Goal: Task Accomplishment & Management: Complete application form

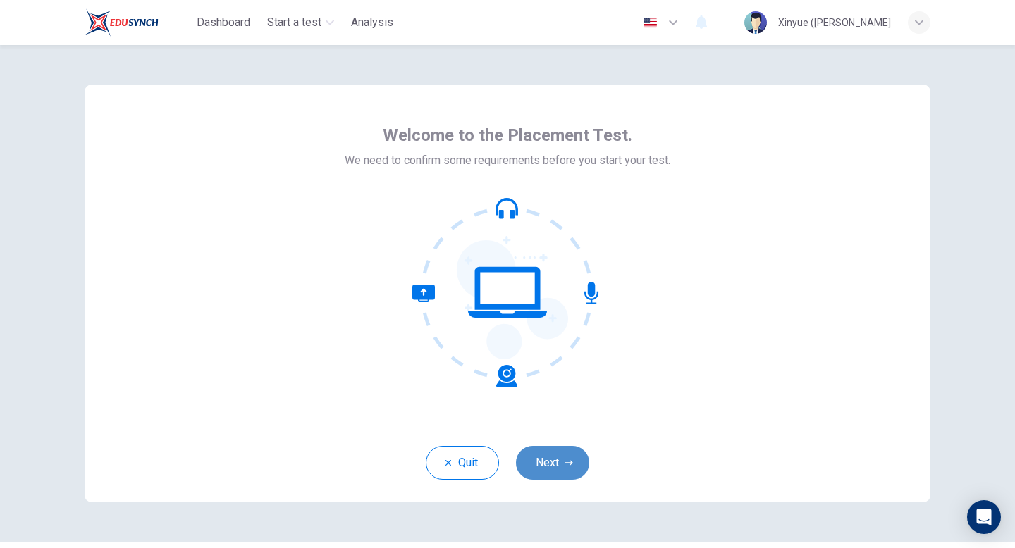
click at [550, 458] on button "Next" at bounding box center [552, 463] width 73 height 34
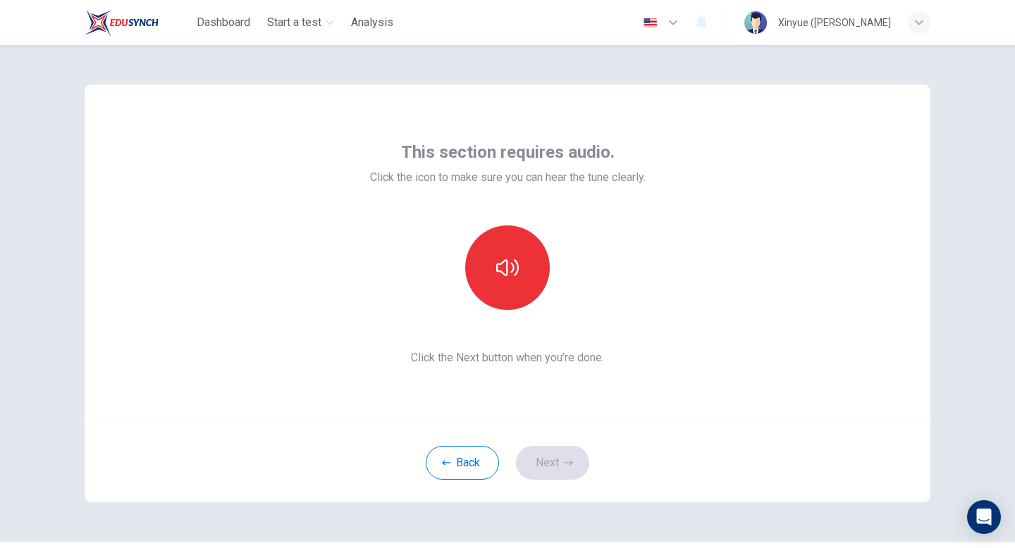
click at [550, 458] on div "Back Next" at bounding box center [507, 463] width 845 height 80
click at [535, 290] on button "button" at bounding box center [507, 267] width 85 height 85
click at [556, 457] on button "Next" at bounding box center [552, 463] width 73 height 34
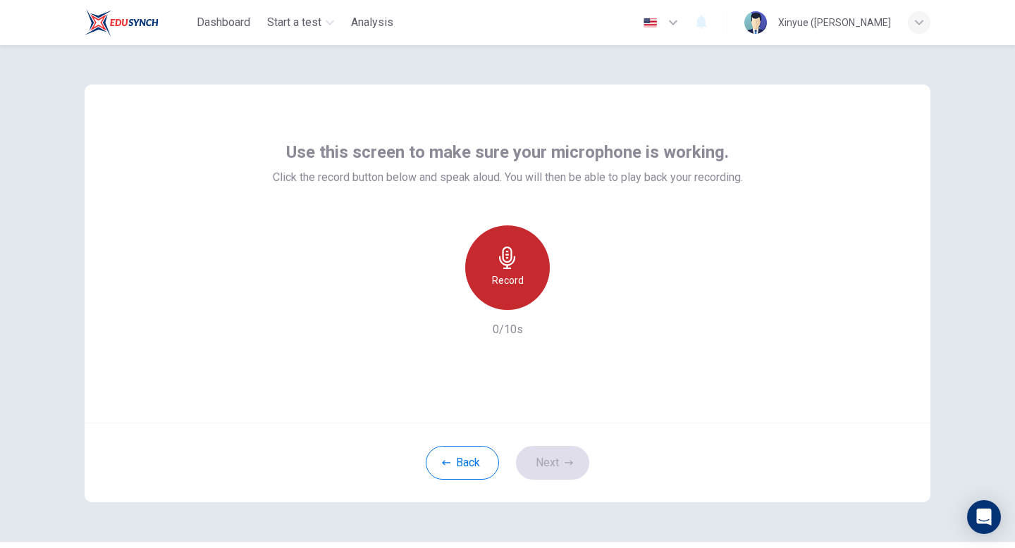
click at [506, 278] on h6 "Record" at bounding box center [508, 280] width 32 height 17
click at [505, 275] on h6 "Stop" at bounding box center [507, 280] width 21 height 17
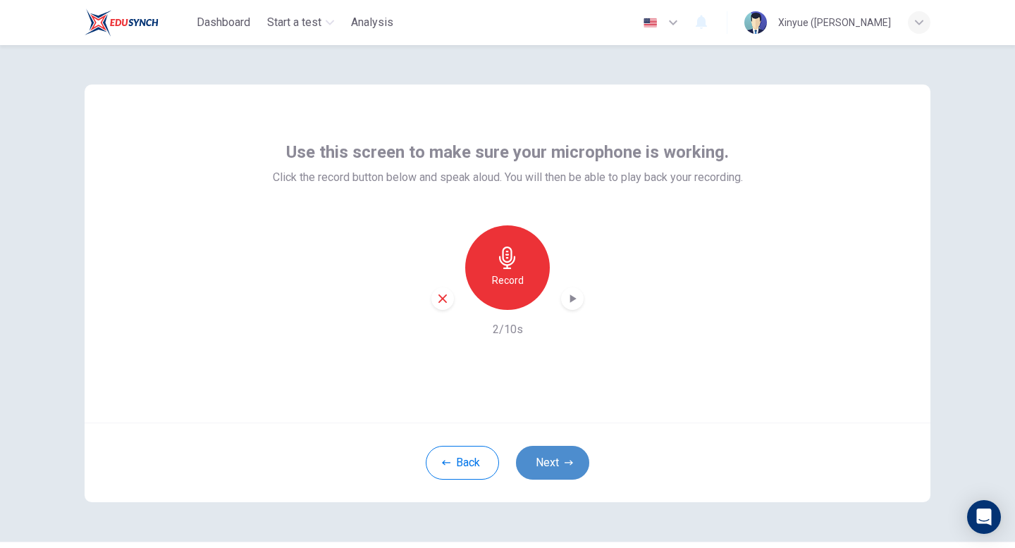
click at [559, 461] on button "Next" at bounding box center [552, 463] width 73 height 34
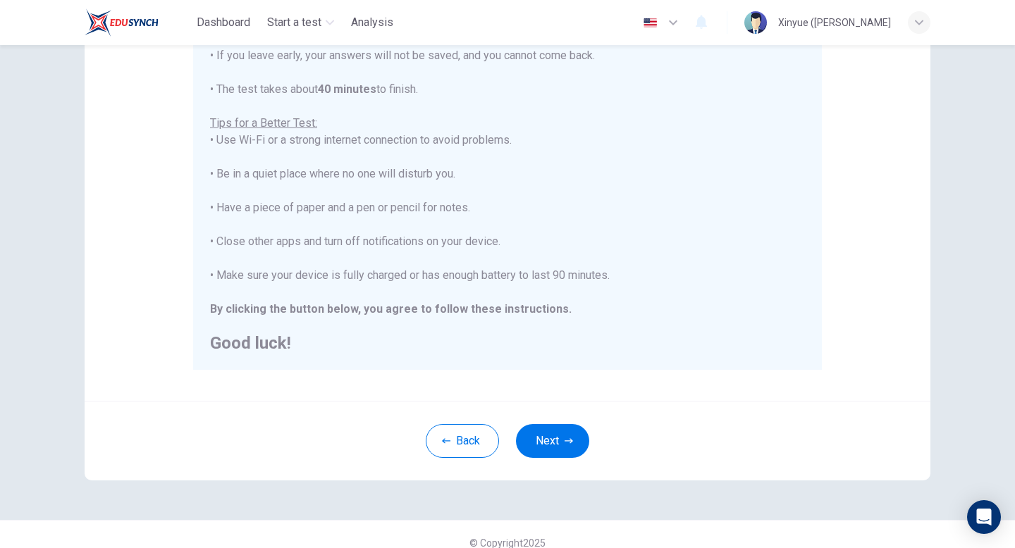
scroll to position [235, 0]
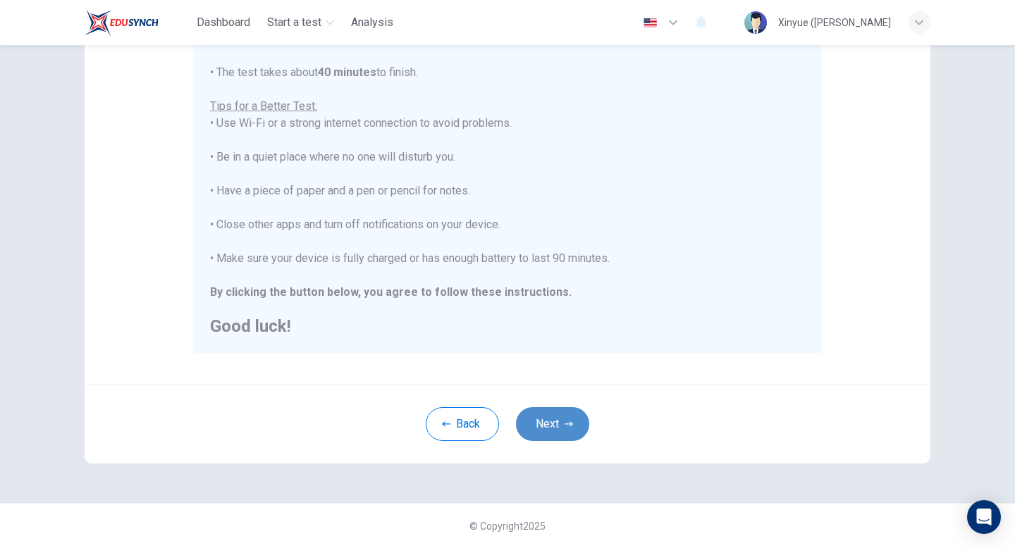
click at [536, 426] on button "Next" at bounding box center [552, 424] width 73 height 34
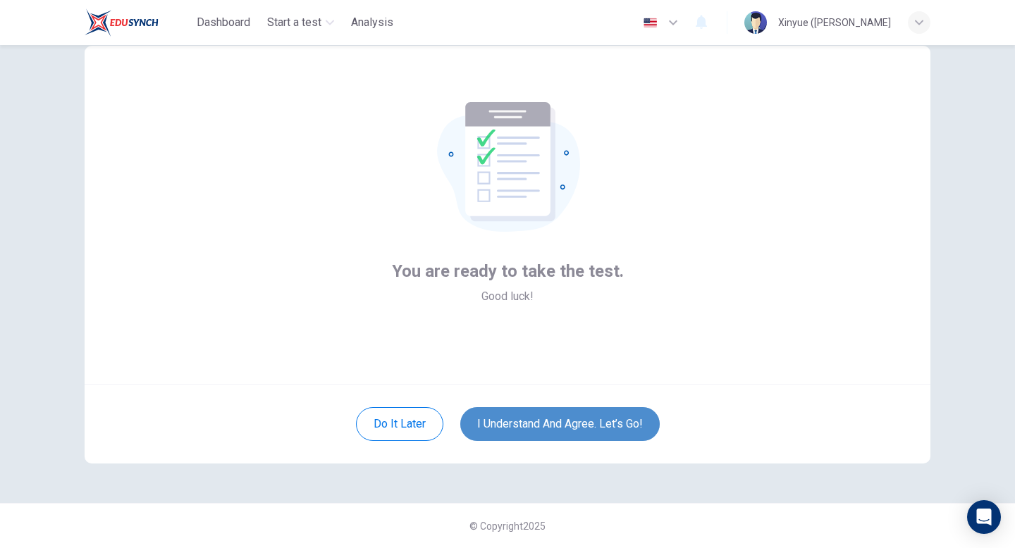
click at [530, 421] on button "I understand and agree. Let’s go!" at bounding box center [559, 424] width 199 height 34
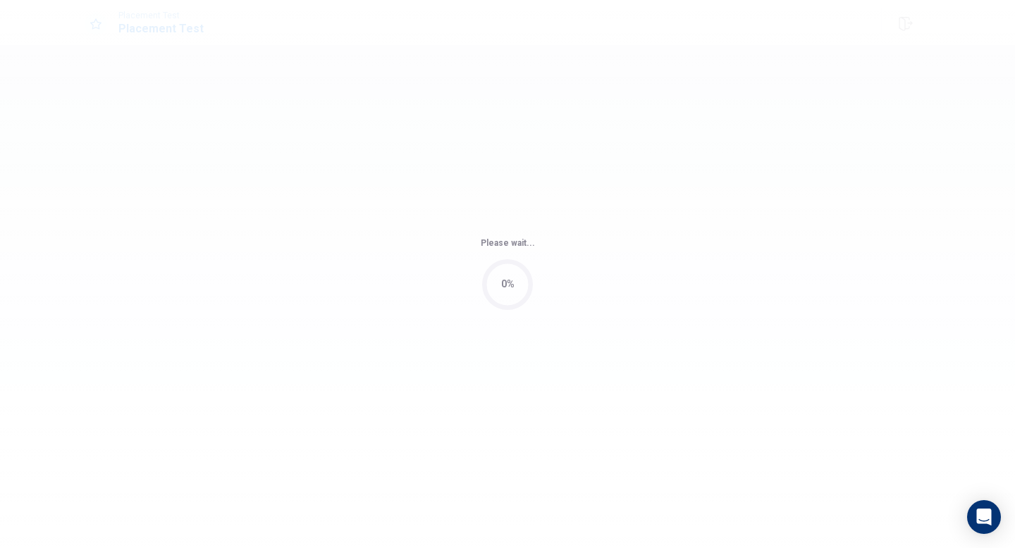
click at [540, 421] on div "Please wait... 0%" at bounding box center [507, 274] width 1015 height 548
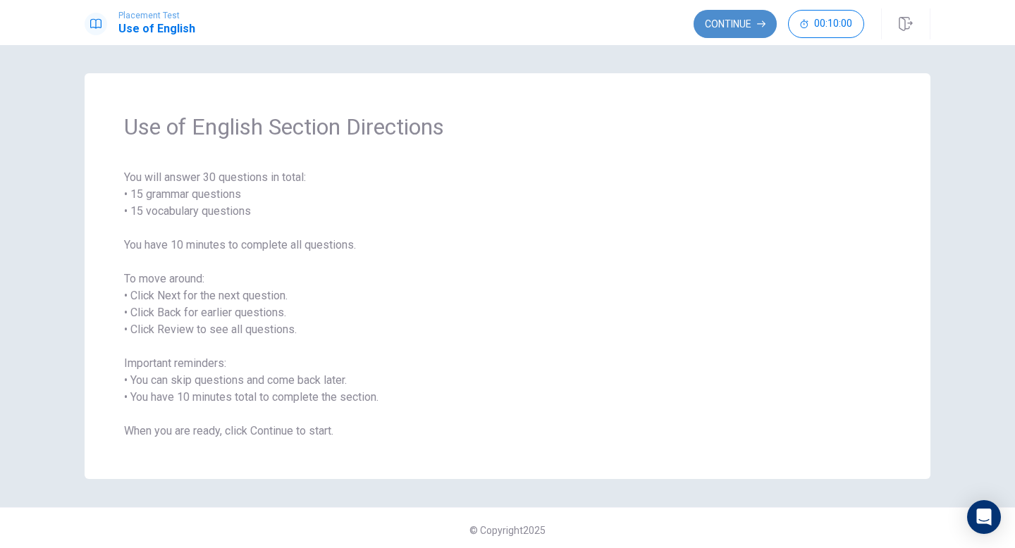
click at [715, 17] on button "Continue" at bounding box center [734, 24] width 83 height 28
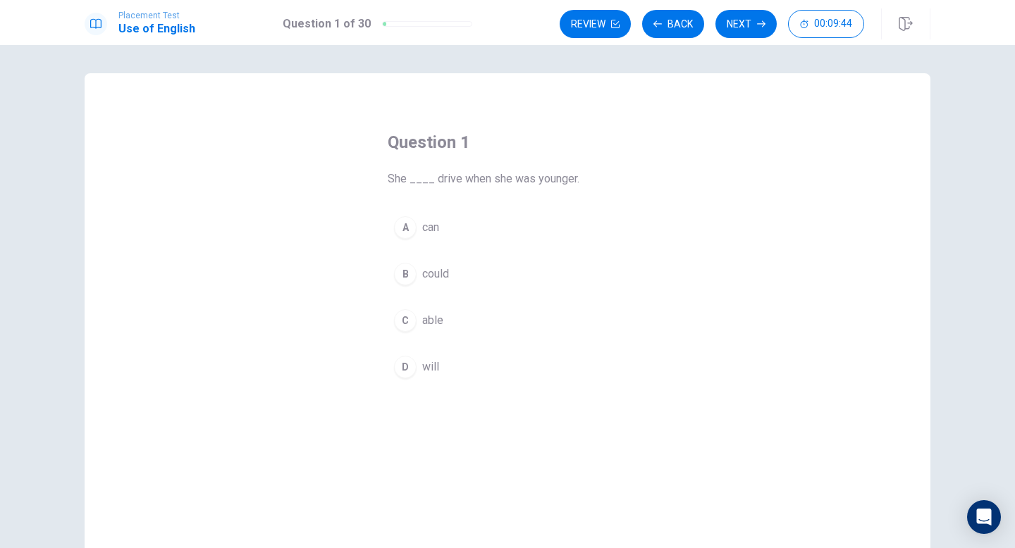
click at [405, 224] on div "A" at bounding box center [405, 227] width 23 height 23
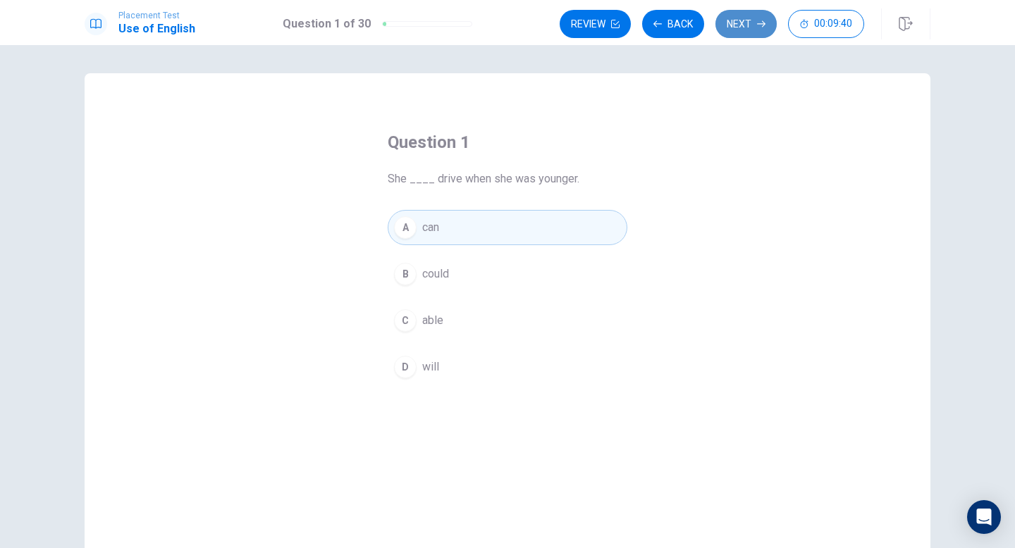
click at [740, 24] on button "Next" at bounding box center [745, 24] width 61 height 28
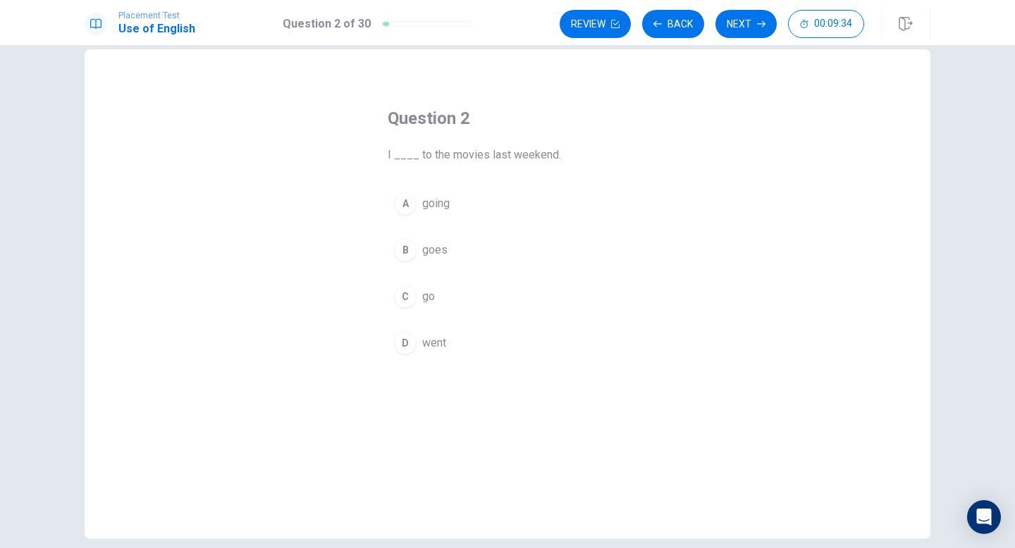
scroll to position [21, 0]
click at [409, 299] on div "C" at bounding box center [405, 299] width 23 height 23
click at [734, 20] on button "Next" at bounding box center [745, 24] width 61 height 28
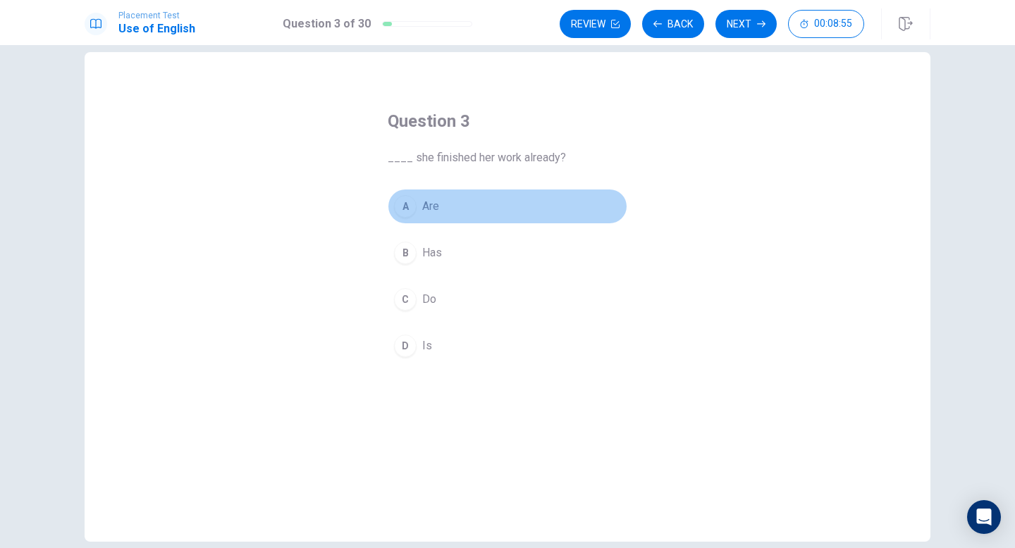
click at [407, 209] on div "A" at bounding box center [405, 206] width 23 height 23
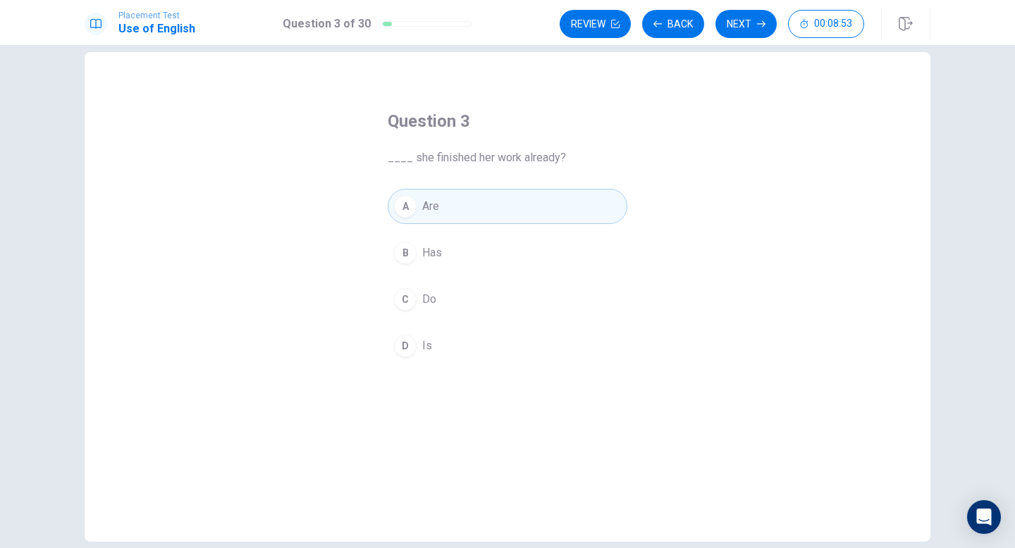
click at [754, 15] on button "Next" at bounding box center [745, 24] width 61 height 28
click at [405, 251] on div "B" at bounding box center [405, 253] width 23 height 23
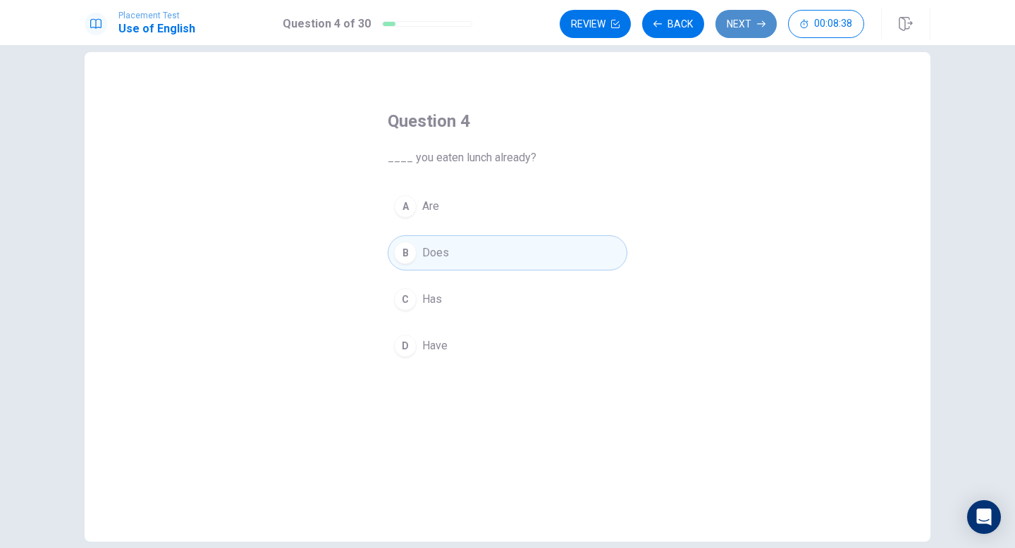
click at [726, 25] on button "Next" at bounding box center [745, 24] width 61 height 28
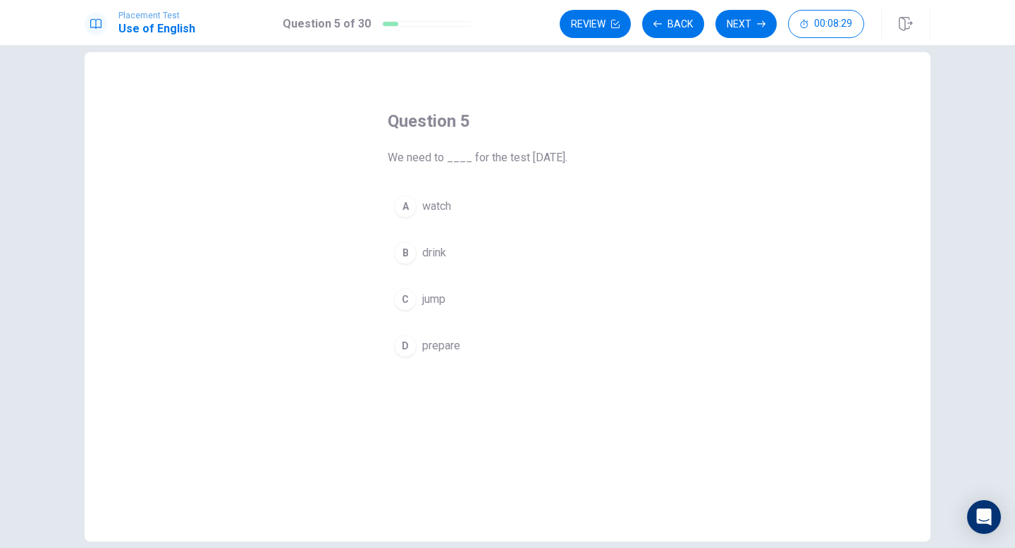
scroll to position [25, 0]
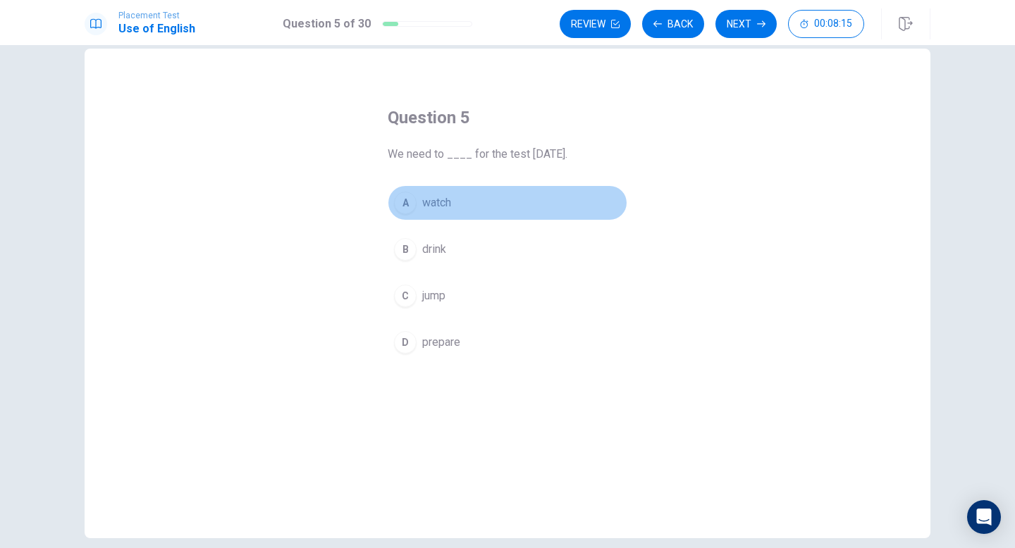
click at [403, 205] on div "A" at bounding box center [405, 203] width 23 height 23
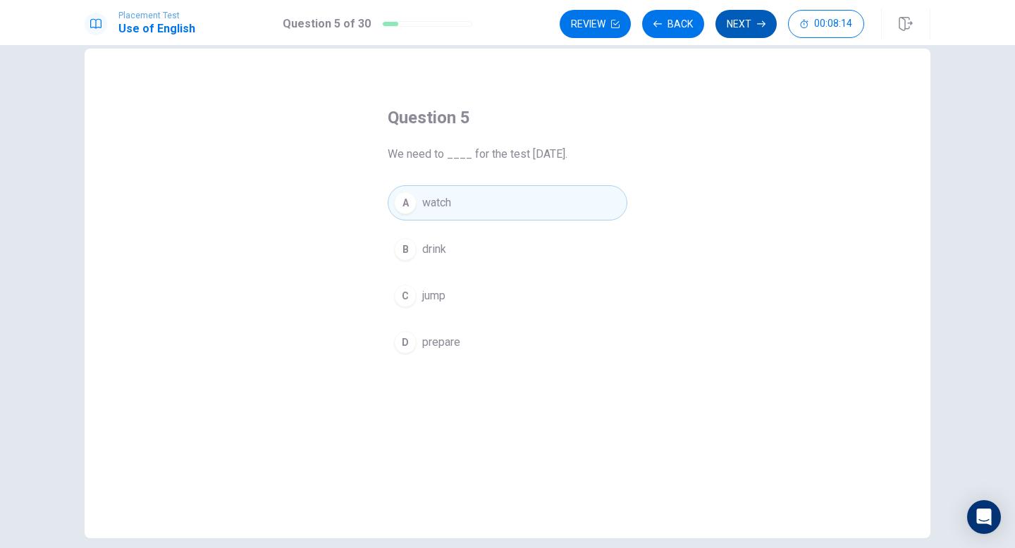
click at [749, 21] on button "Next" at bounding box center [745, 24] width 61 height 28
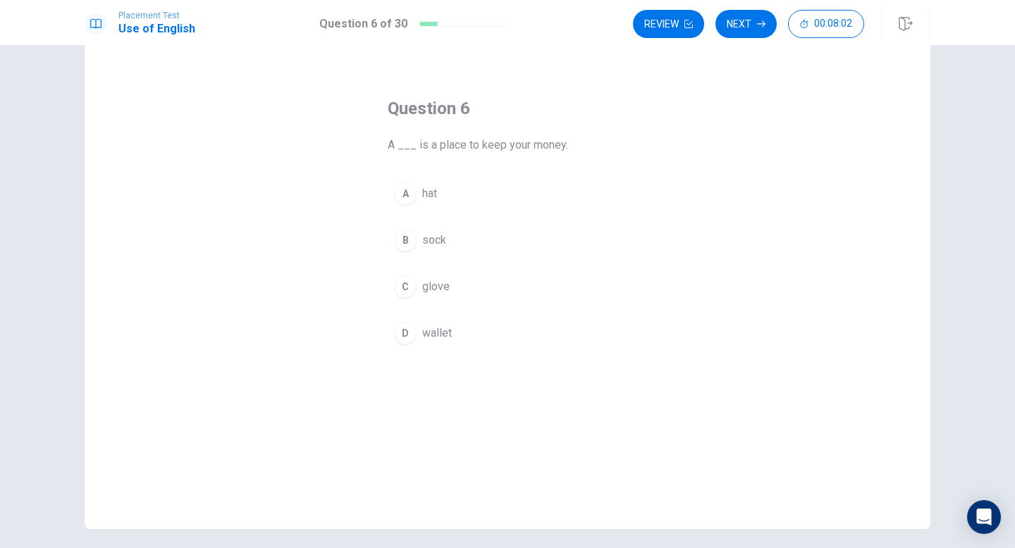
scroll to position [0, 0]
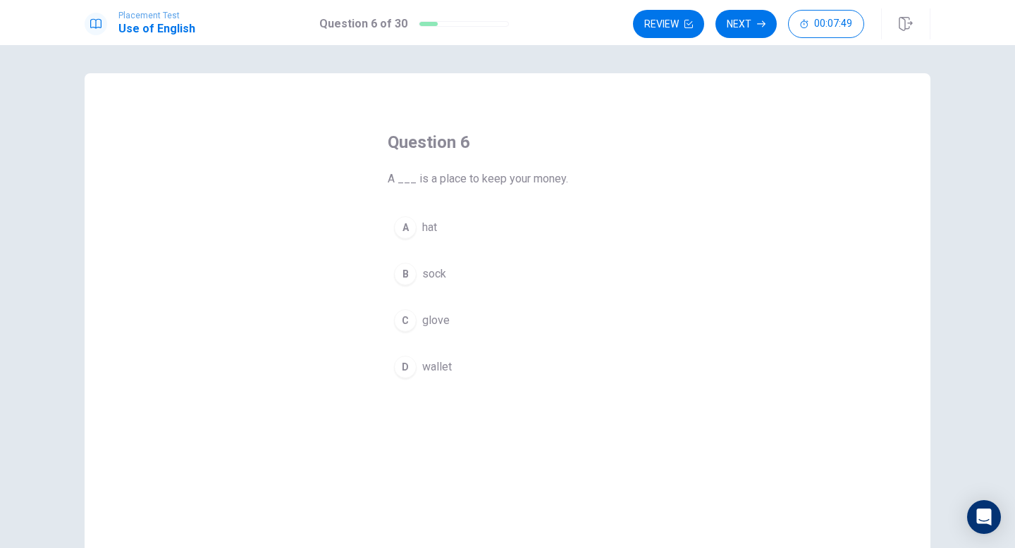
click at [409, 321] on div "C" at bounding box center [405, 320] width 23 height 23
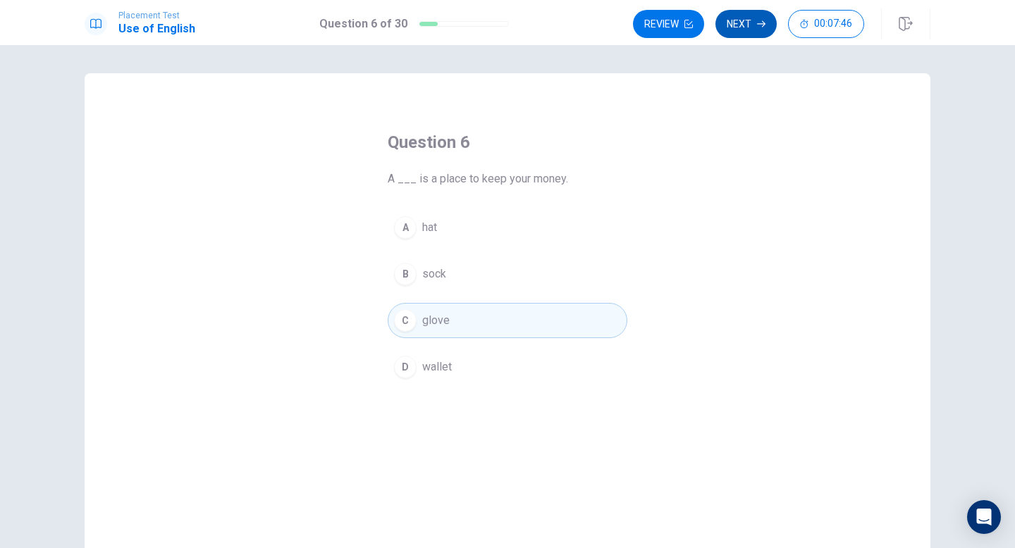
click at [752, 19] on button "Next" at bounding box center [745, 24] width 61 height 28
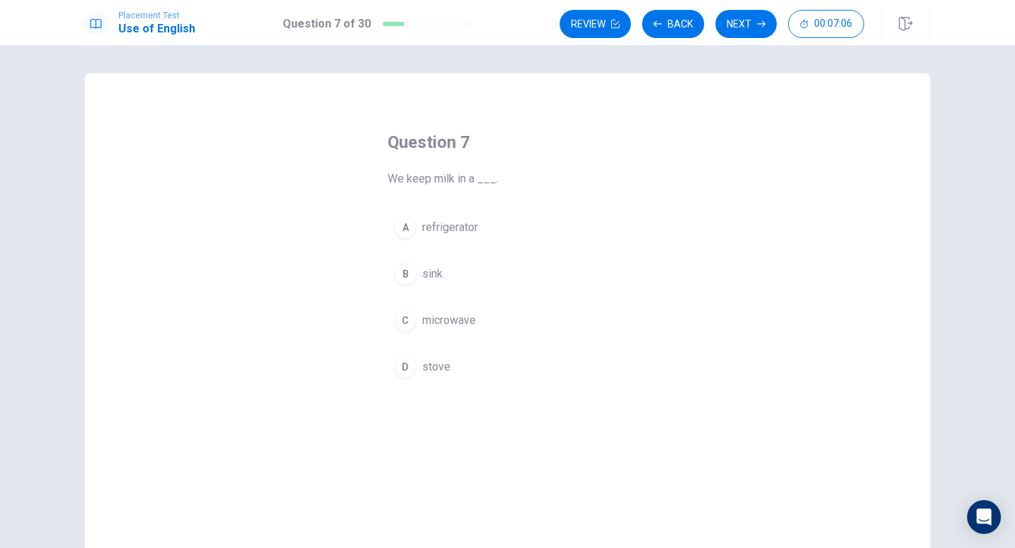
click at [404, 367] on div "D" at bounding box center [405, 367] width 23 height 23
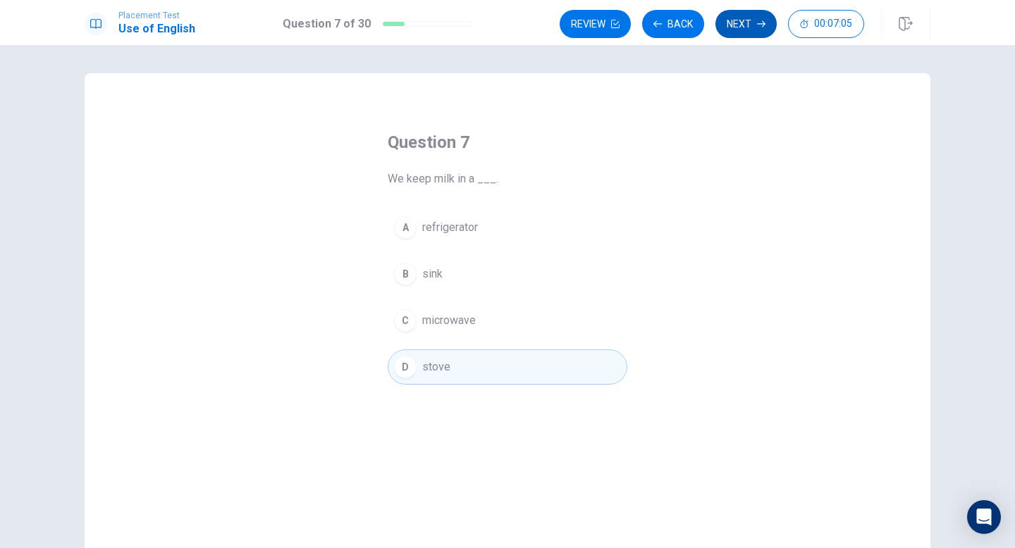
click at [747, 21] on button "Next" at bounding box center [745, 24] width 61 height 28
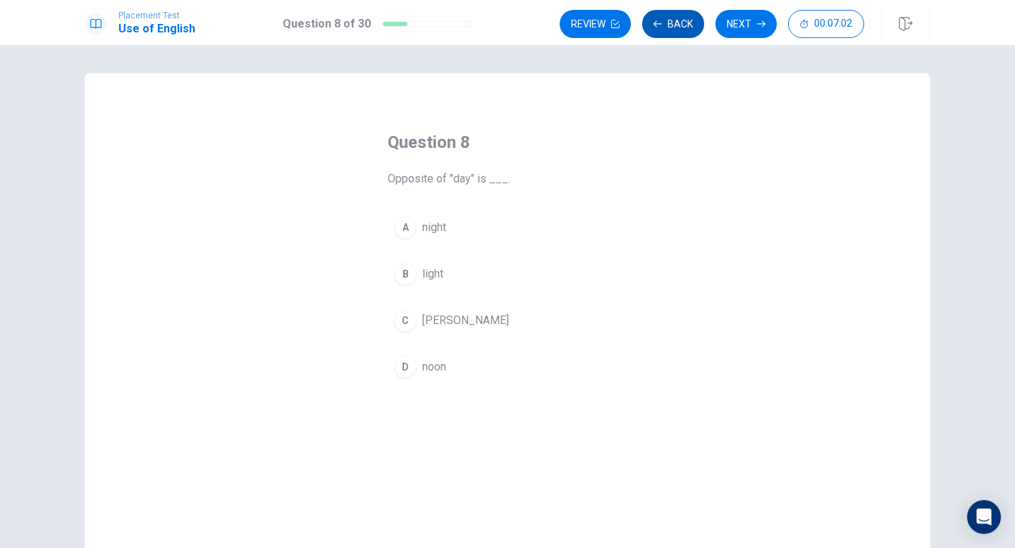
click at [683, 27] on button "Back" at bounding box center [673, 24] width 62 height 28
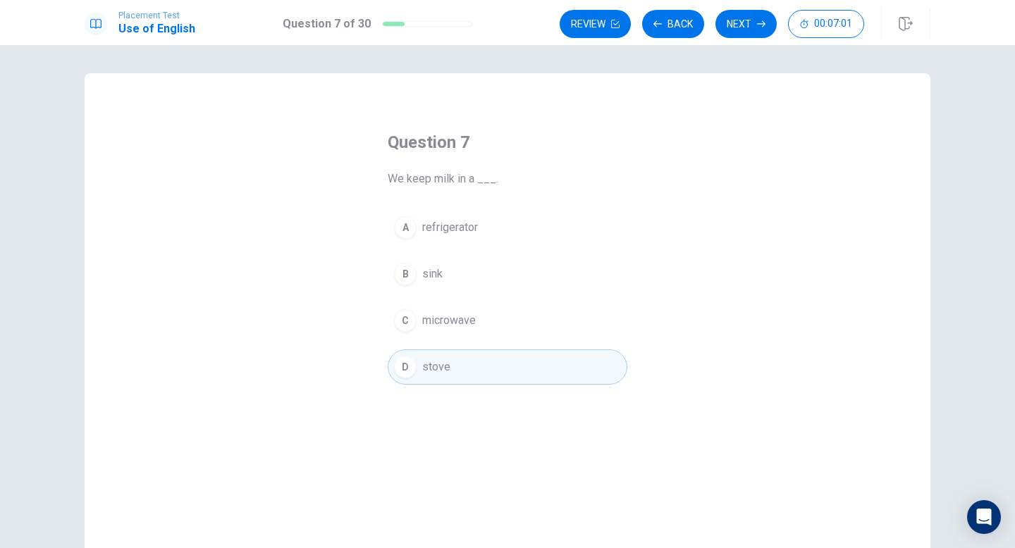
click at [741, 19] on button "Next" at bounding box center [745, 24] width 61 height 28
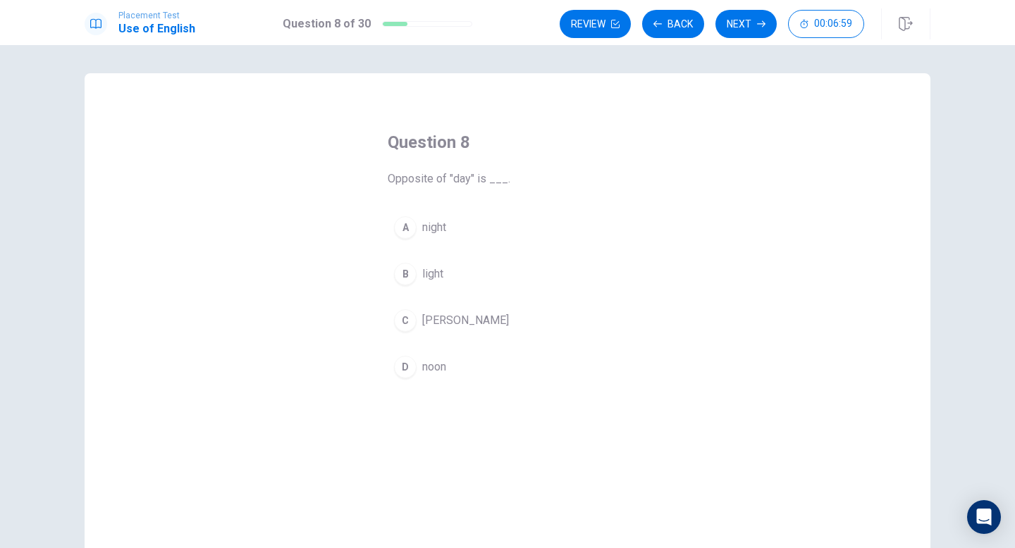
scroll to position [2, 0]
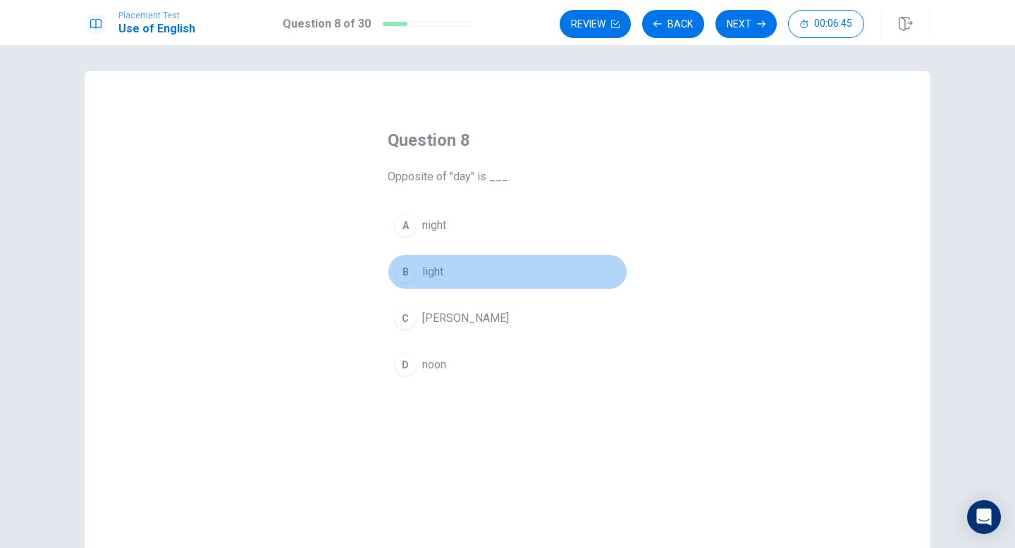
click at [407, 275] on div "B" at bounding box center [405, 272] width 23 height 23
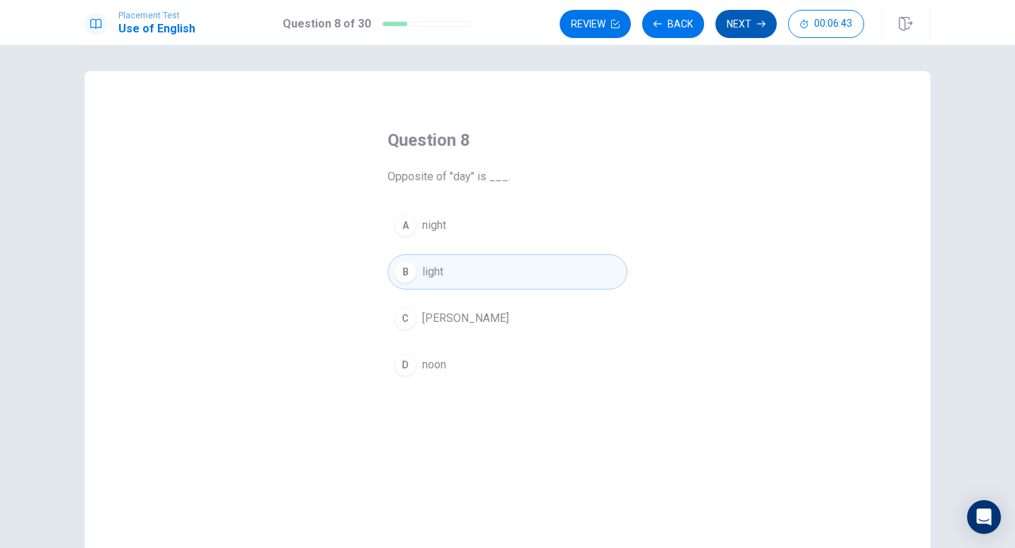
click at [751, 25] on button "Next" at bounding box center [745, 24] width 61 height 28
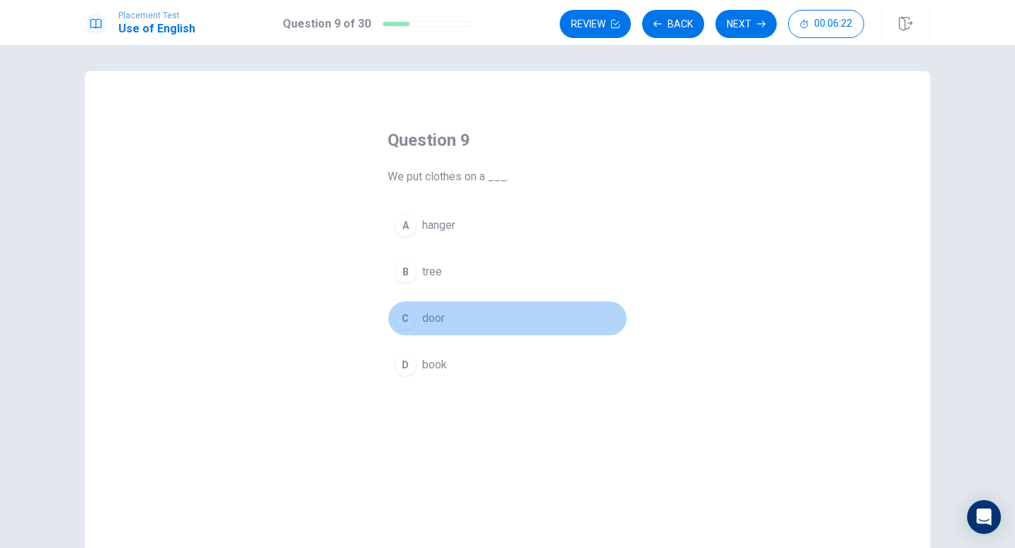
click at [404, 323] on div "C" at bounding box center [405, 318] width 23 height 23
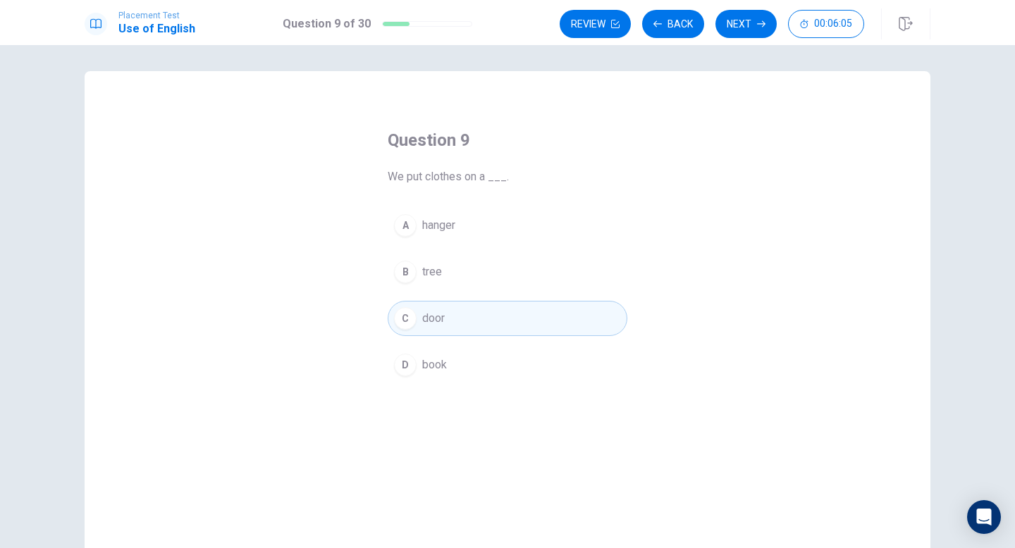
click at [428, 221] on span "hanger" at bounding box center [438, 225] width 33 height 17
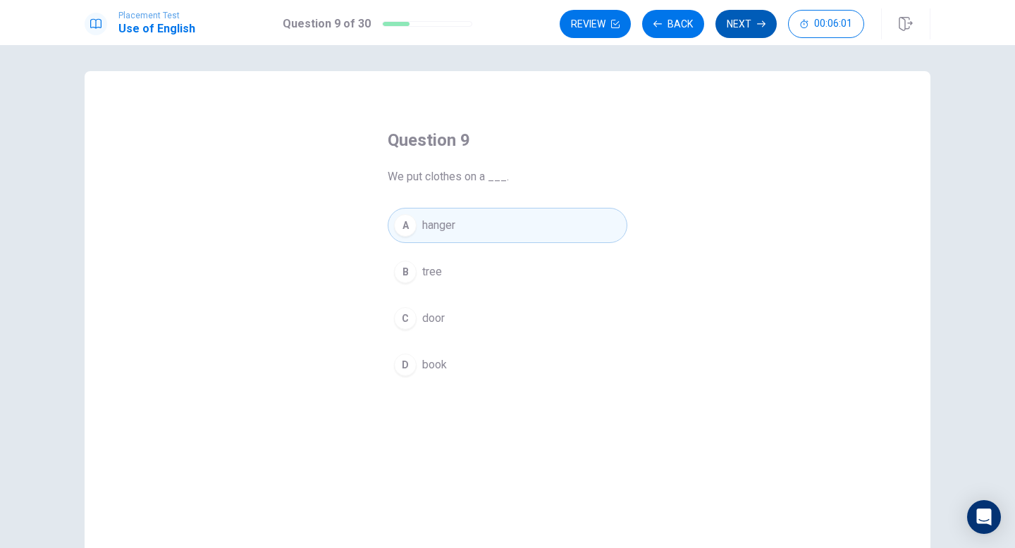
click at [757, 28] on button "Next" at bounding box center [745, 24] width 61 height 28
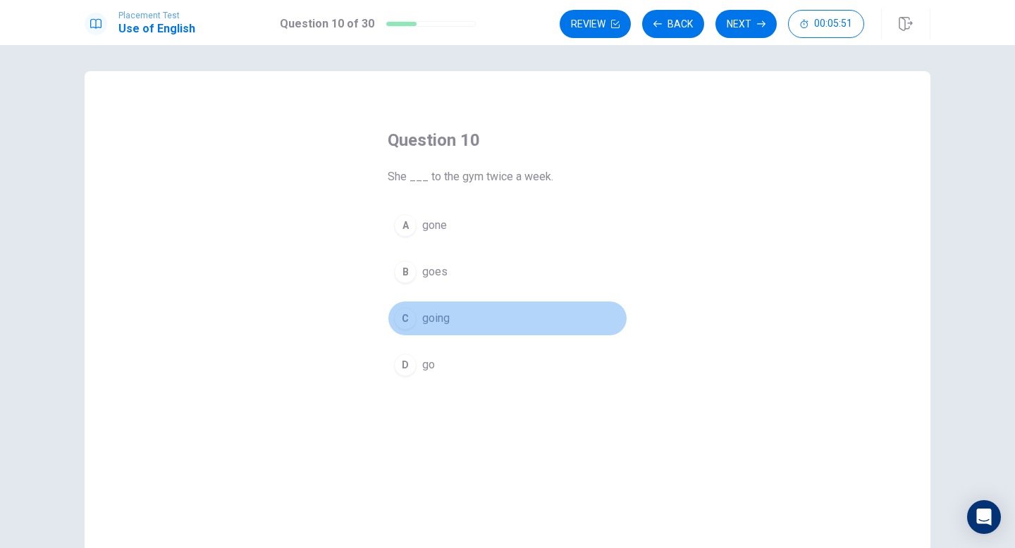
click at [407, 317] on div "C" at bounding box center [405, 318] width 23 height 23
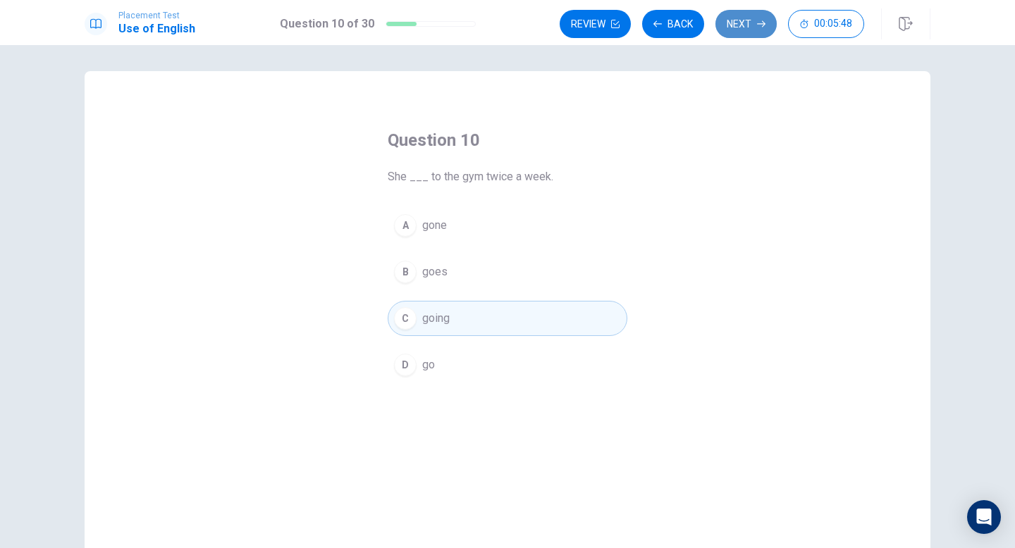
click at [734, 25] on button "Next" at bounding box center [745, 24] width 61 height 28
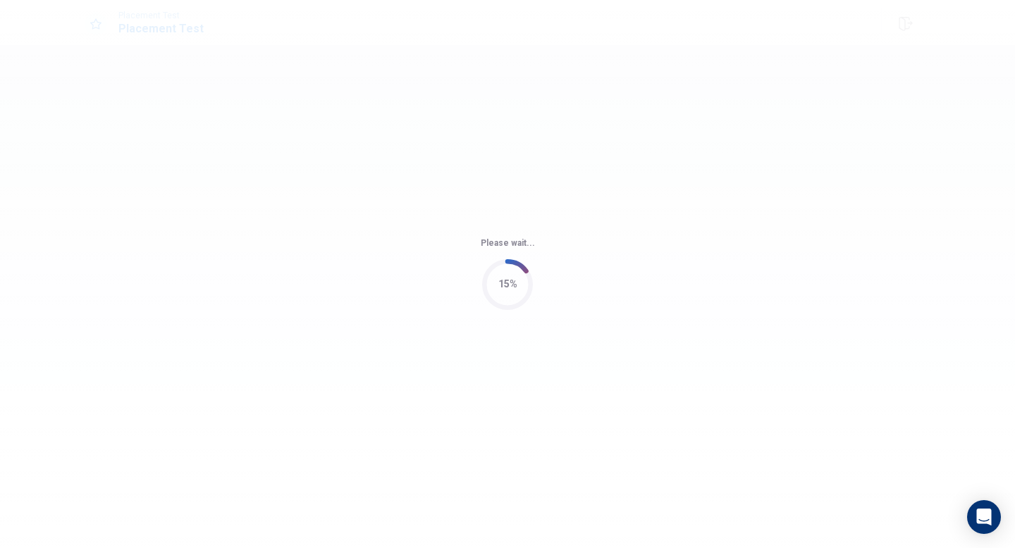
scroll to position [0, 0]
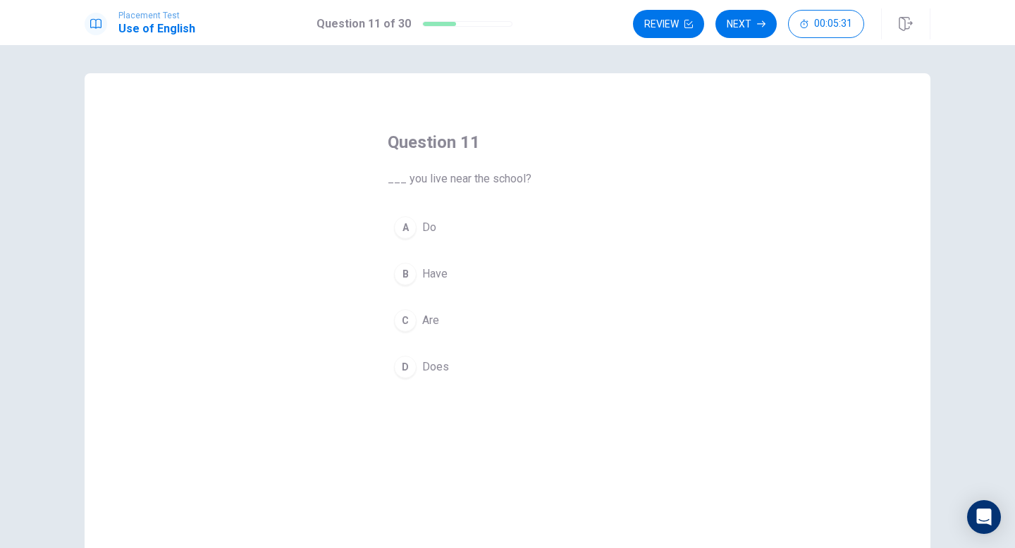
click at [409, 368] on div "D" at bounding box center [405, 367] width 23 height 23
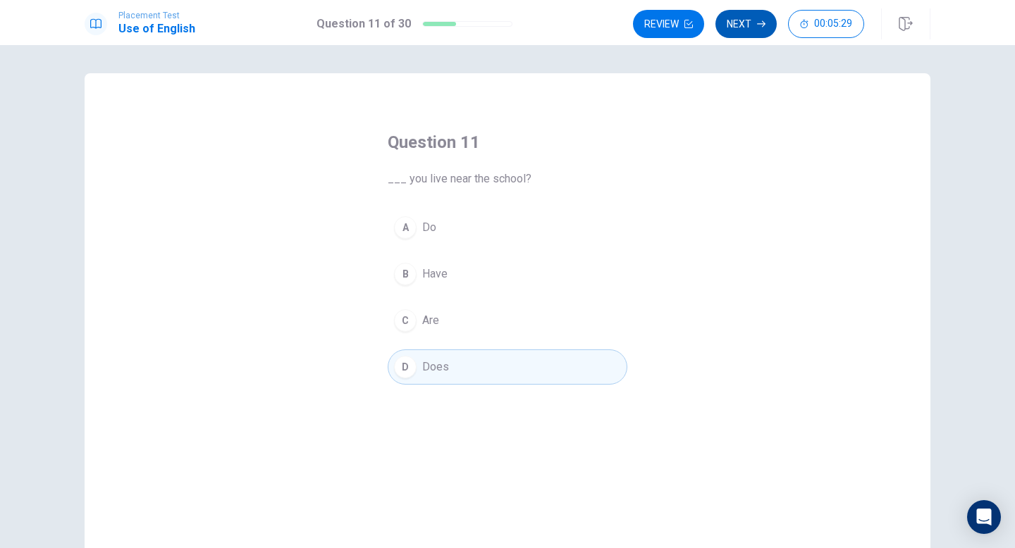
click at [749, 30] on button "Next" at bounding box center [745, 24] width 61 height 28
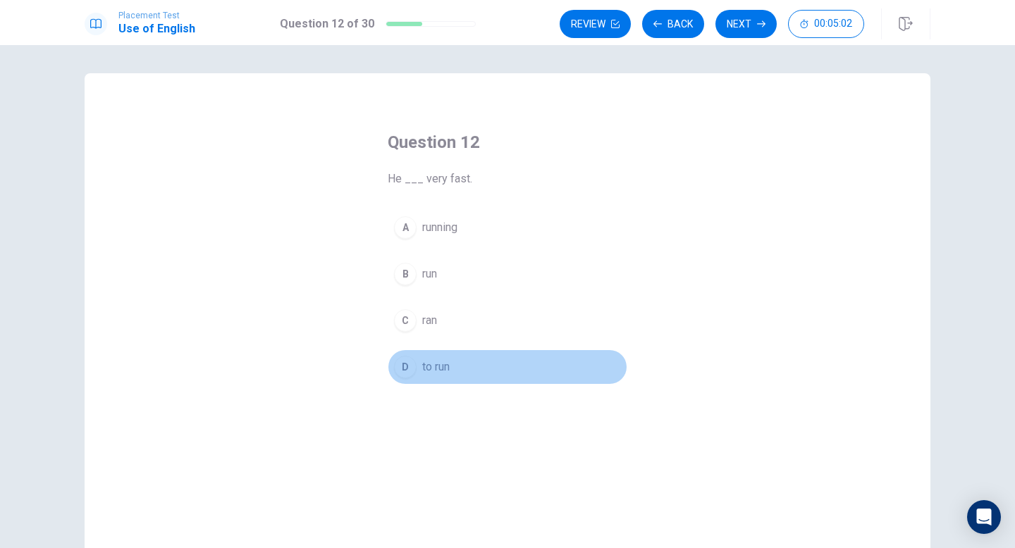
click at [407, 366] on div "D" at bounding box center [405, 367] width 23 height 23
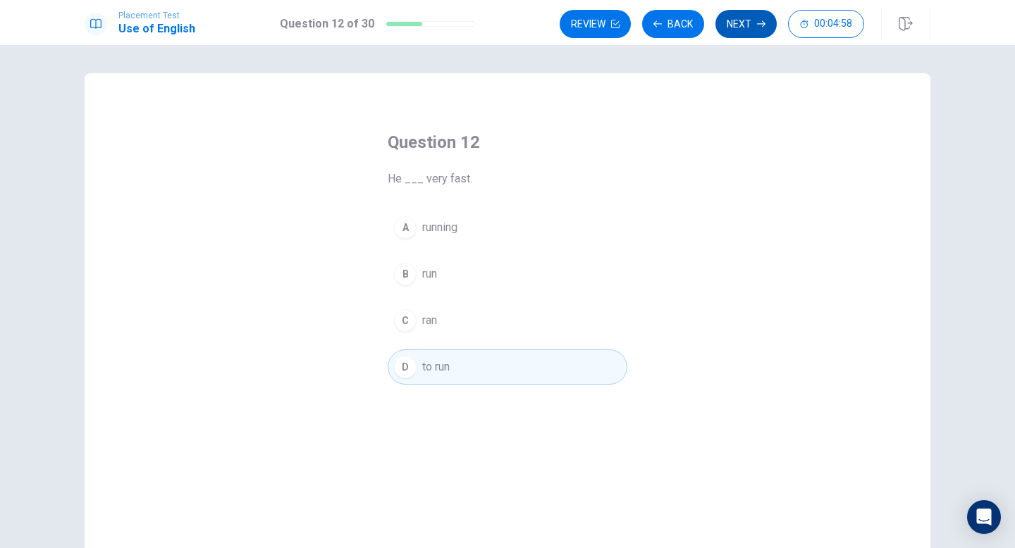
click at [762, 23] on icon "button" at bounding box center [761, 24] width 8 height 6
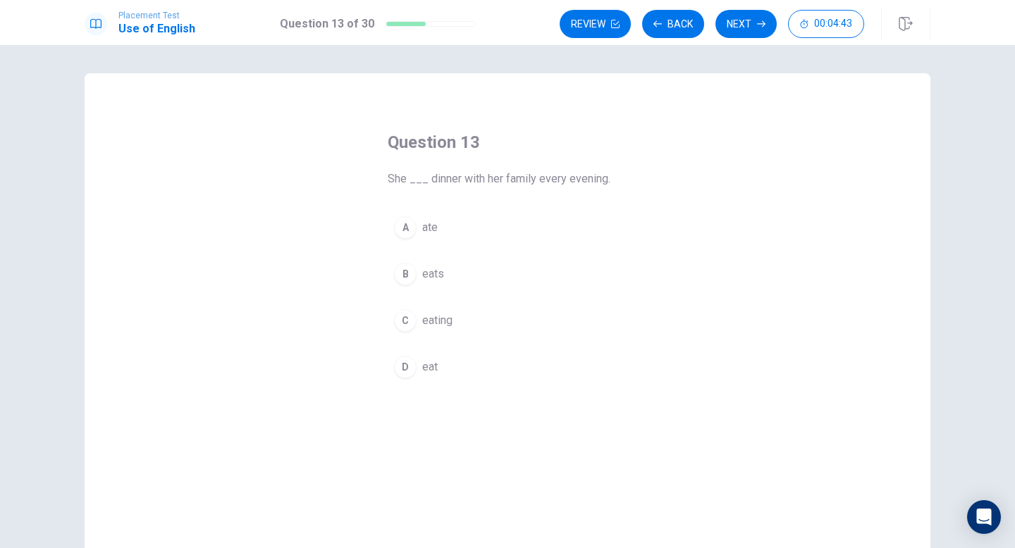
click at [402, 229] on div "A" at bounding box center [405, 227] width 23 height 23
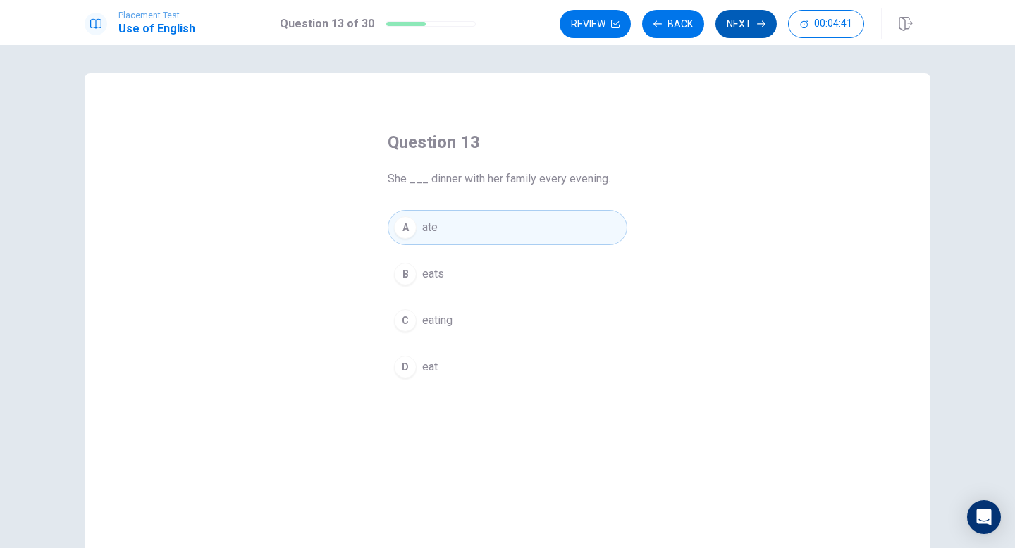
click at [748, 18] on button "Next" at bounding box center [745, 24] width 61 height 28
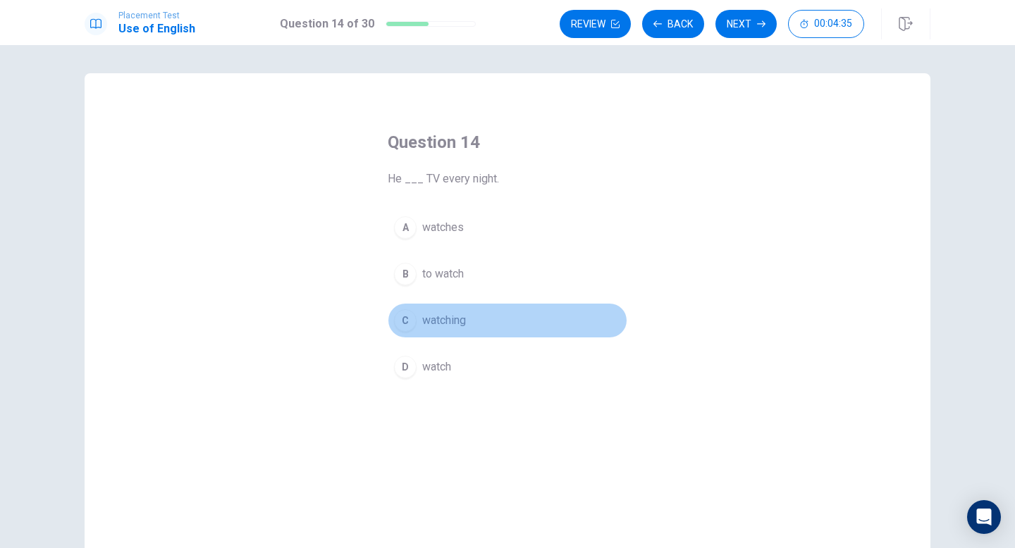
click at [407, 319] on div "C" at bounding box center [405, 320] width 23 height 23
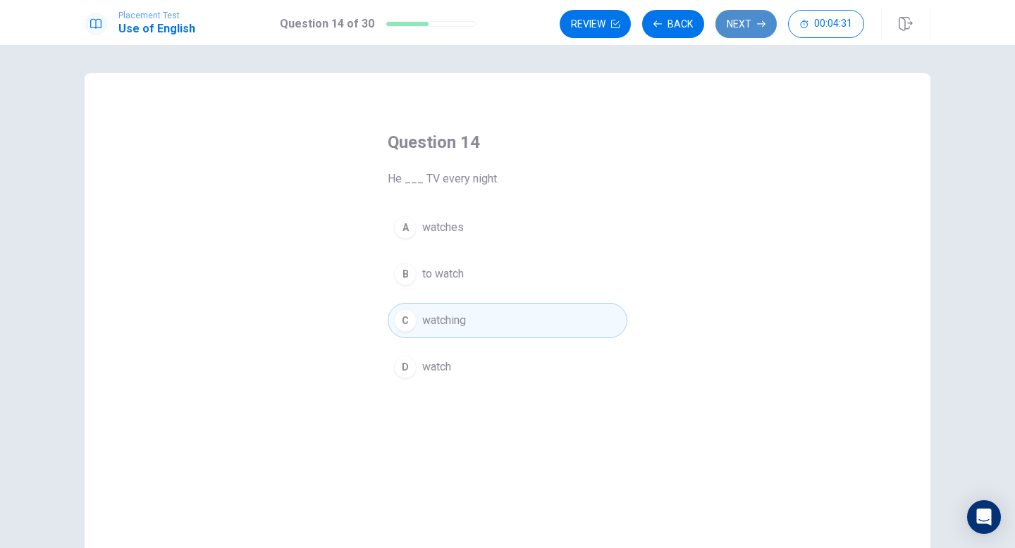
click at [761, 16] on button "Next" at bounding box center [745, 24] width 61 height 28
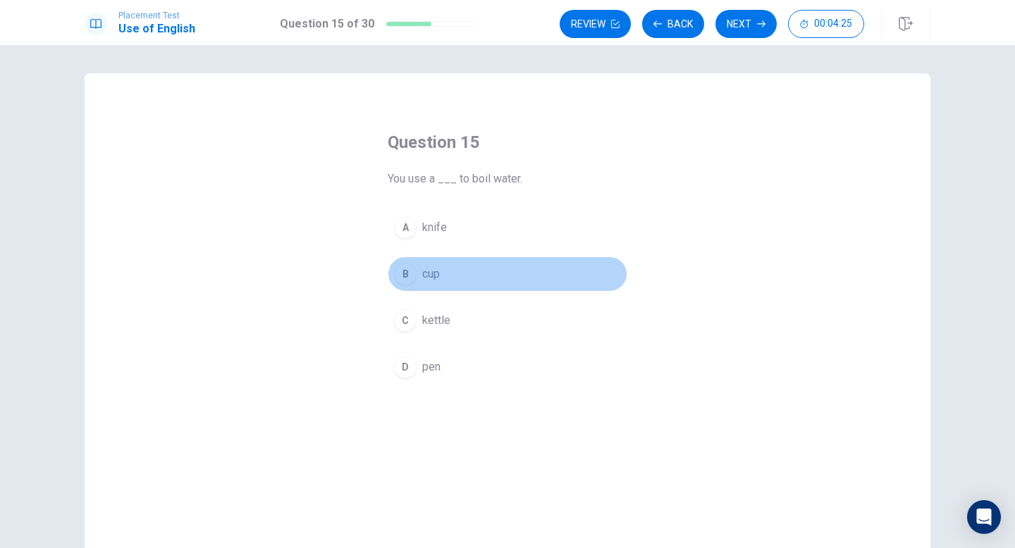
click at [404, 275] on div "B" at bounding box center [405, 274] width 23 height 23
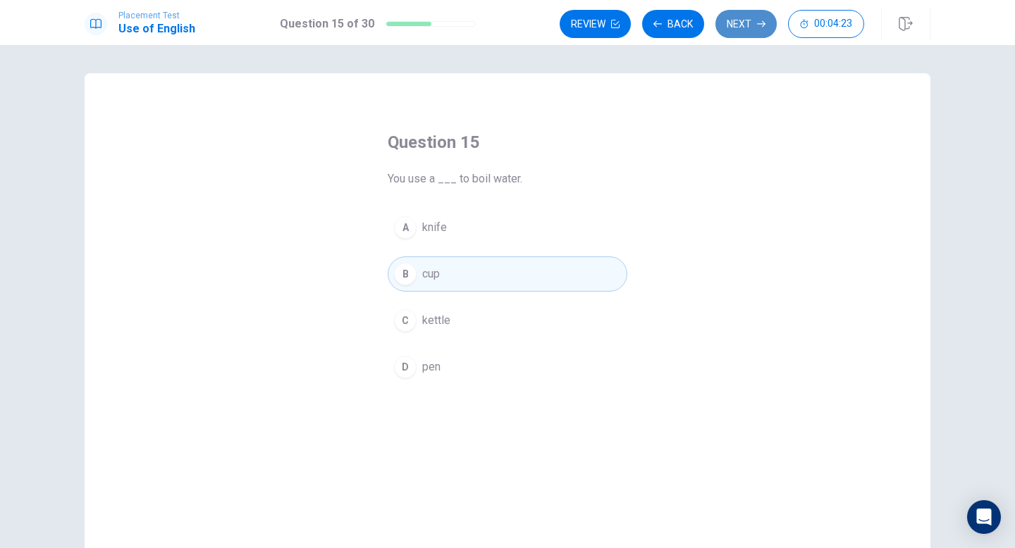
click at [741, 22] on button "Next" at bounding box center [745, 24] width 61 height 28
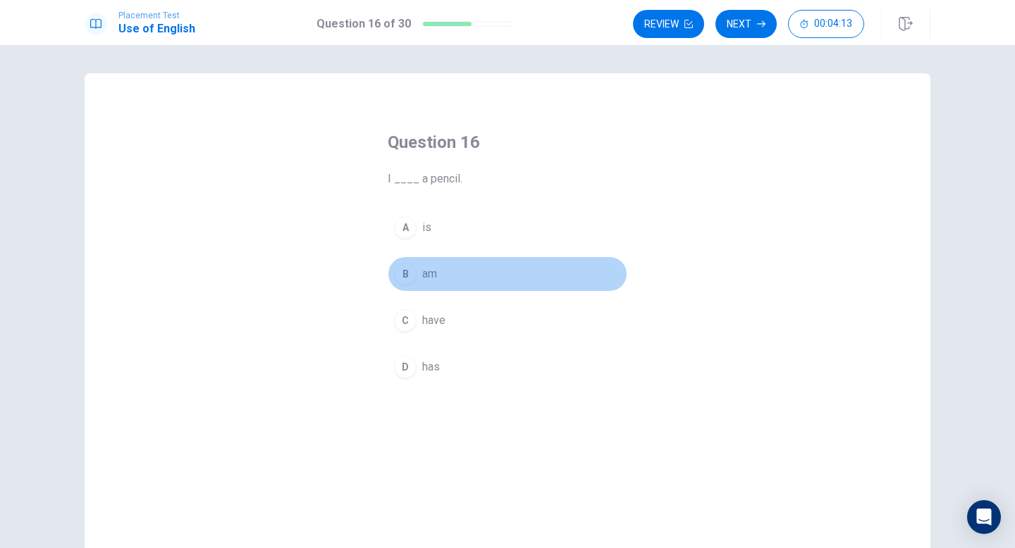
click at [407, 278] on div "B" at bounding box center [405, 274] width 23 height 23
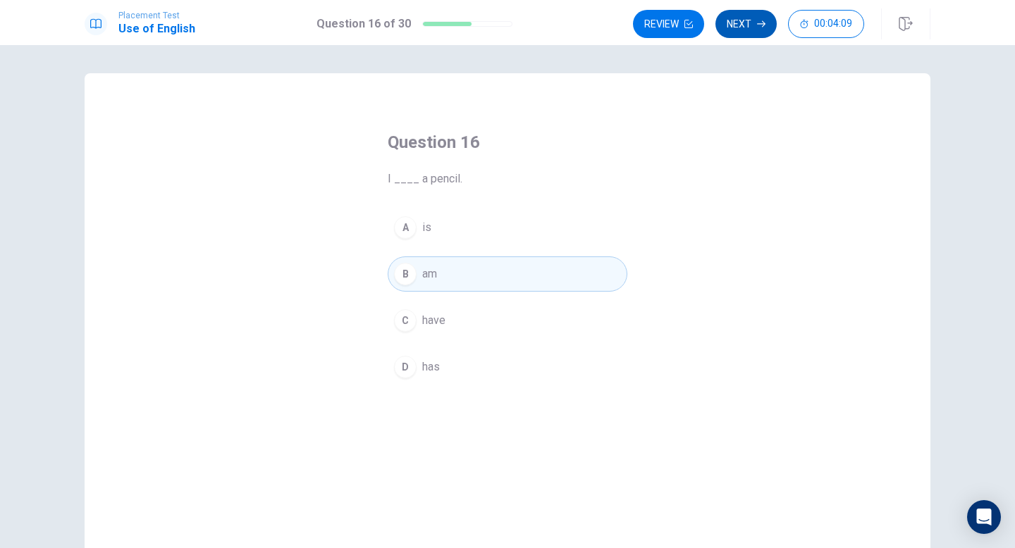
click at [751, 24] on button "Next" at bounding box center [745, 24] width 61 height 28
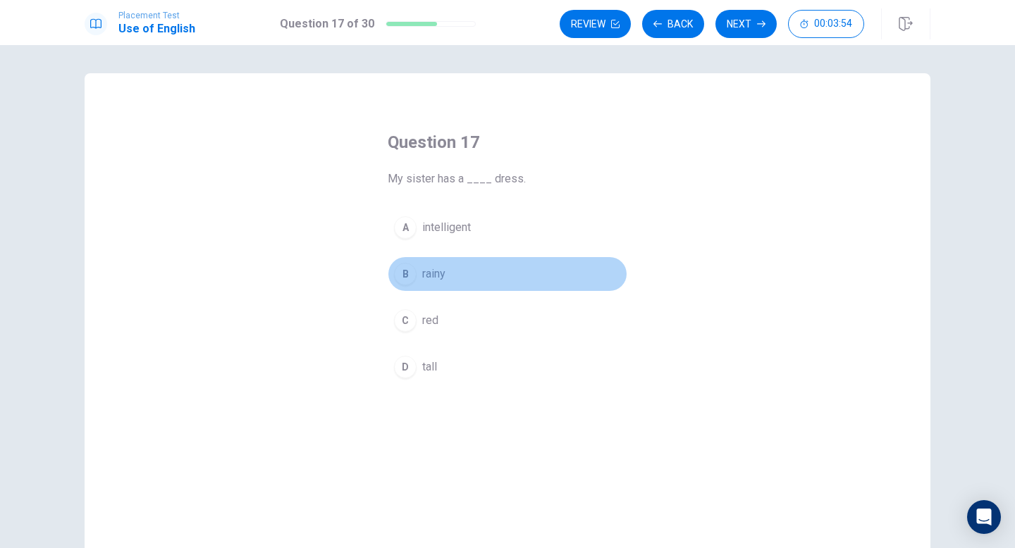
click at [402, 274] on div "B" at bounding box center [405, 274] width 23 height 23
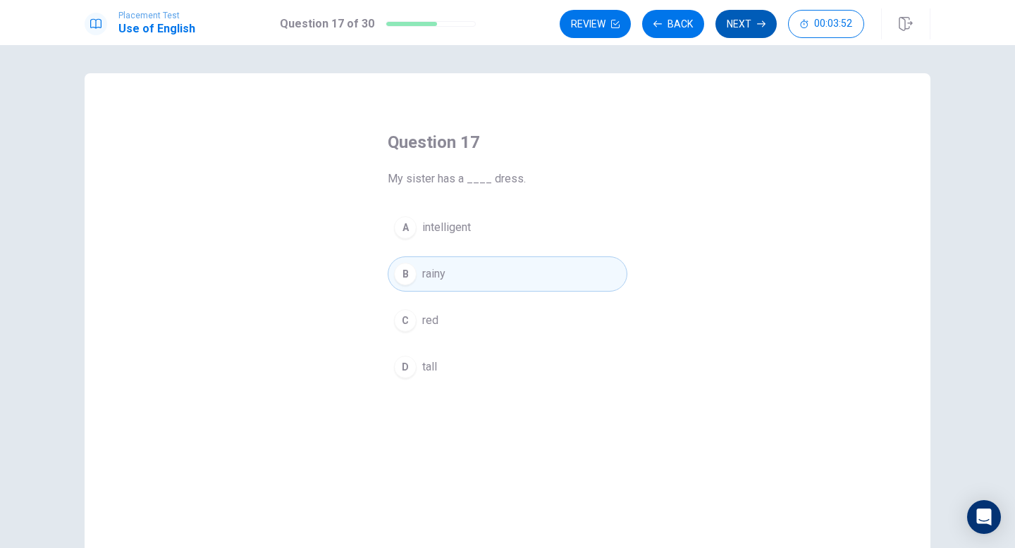
click at [738, 16] on button "Next" at bounding box center [745, 24] width 61 height 28
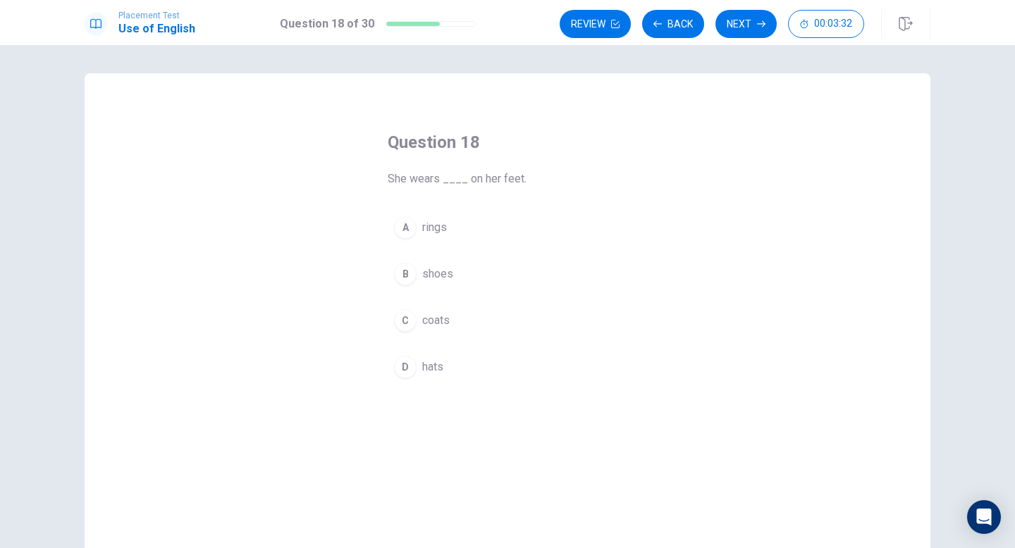
click at [409, 226] on div "A" at bounding box center [405, 227] width 23 height 23
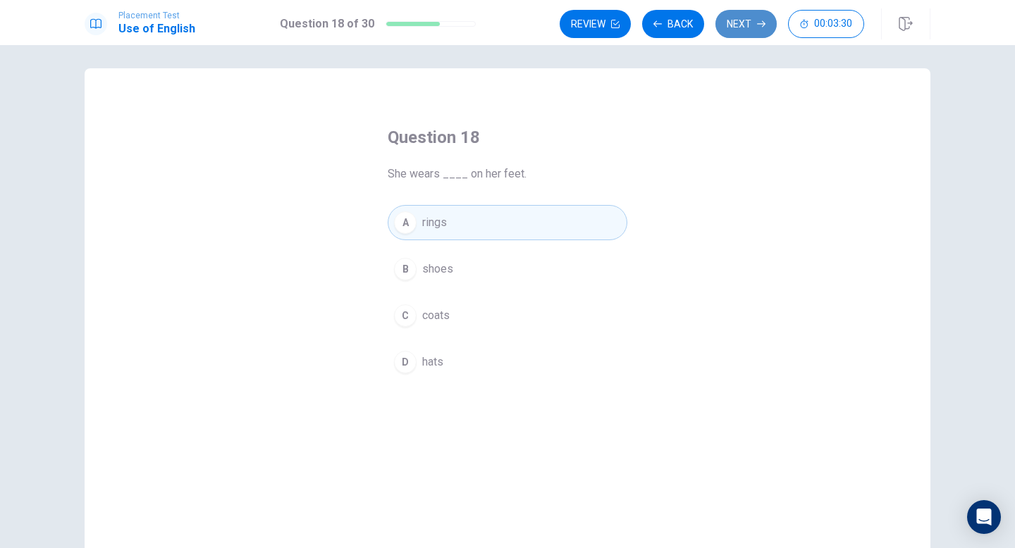
click at [734, 25] on button "Next" at bounding box center [745, 24] width 61 height 28
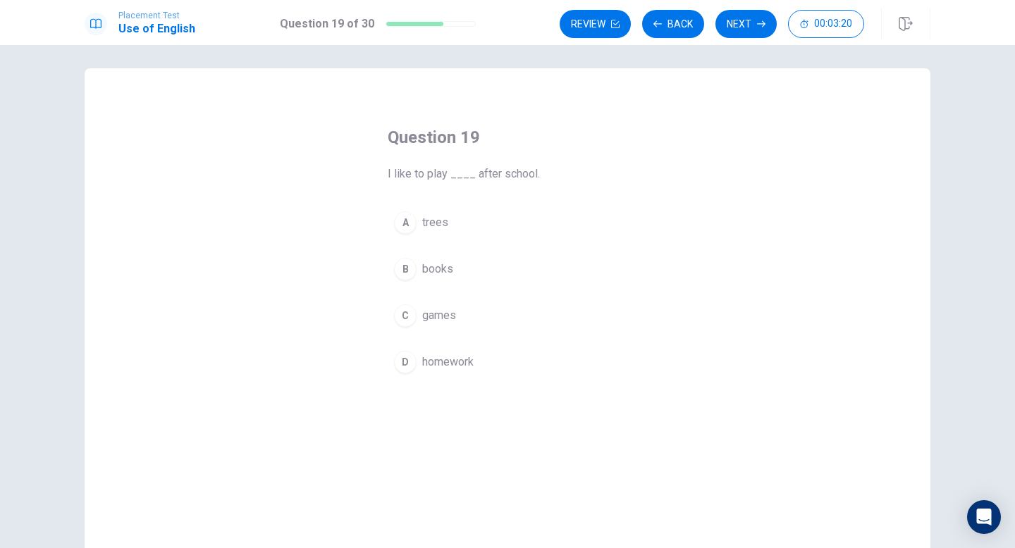
scroll to position [6, 0]
click at [408, 314] on div "C" at bounding box center [405, 315] width 23 height 23
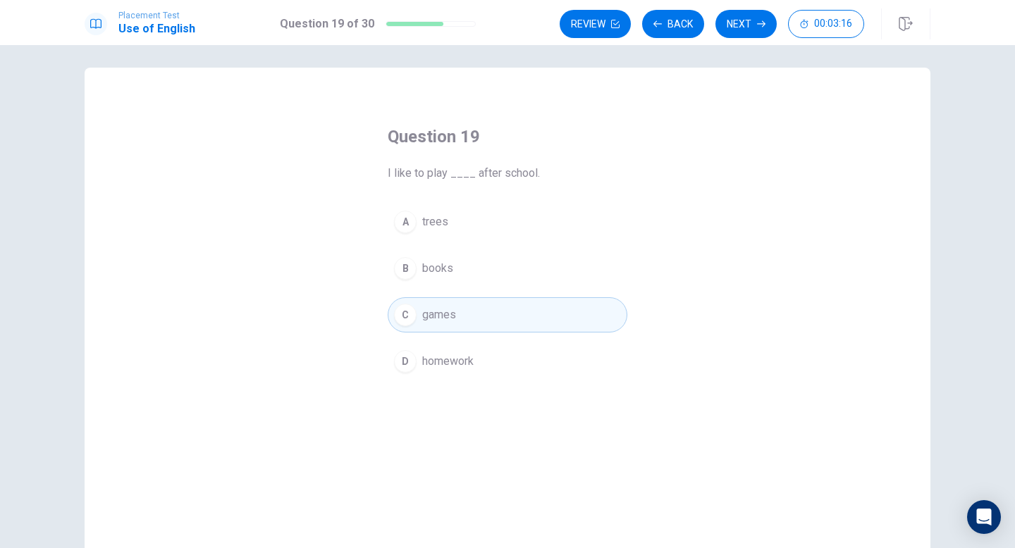
click at [738, 16] on button "Next" at bounding box center [745, 24] width 61 height 28
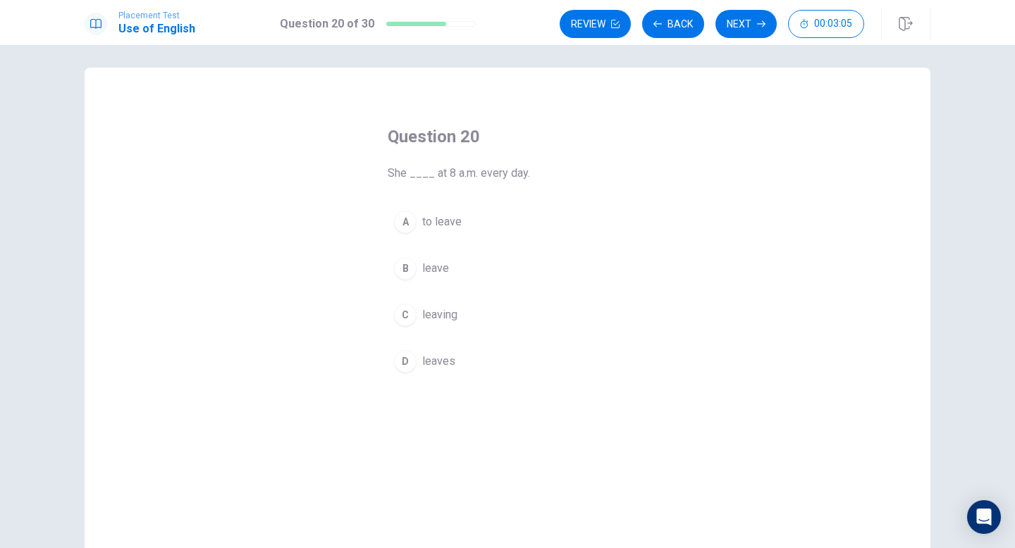
click at [405, 367] on div "D" at bounding box center [405, 361] width 23 height 23
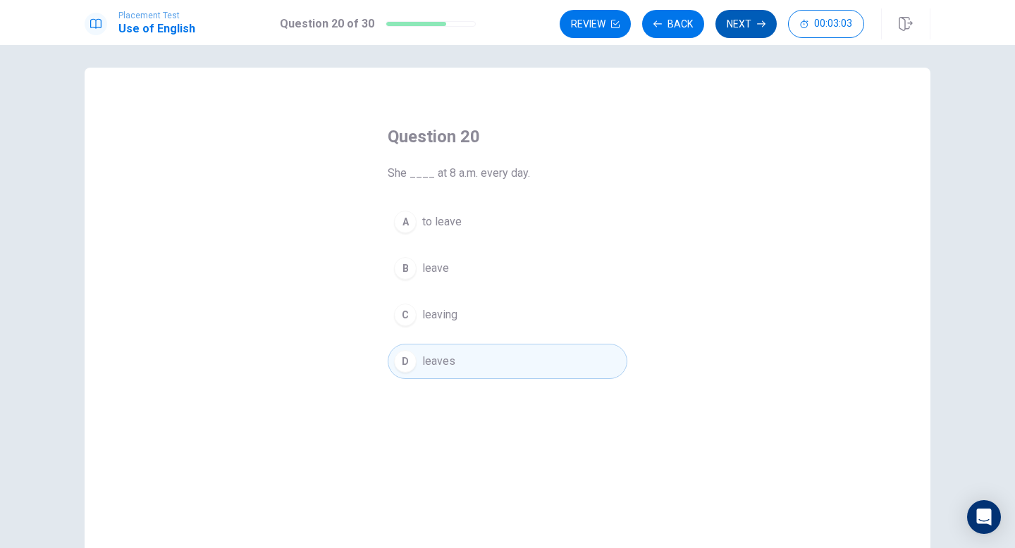
click at [733, 20] on button "Next" at bounding box center [745, 24] width 61 height 28
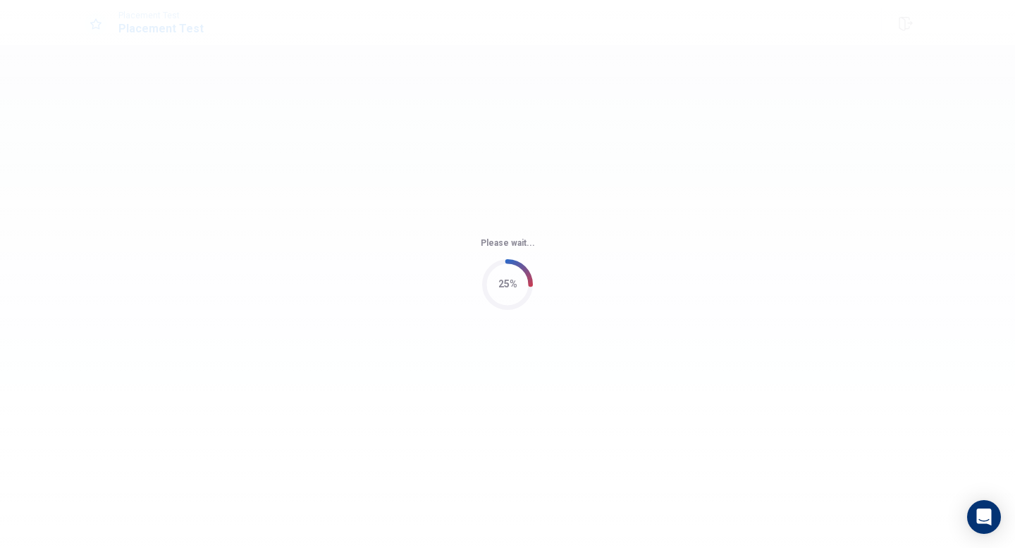
scroll to position [0, 0]
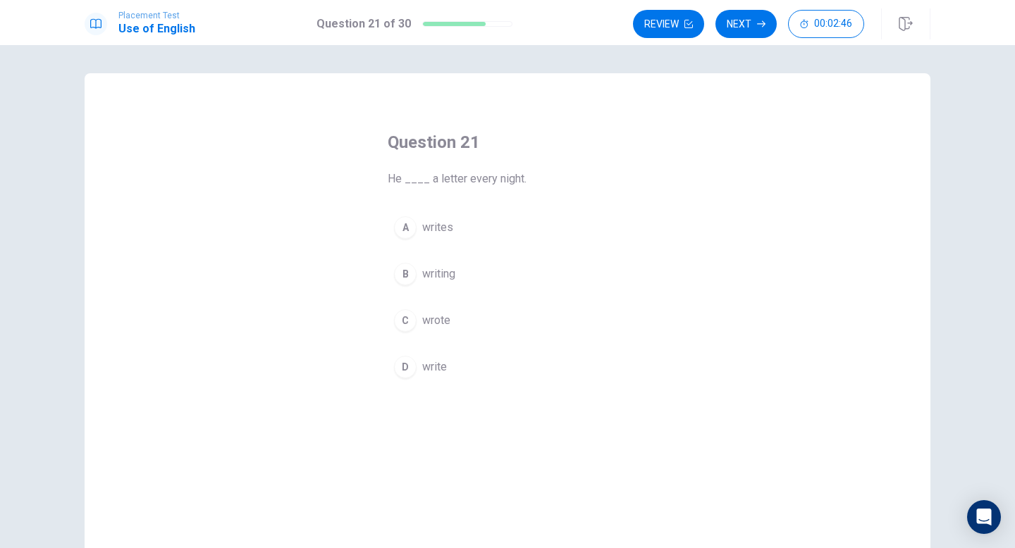
click at [404, 275] on div "B" at bounding box center [405, 274] width 23 height 23
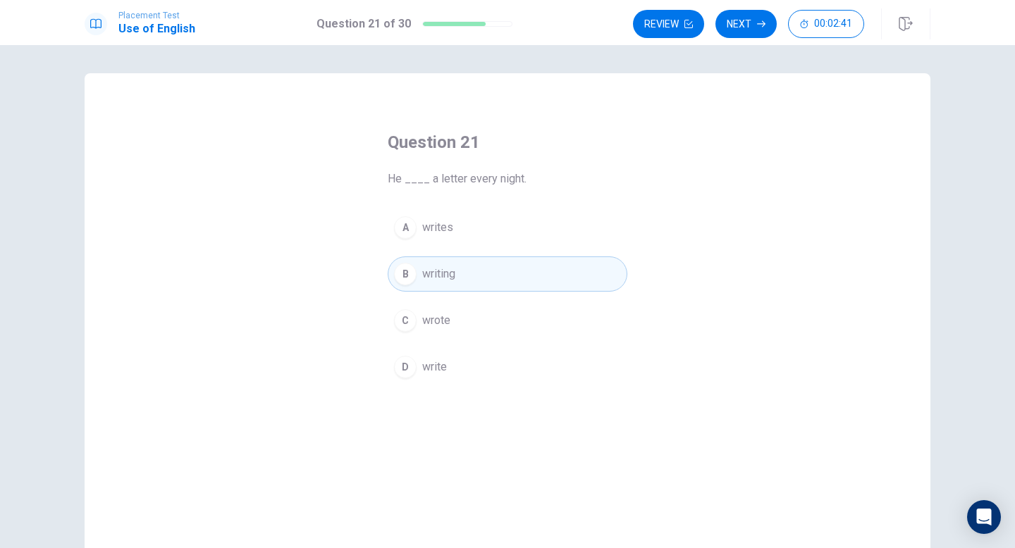
click at [473, 230] on button "A writes" at bounding box center [507, 227] width 240 height 35
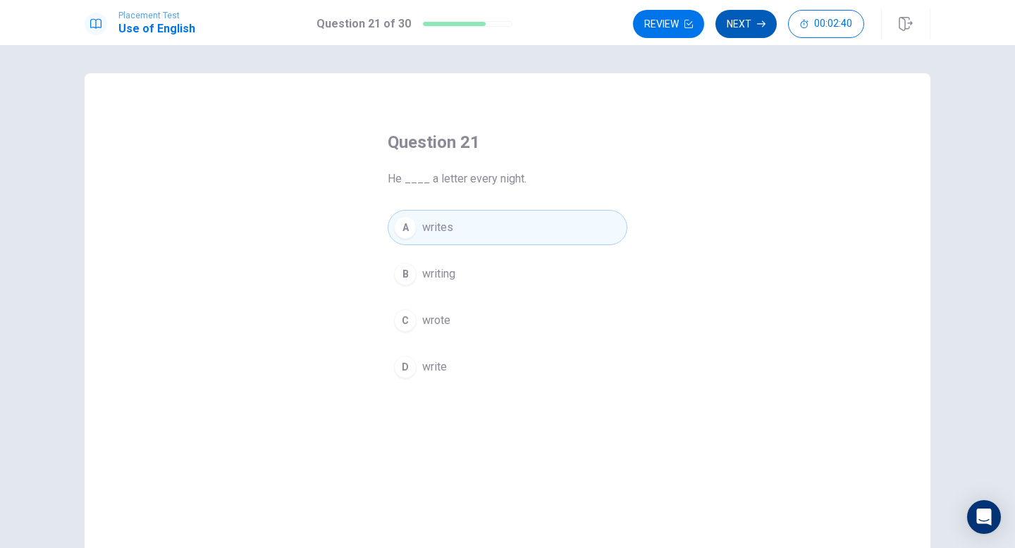
click at [731, 23] on button "Next" at bounding box center [745, 24] width 61 height 28
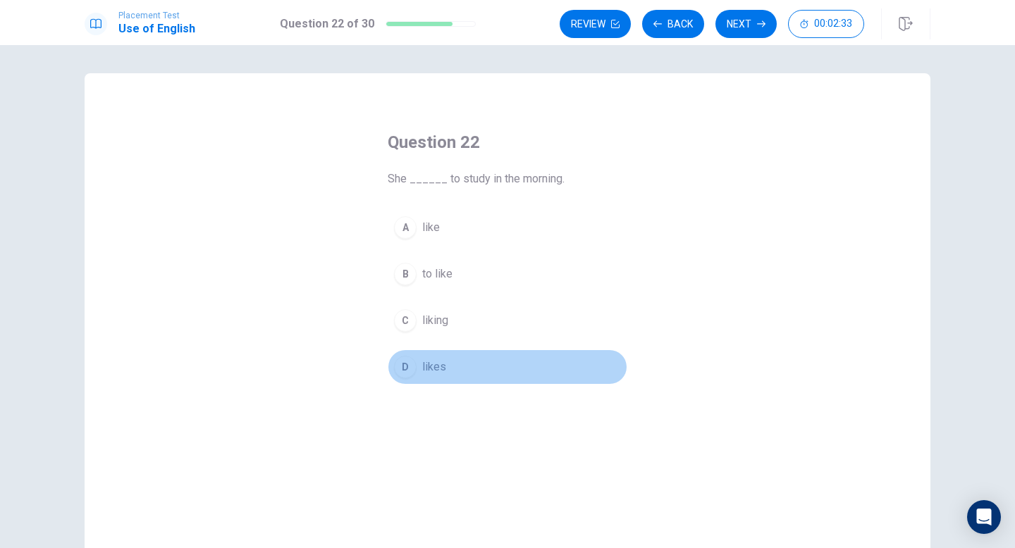
click at [401, 368] on div "D" at bounding box center [405, 367] width 23 height 23
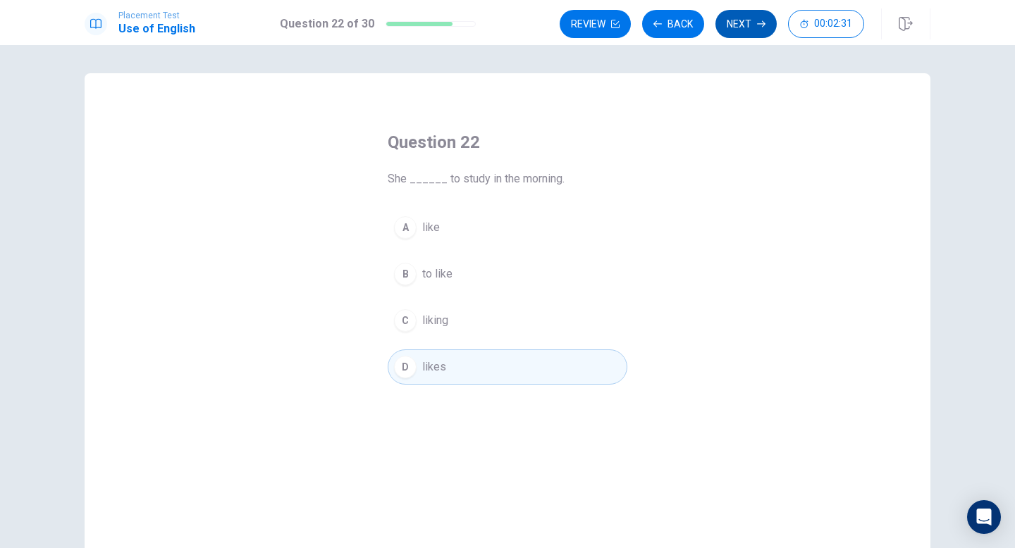
click at [751, 28] on button "Next" at bounding box center [745, 24] width 61 height 28
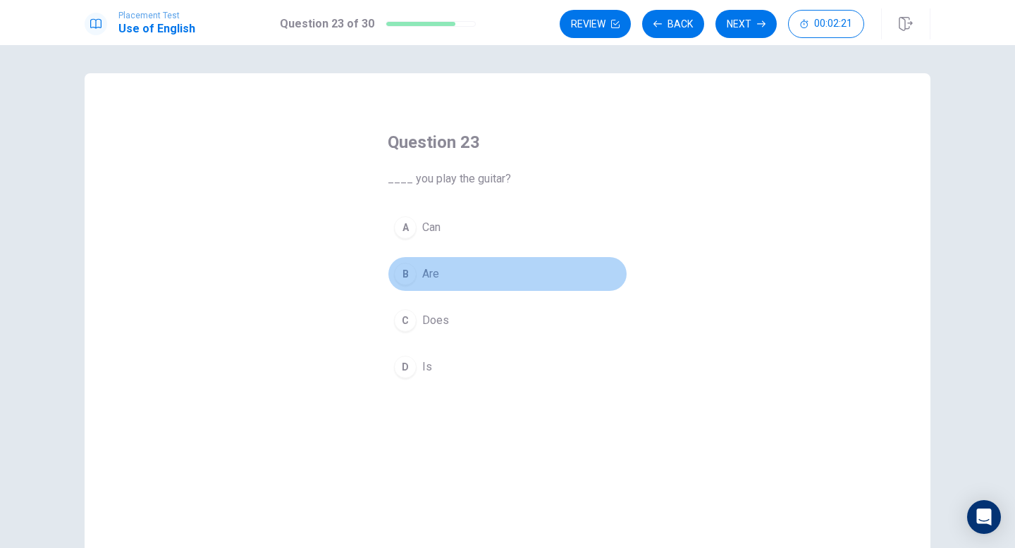
click at [401, 274] on div "B" at bounding box center [405, 274] width 23 height 23
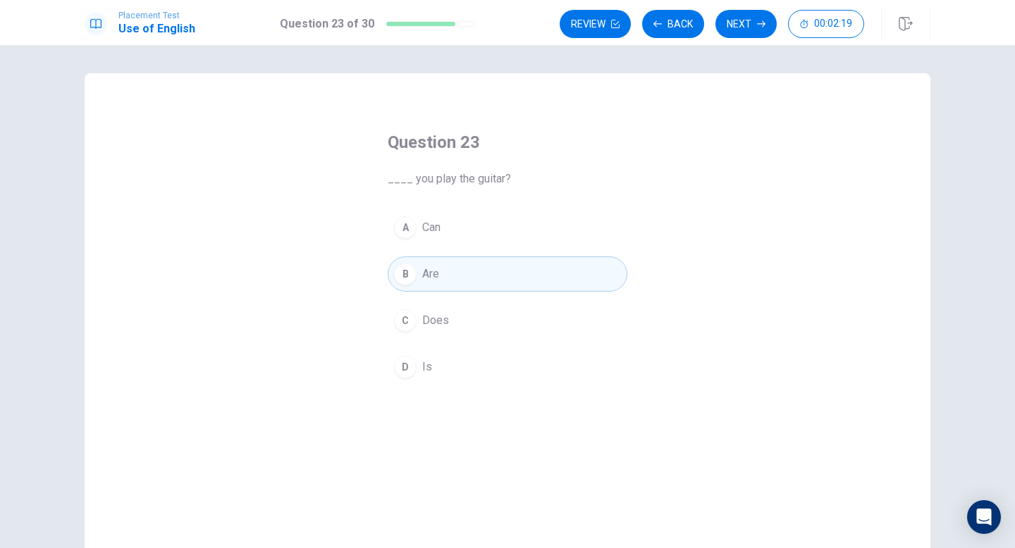
click at [743, 20] on button "Next" at bounding box center [745, 24] width 61 height 28
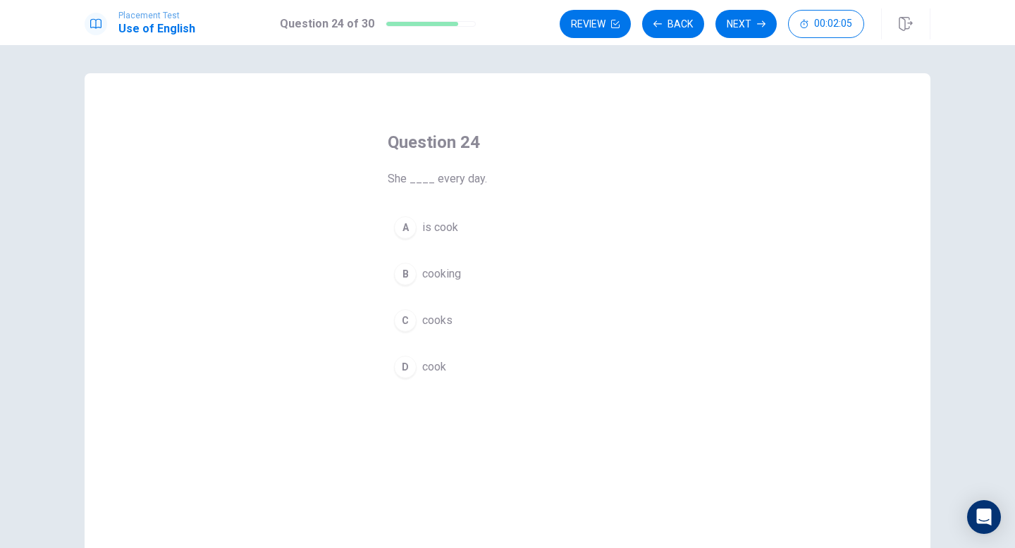
click at [404, 275] on div "B" at bounding box center [405, 274] width 23 height 23
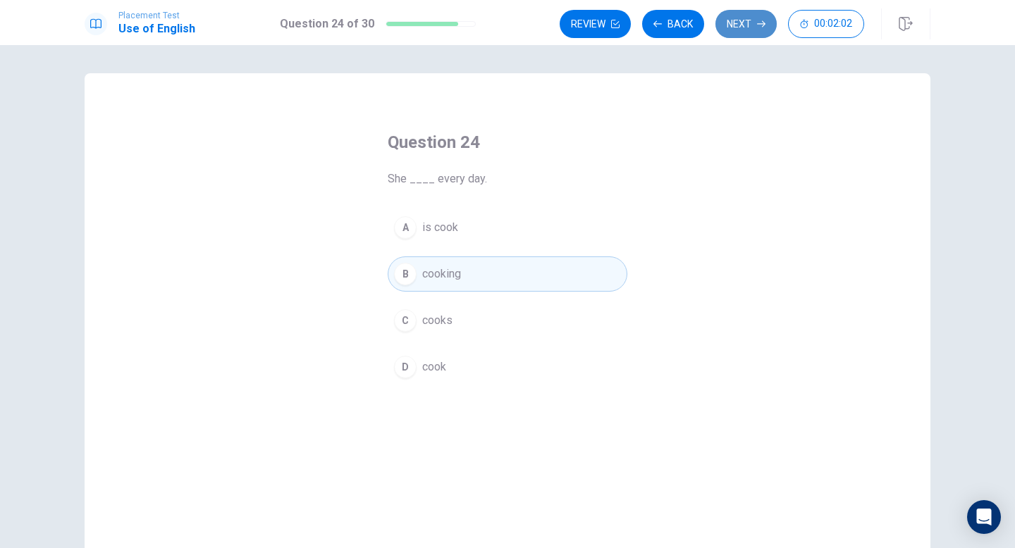
click at [731, 24] on button "Next" at bounding box center [745, 24] width 61 height 28
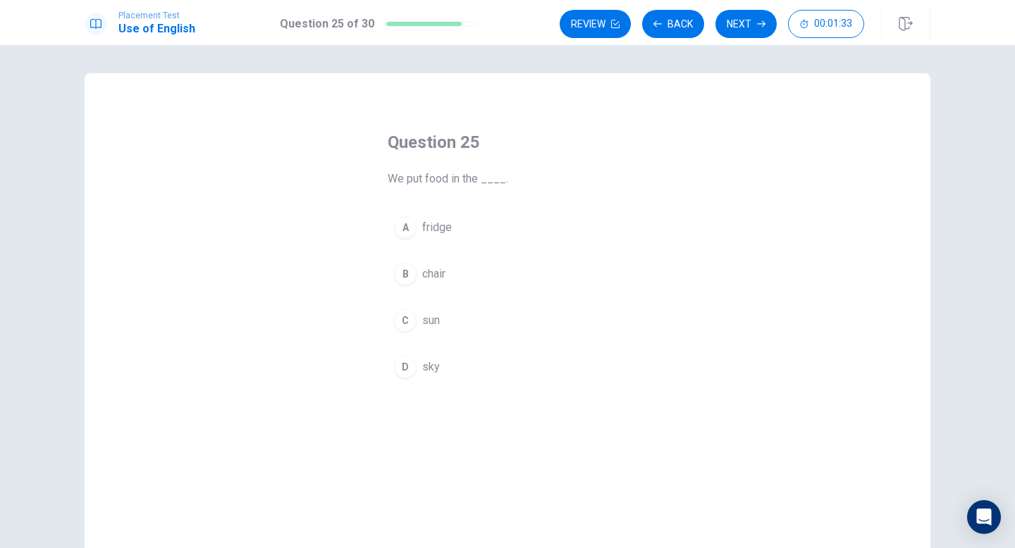
click at [404, 268] on div "B" at bounding box center [405, 274] width 23 height 23
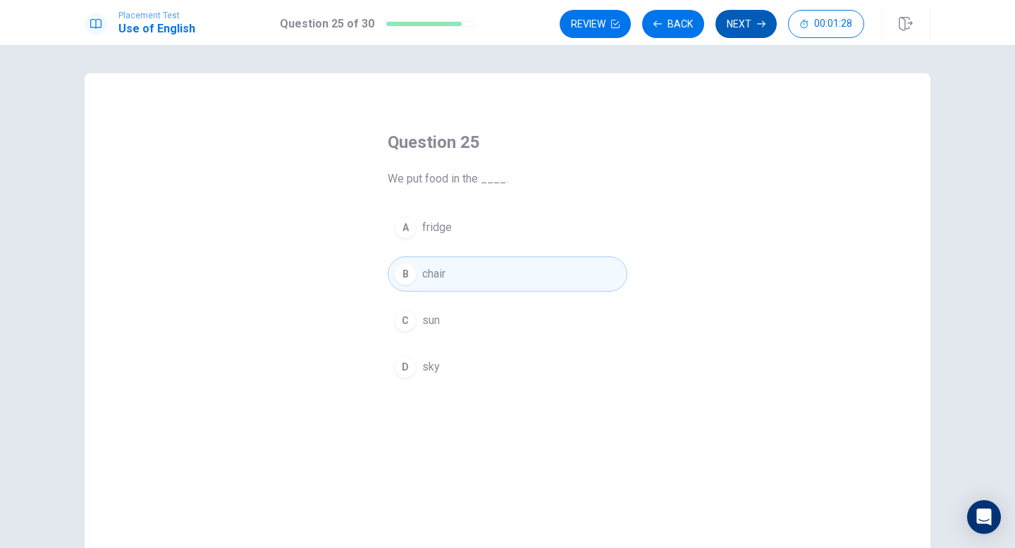
click at [743, 35] on button "Next" at bounding box center [745, 24] width 61 height 28
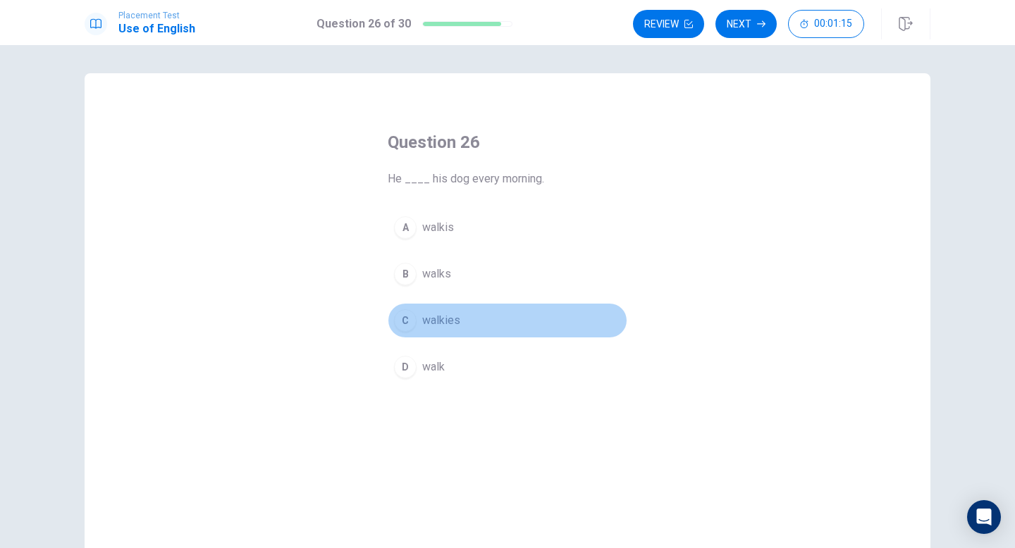
click at [401, 318] on div "C" at bounding box center [405, 320] width 23 height 23
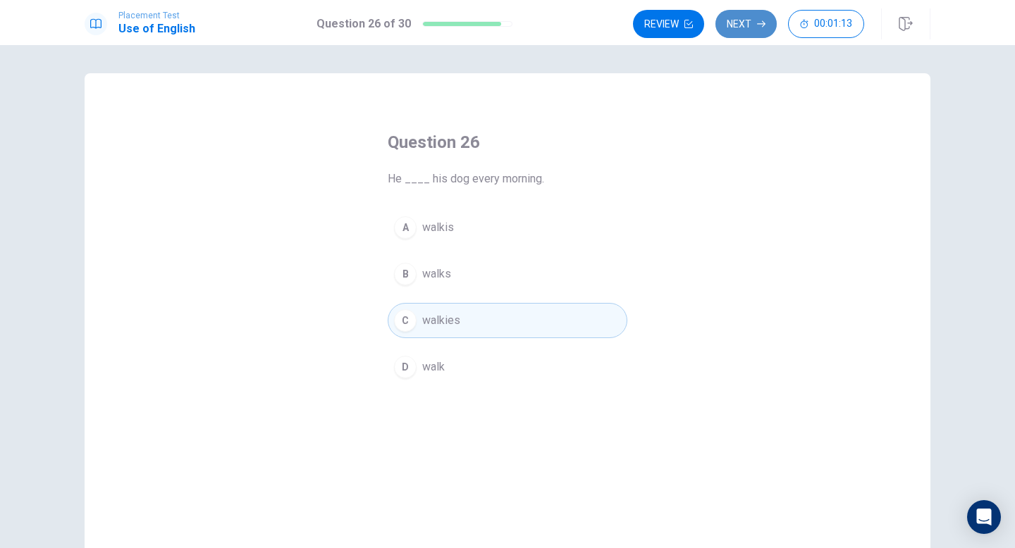
click at [728, 28] on button "Next" at bounding box center [745, 24] width 61 height 28
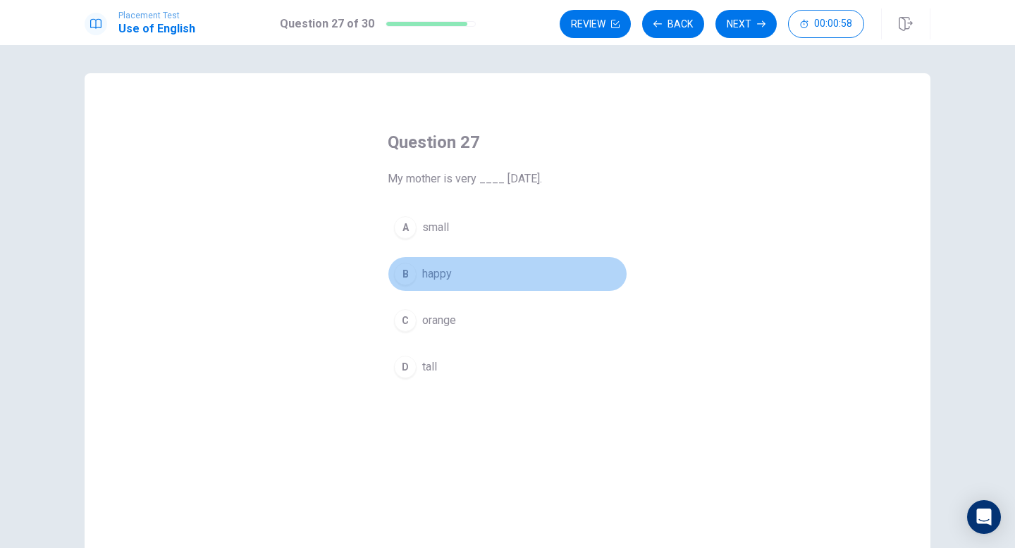
click at [402, 275] on div "B" at bounding box center [405, 274] width 23 height 23
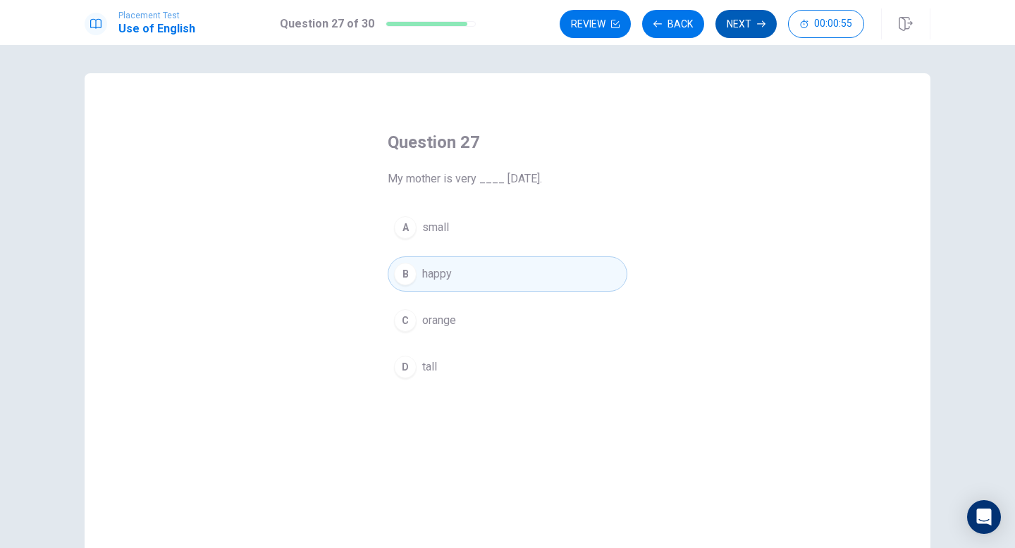
click at [738, 31] on button "Next" at bounding box center [745, 24] width 61 height 28
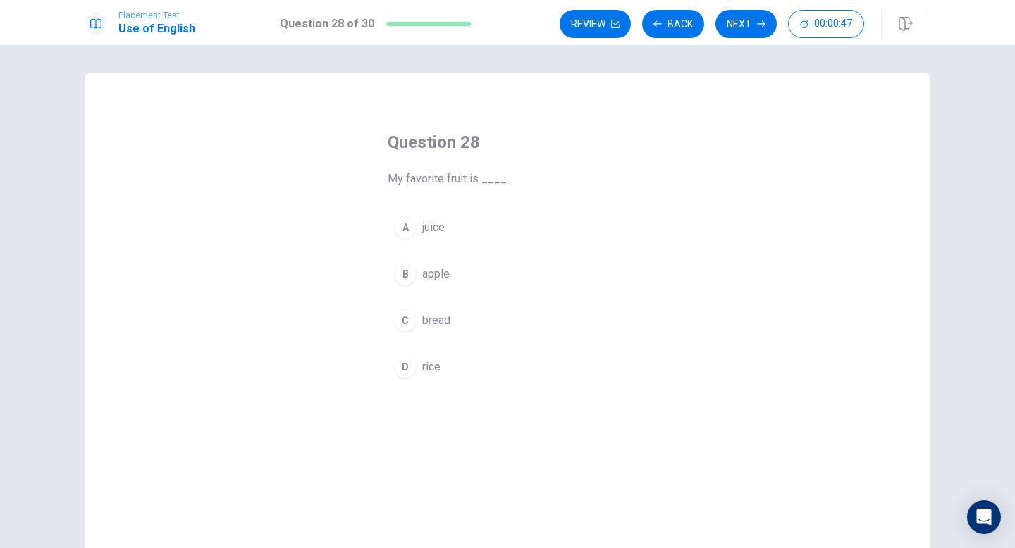
click at [402, 321] on div "C" at bounding box center [405, 320] width 23 height 23
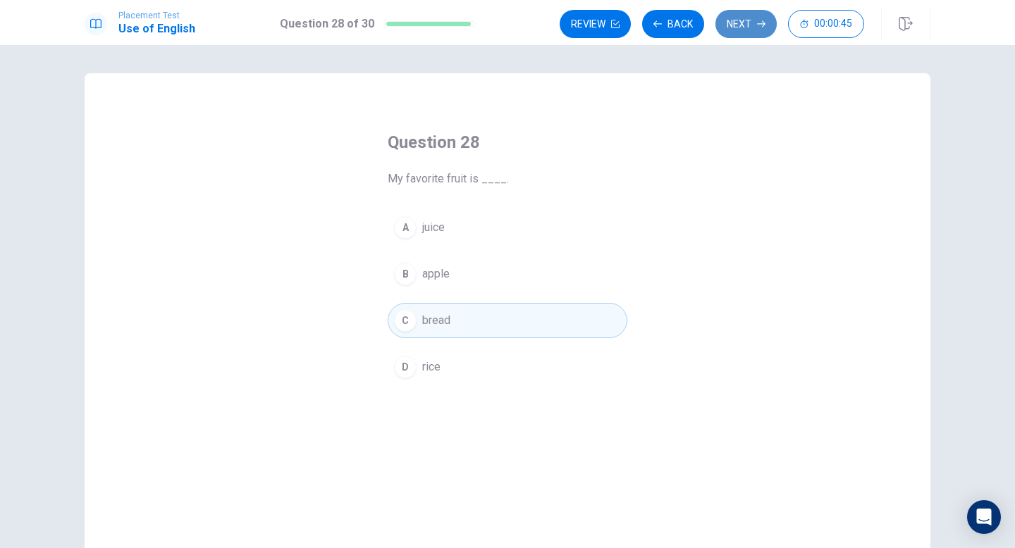
click at [732, 26] on button "Next" at bounding box center [745, 24] width 61 height 28
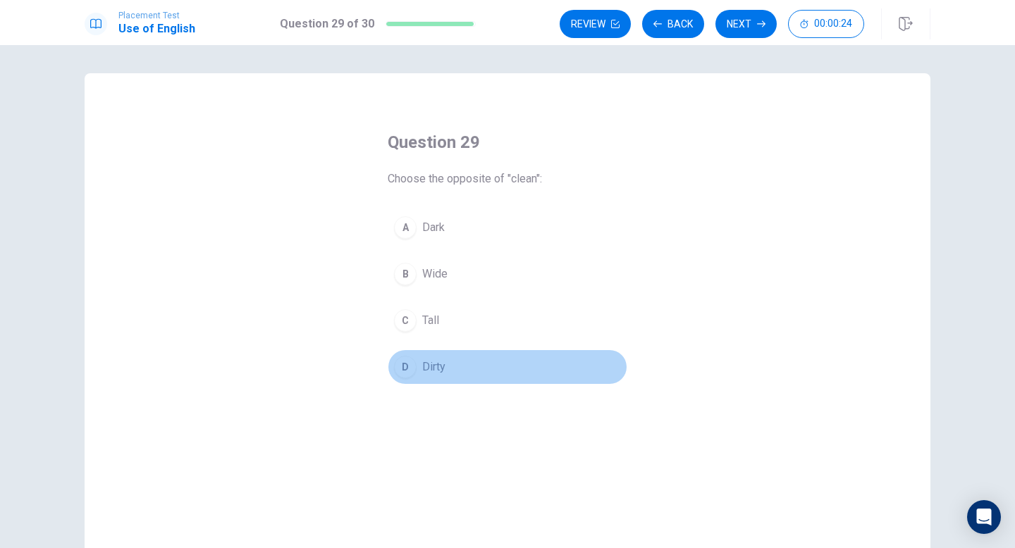
click at [409, 364] on div "D" at bounding box center [405, 367] width 23 height 23
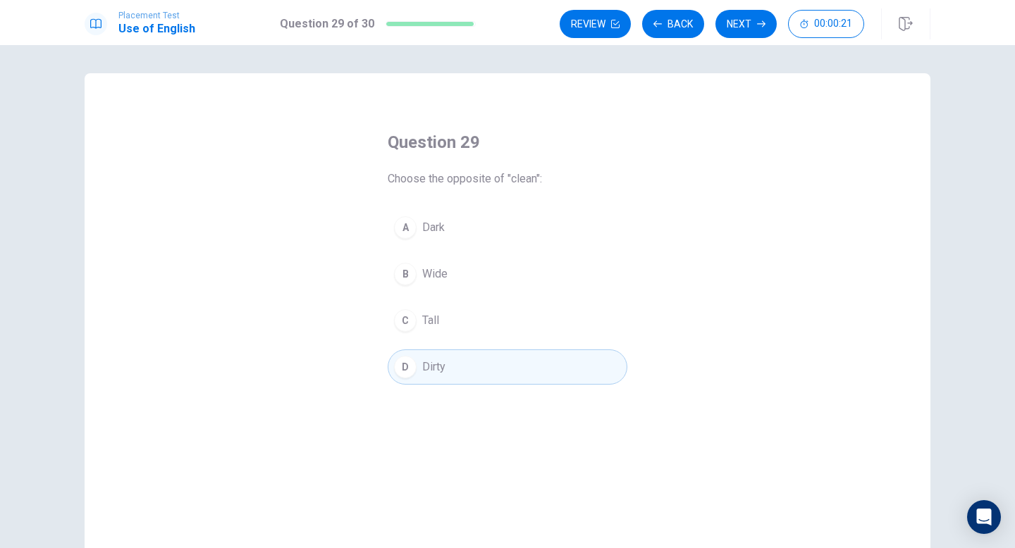
click at [733, 25] on button "Next" at bounding box center [745, 24] width 61 height 28
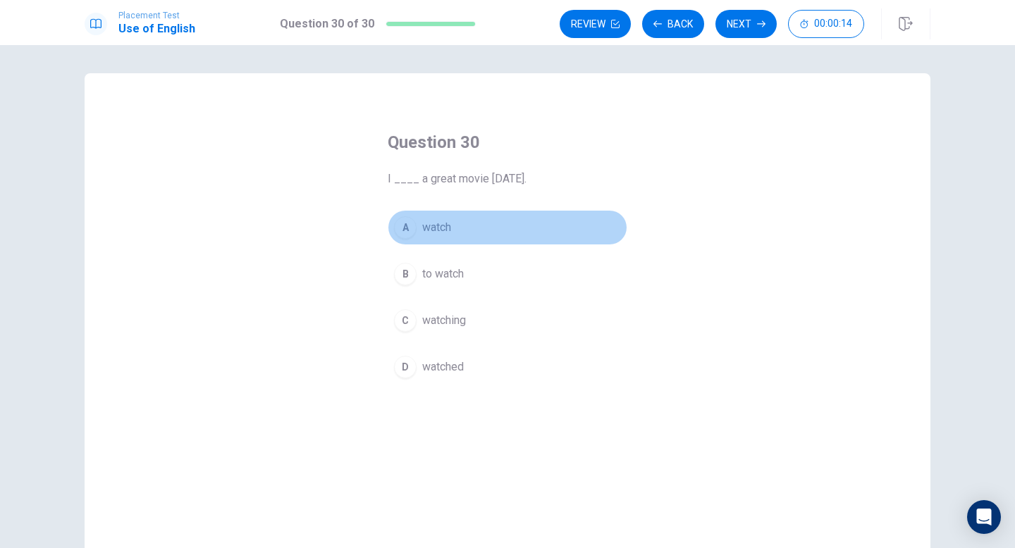
click at [403, 226] on div "A" at bounding box center [405, 227] width 23 height 23
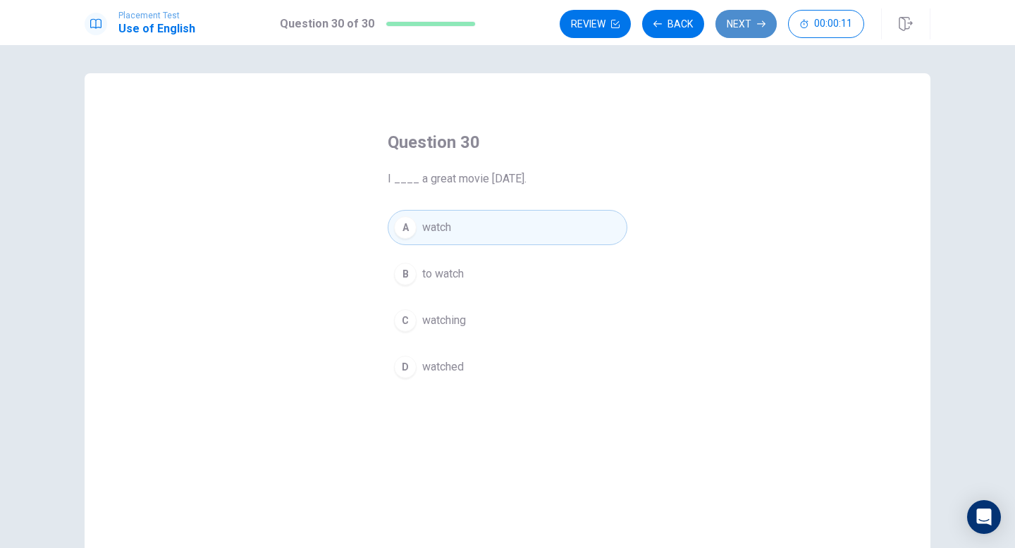
click at [757, 23] on icon "button" at bounding box center [761, 24] width 8 height 8
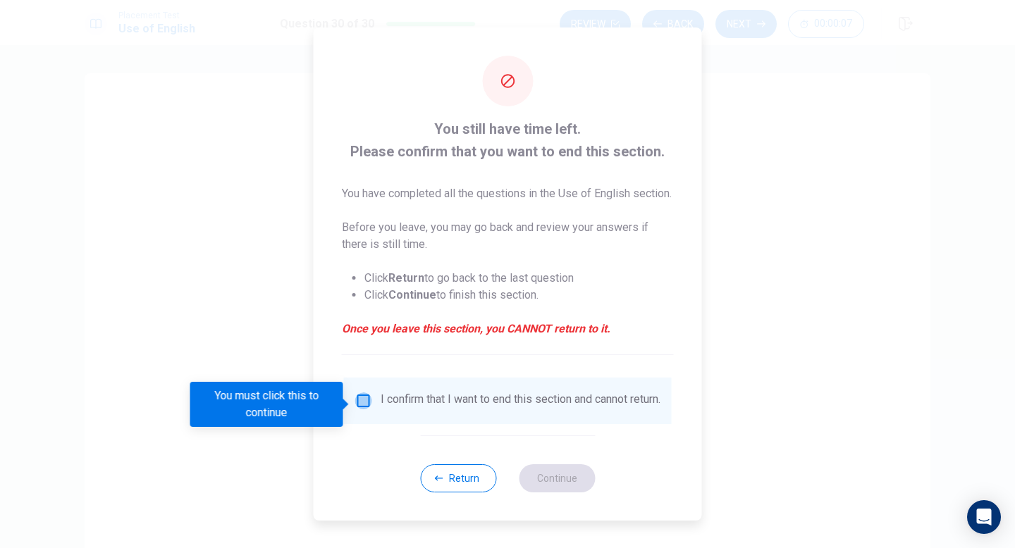
click at [359, 403] on input "You must click this to continue" at bounding box center [363, 400] width 17 height 17
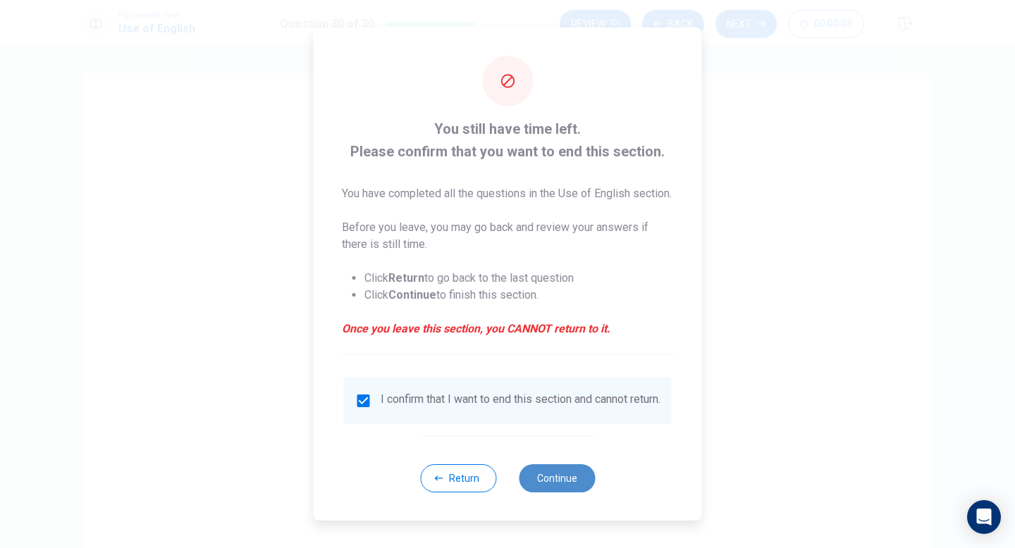
click at [551, 492] on button "Continue" at bounding box center [557, 478] width 76 height 28
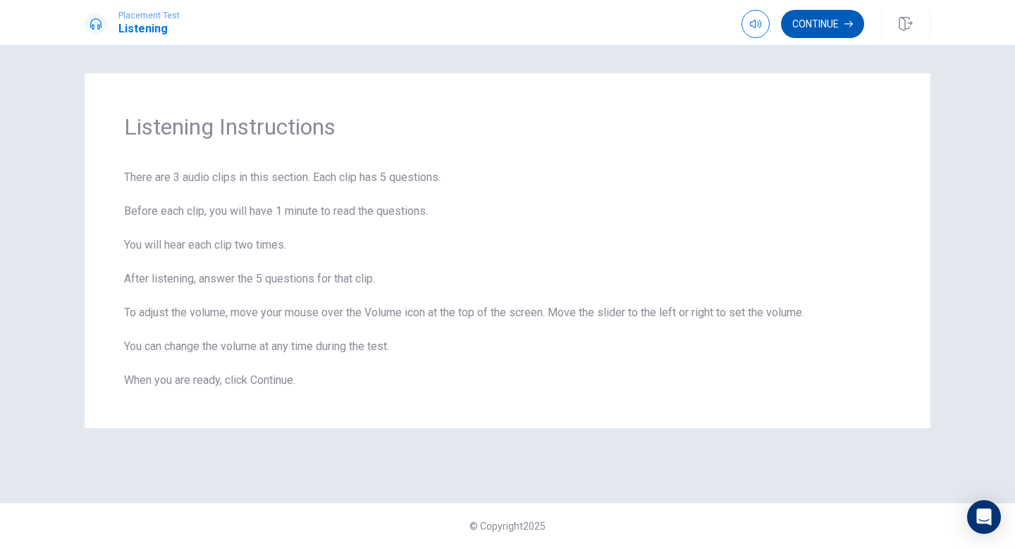
click at [821, 18] on button "Continue" at bounding box center [822, 24] width 83 height 28
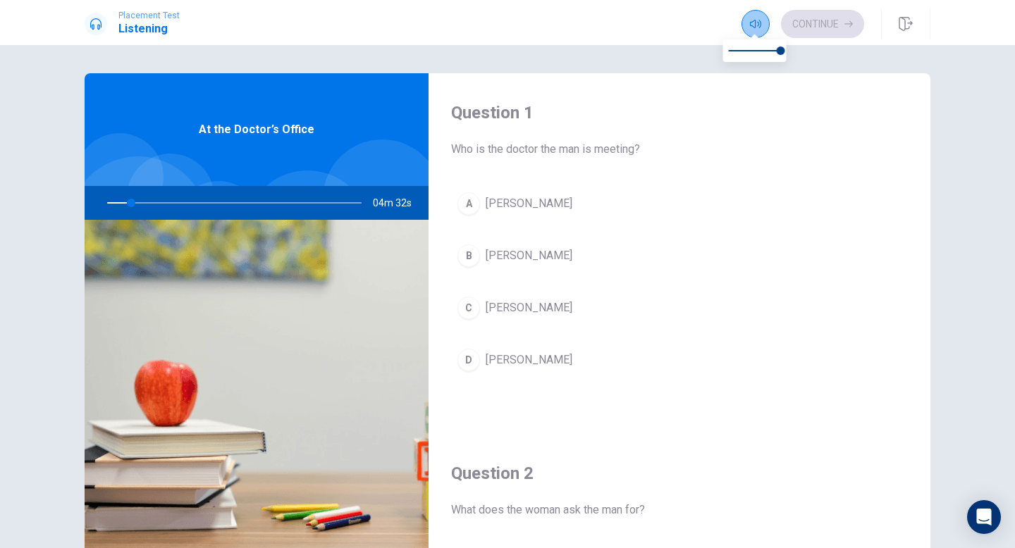
click at [752, 24] on icon "button" at bounding box center [755, 23] width 11 height 11
click at [318, 205] on div at bounding box center [231, 203] width 283 height 34
click at [280, 123] on span "At the Doctor’s Office" at bounding box center [257, 129] width 116 height 17
click at [280, 133] on span "At the Doctor’s Office" at bounding box center [257, 129] width 116 height 17
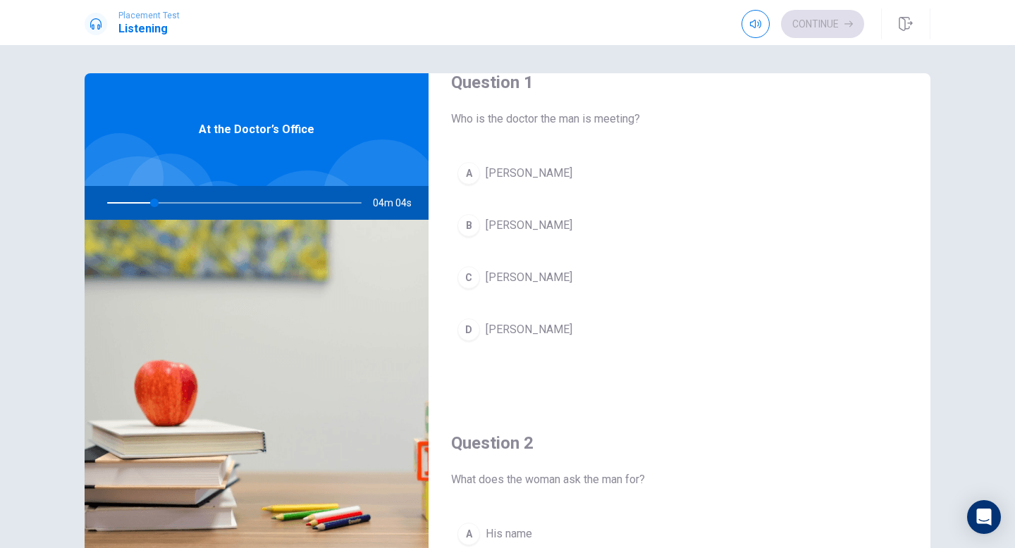
scroll to position [3, 0]
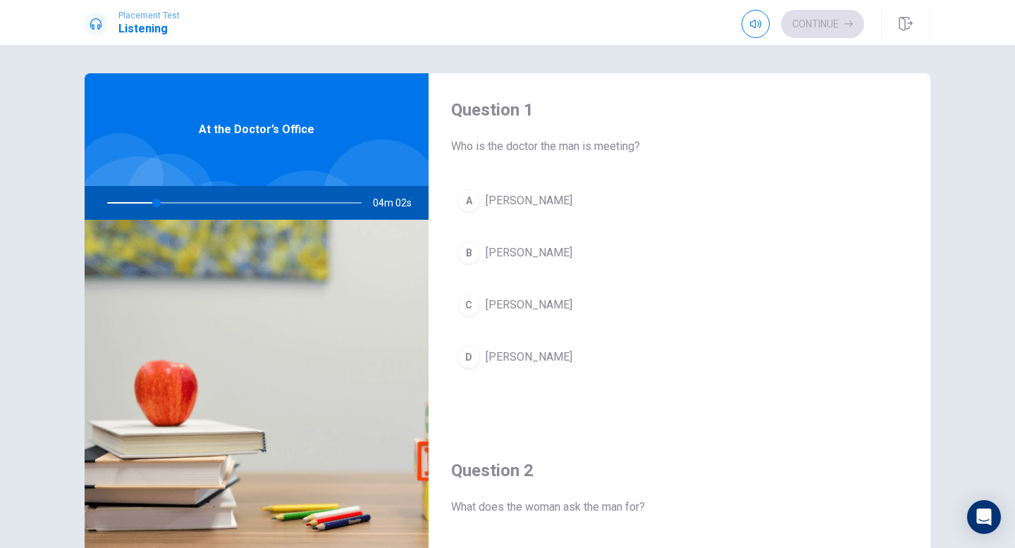
click at [470, 204] on div "A" at bounding box center [468, 201] width 23 height 23
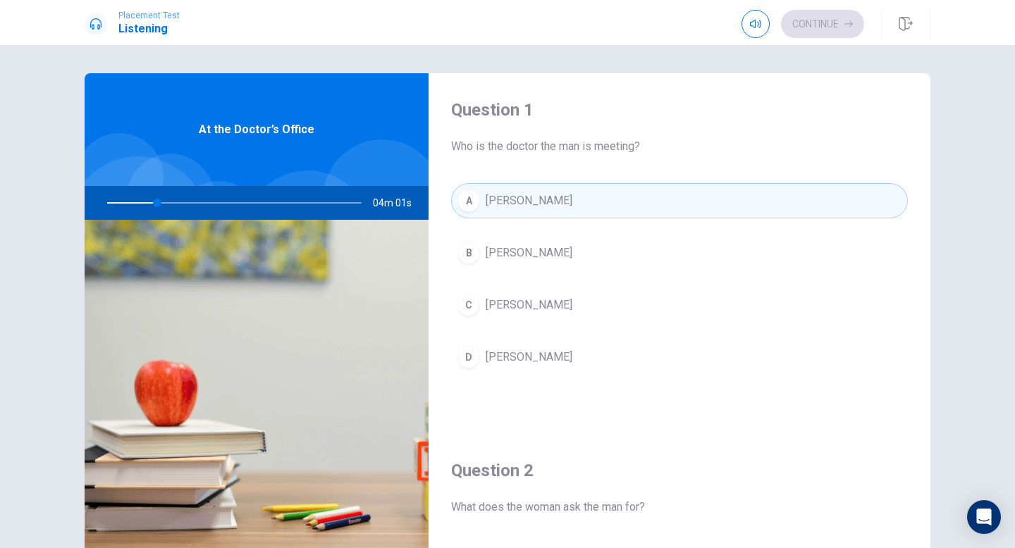
click at [473, 202] on div "A" at bounding box center [468, 201] width 23 height 23
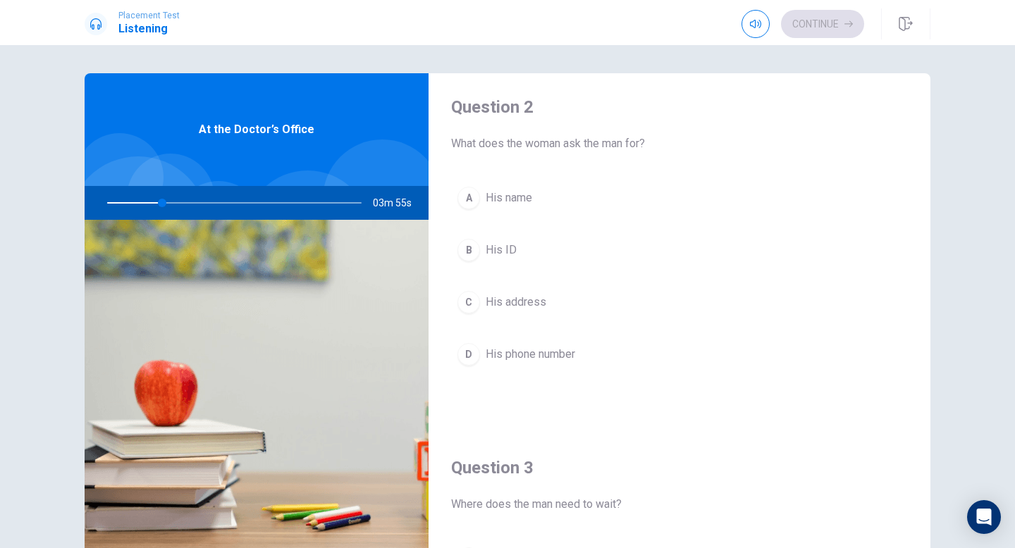
scroll to position [366, 0]
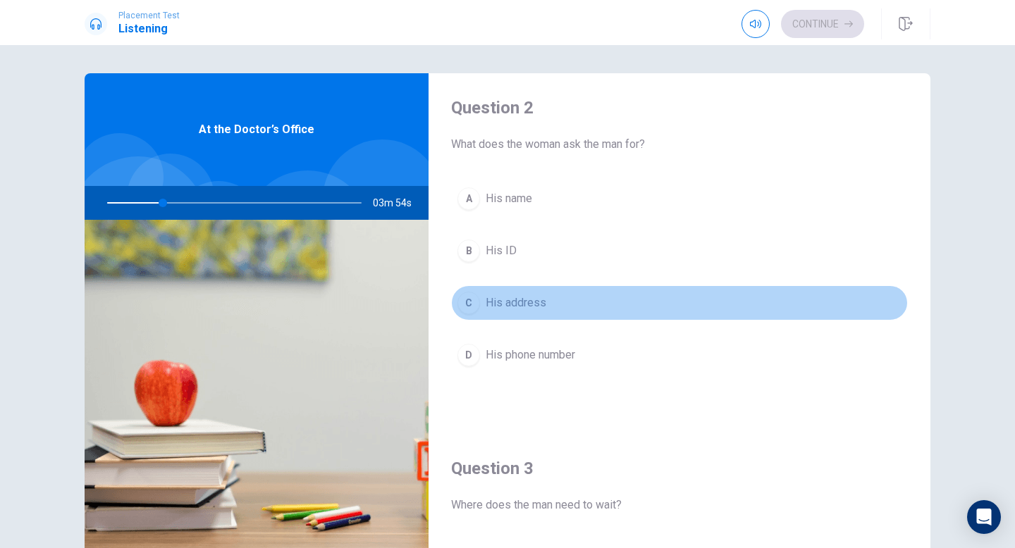
click at [469, 302] on div "C" at bounding box center [468, 303] width 23 height 23
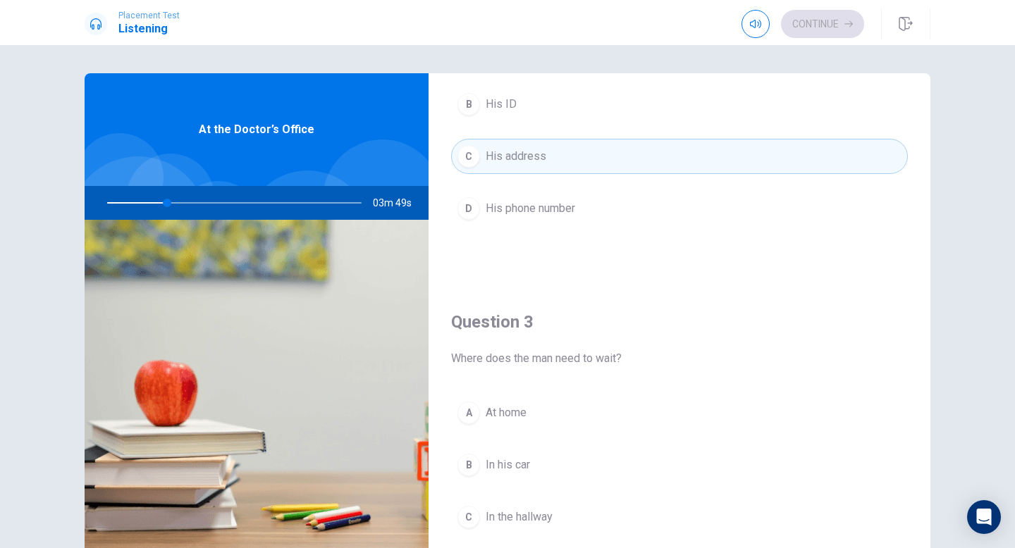
scroll to position [511, 0]
click at [634, 302] on div "Question 3 Where does the man need to wait? A At home B In his car C In the hal…" at bounding box center [679, 463] width 502 height 361
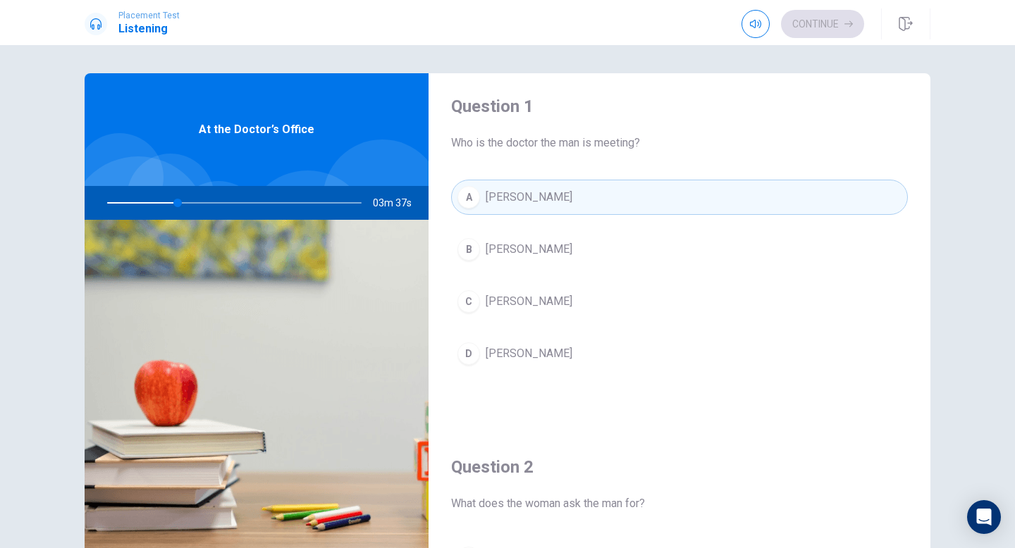
scroll to position [0, 0]
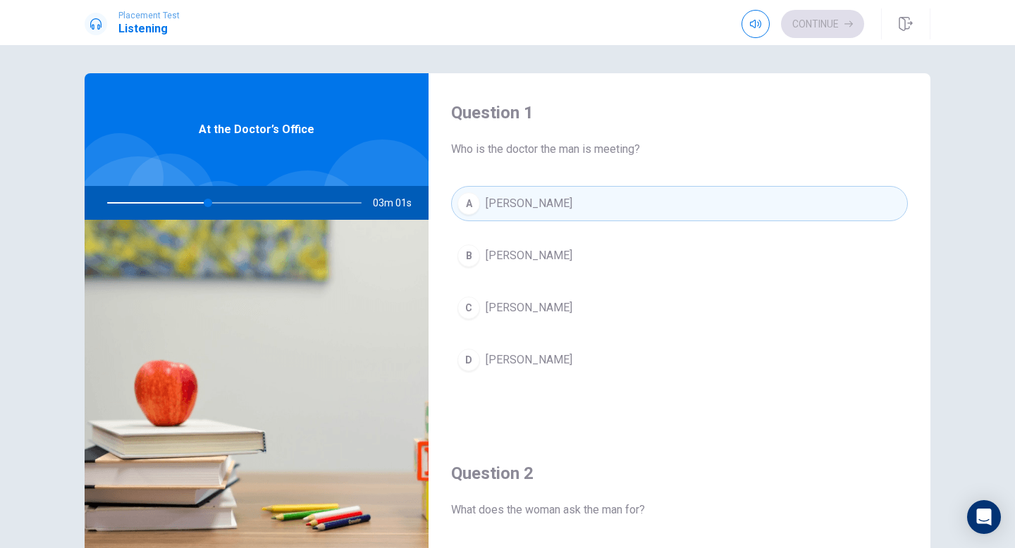
click at [532, 311] on span "[PERSON_NAME]" at bounding box center [528, 307] width 87 height 17
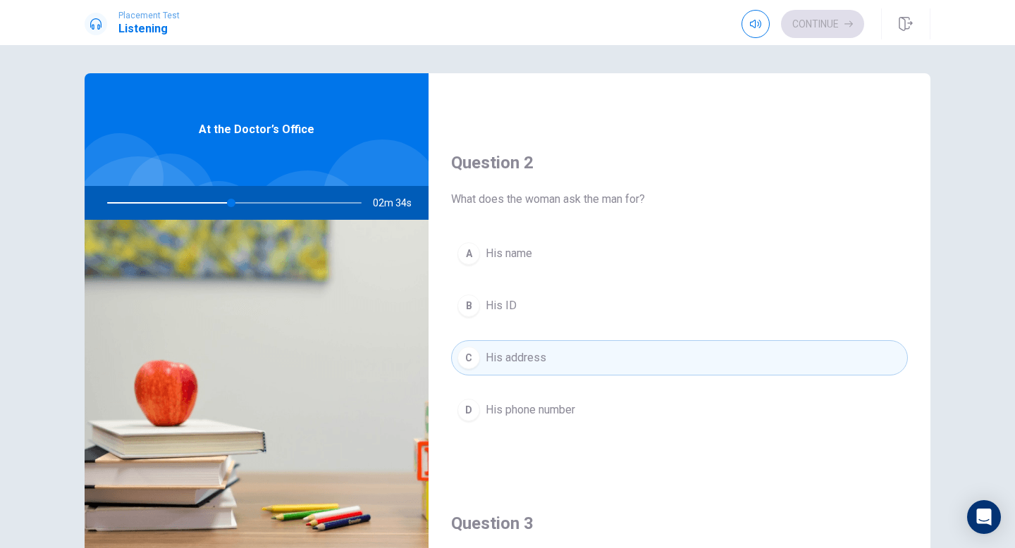
scroll to position [309, 0]
click at [503, 258] on span "His name" at bounding box center [508, 255] width 46 height 17
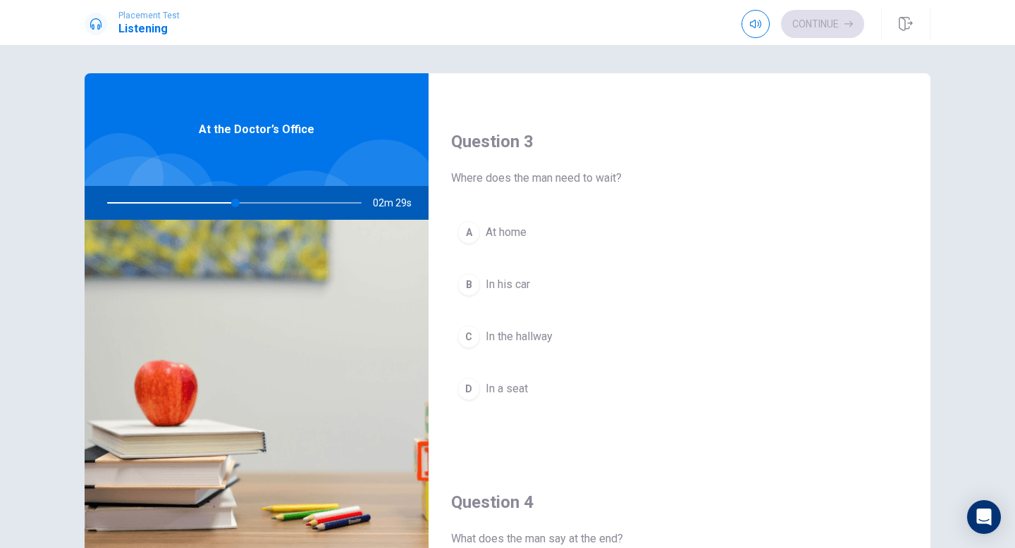
scroll to position [690, 0]
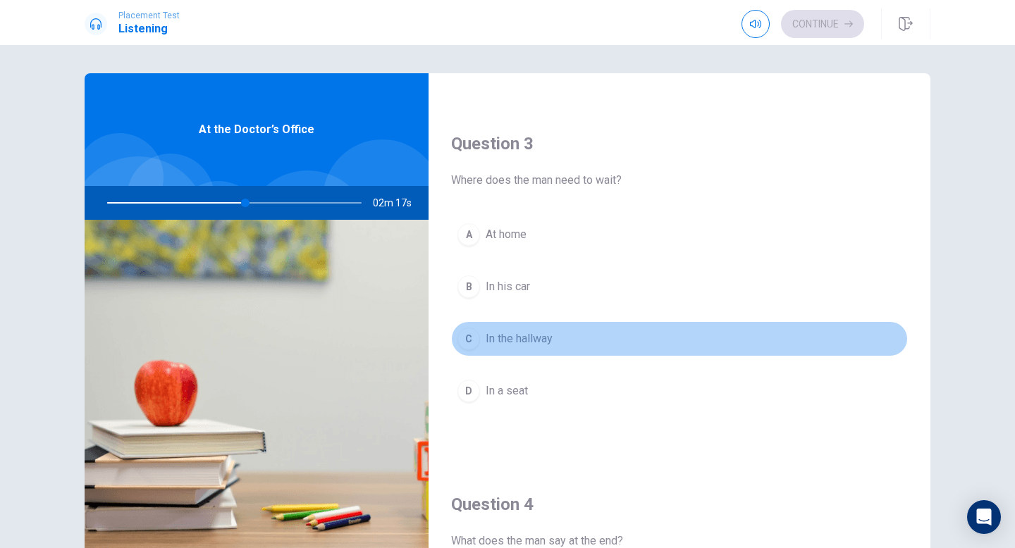
click at [475, 338] on div "C" at bounding box center [468, 339] width 23 height 23
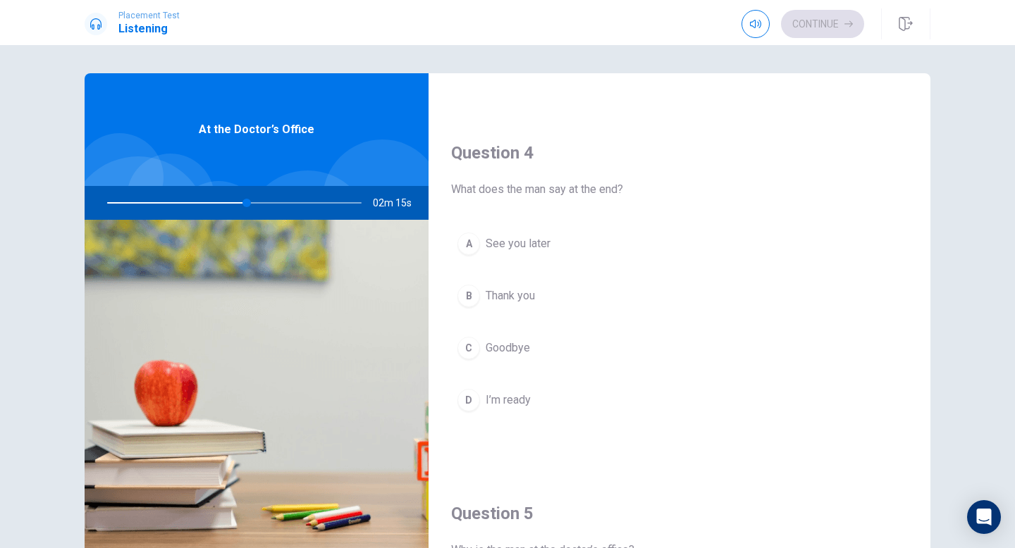
scroll to position [1059, 0]
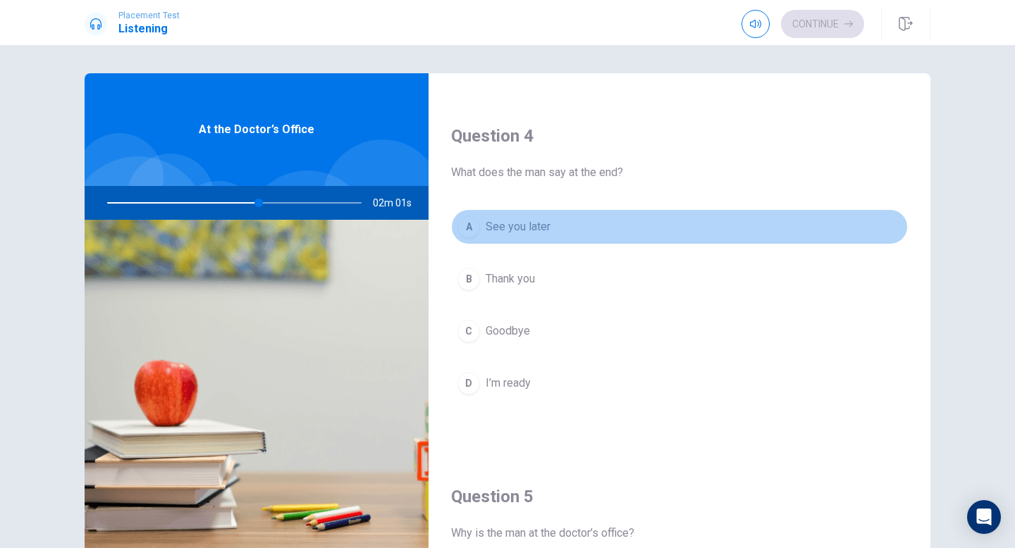
click at [472, 228] on div "A" at bounding box center [468, 227] width 23 height 23
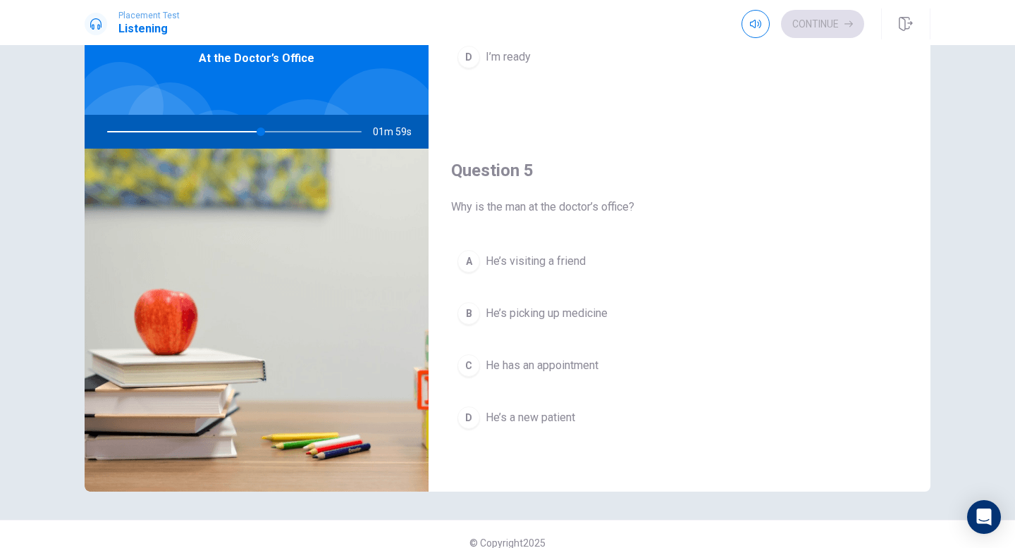
scroll to position [88, 0]
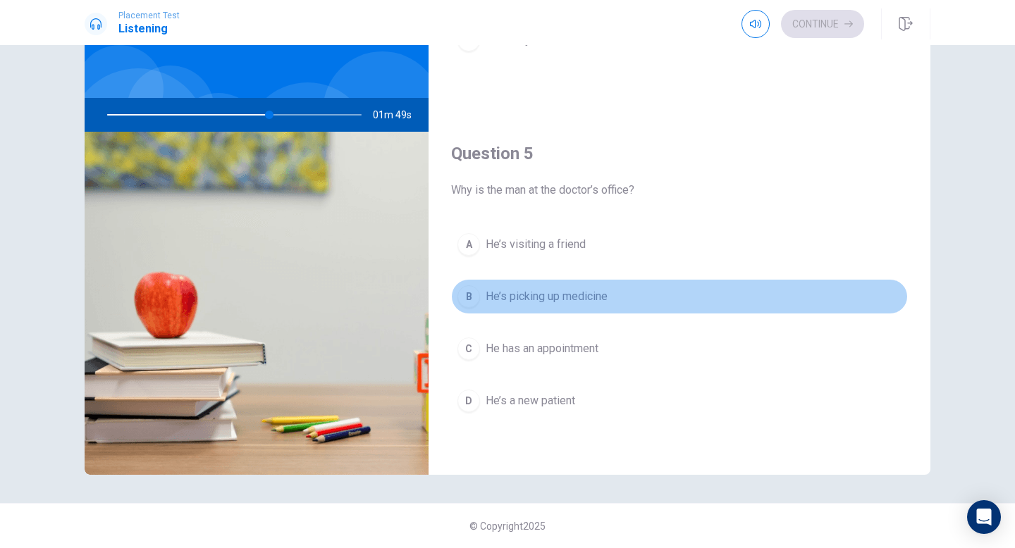
click at [464, 298] on div "B" at bounding box center [468, 296] width 23 height 23
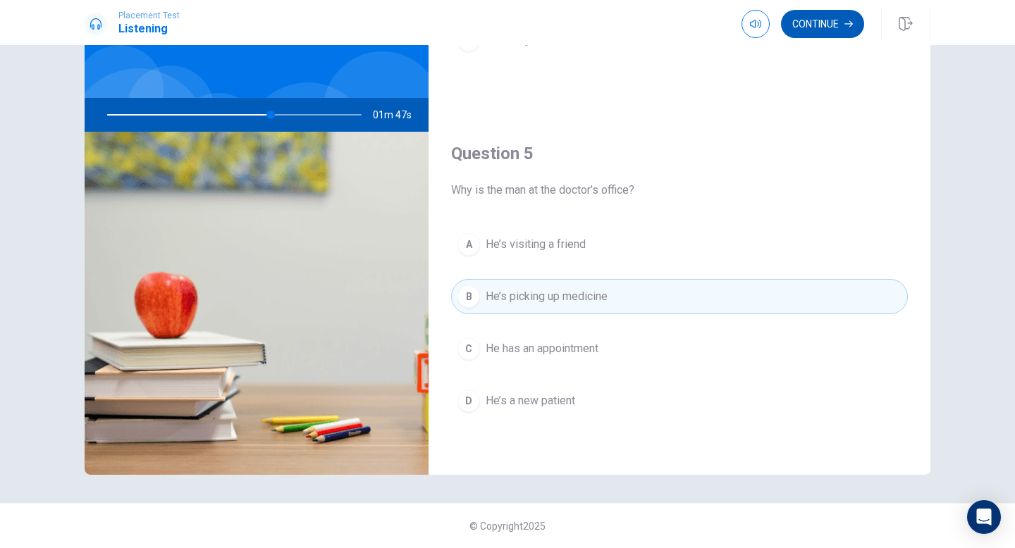
click at [839, 20] on button "Continue" at bounding box center [822, 24] width 83 height 28
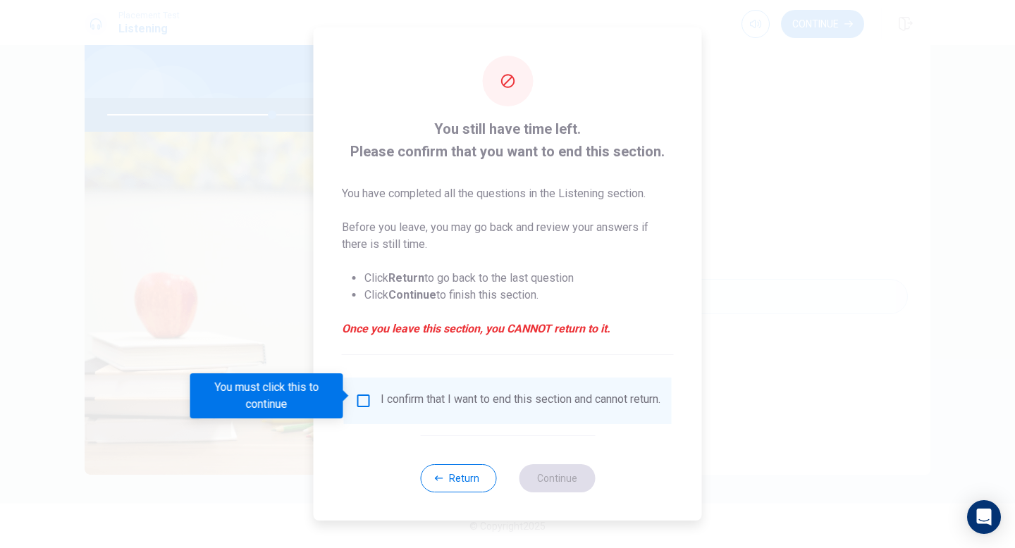
click at [361, 397] on input "You must click this to continue" at bounding box center [363, 400] width 17 height 17
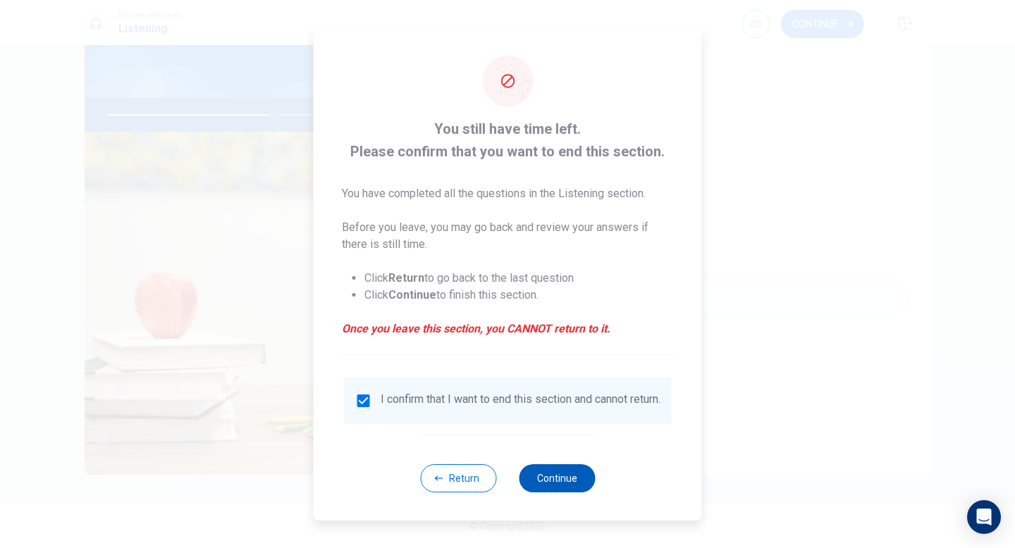
click at [546, 481] on button "Continue" at bounding box center [557, 478] width 76 height 28
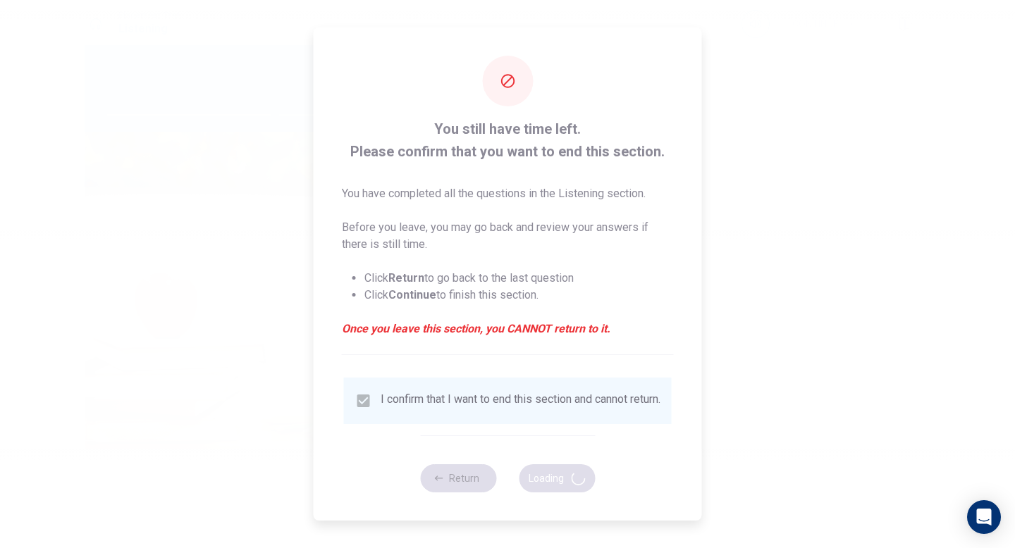
type input "66"
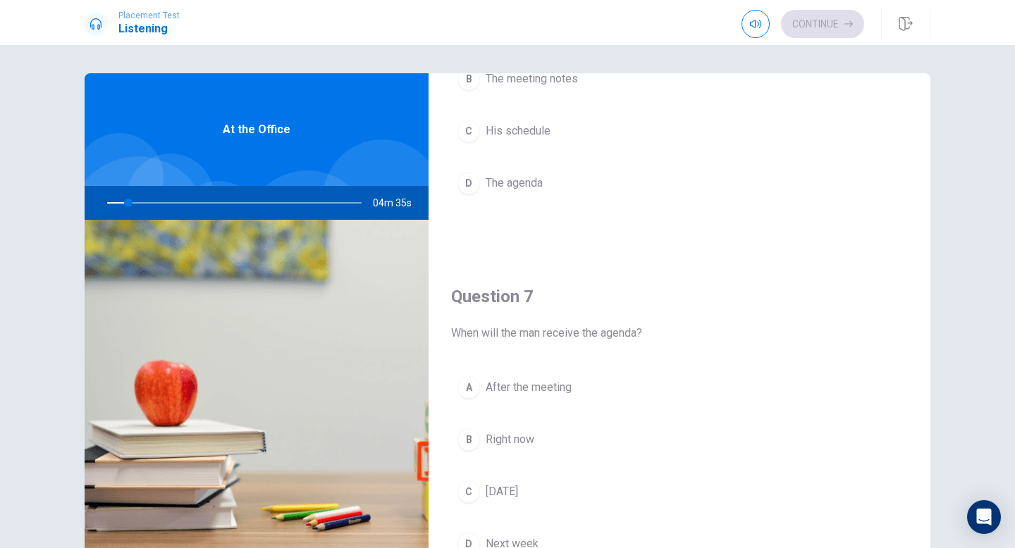
scroll to position [0, 0]
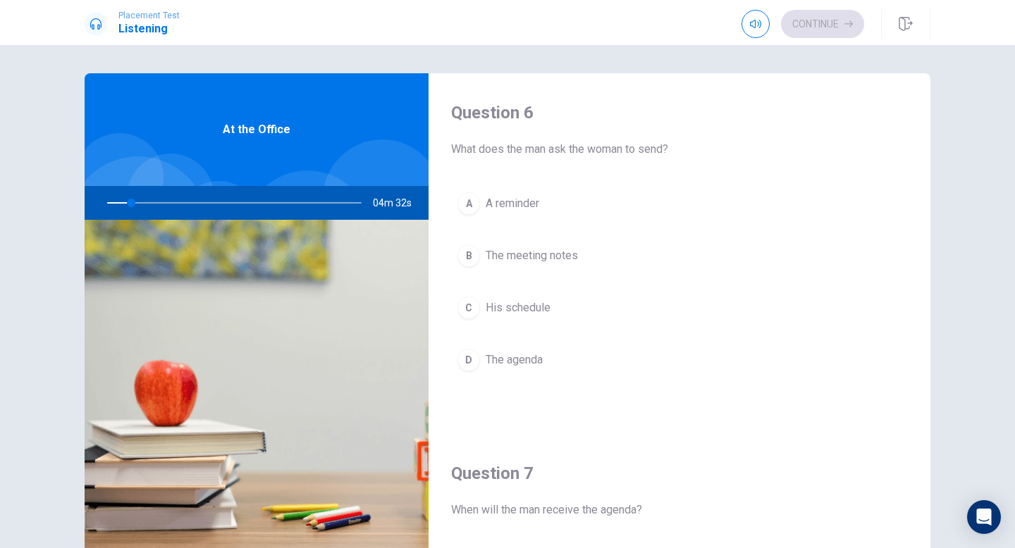
click at [767, 332] on div "A A reminder B The meeting notes C His schedule D The agenda" at bounding box center [679, 296] width 457 height 220
click at [767, 362] on button "D The agenda" at bounding box center [679, 359] width 457 height 35
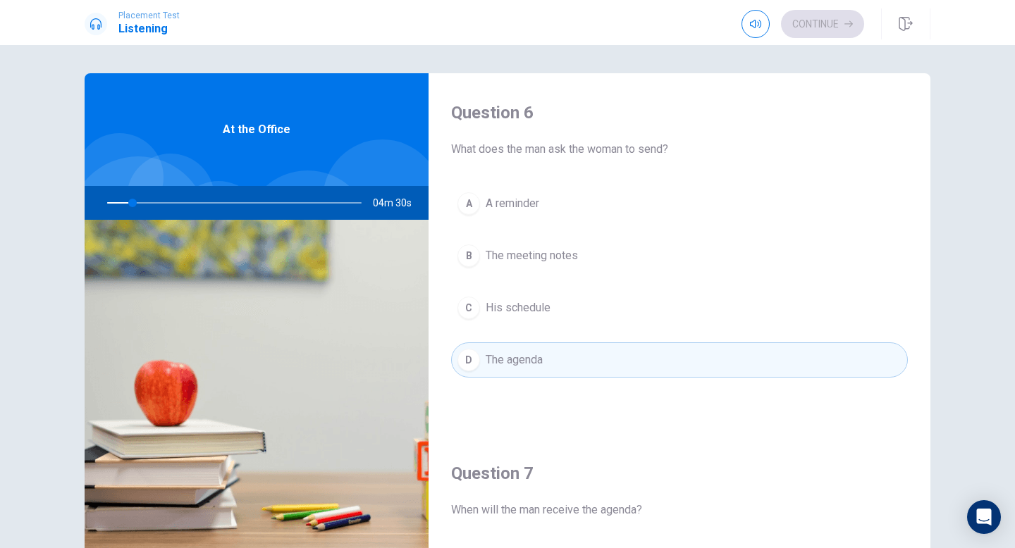
click at [757, 390] on div "A A reminder B The meeting notes C His schedule D The agenda" at bounding box center [679, 296] width 457 height 220
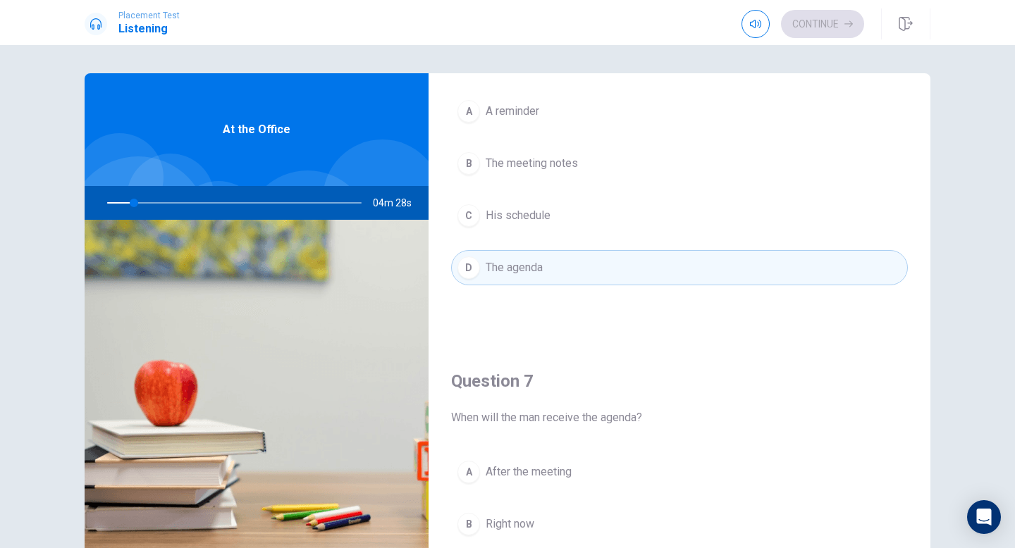
scroll to position [99, 0]
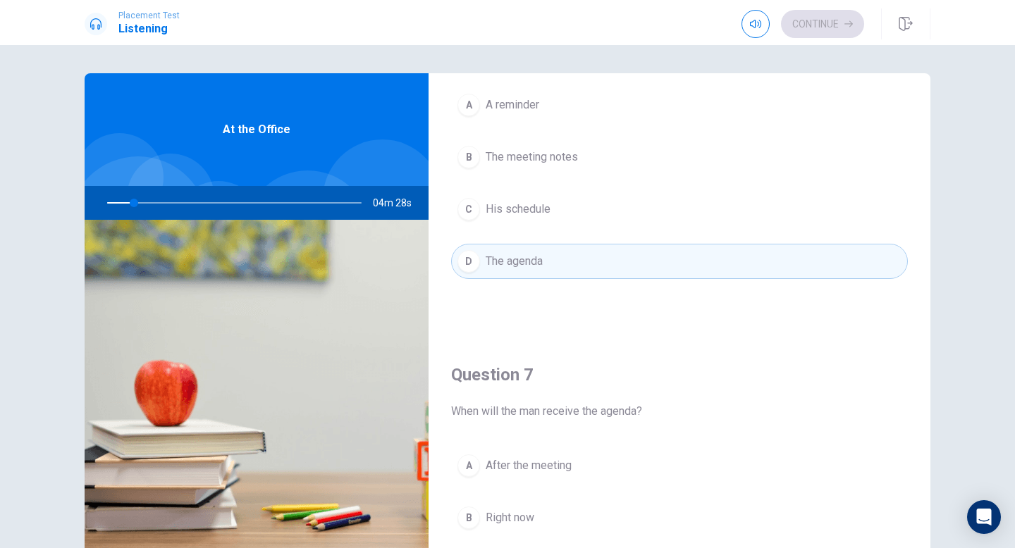
click at [681, 316] on div "Question 6 What does the man ask the woman to send? A A reminder B The meeting …" at bounding box center [679, 155] width 502 height 361
click at [600, 316] on div "Question 6 What does the man ask the woman to send? A A reminder B The meeting …" at bounding box center [679, 155] width 502 height 361
click at [619, 326] on div "Question 6 What does the man ask the woman to send? A A reminder B The meeting …" at bounding box center [679, 155] width 502 height 361
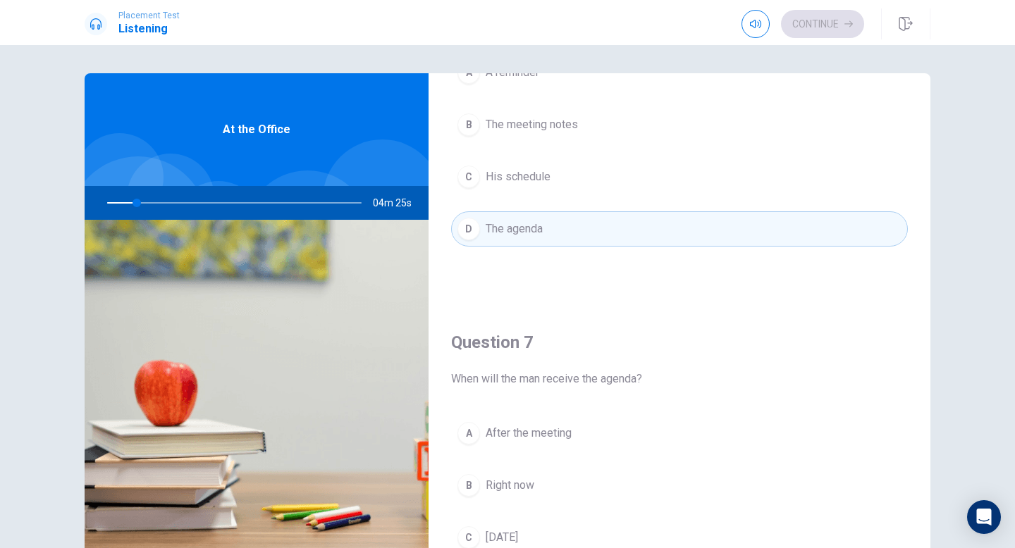
scroll to position [145, 0]
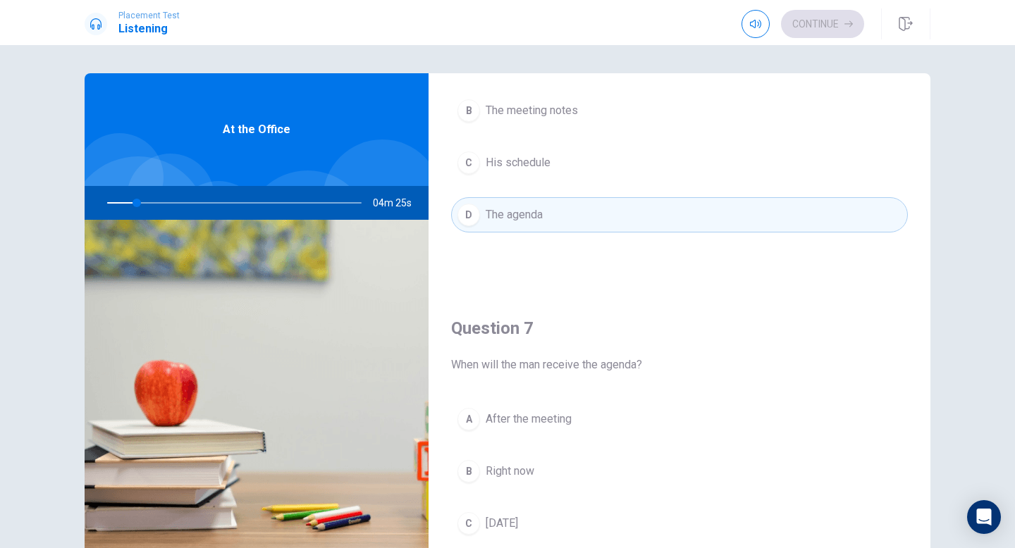
click at [709, 425] on button "A After the meeting" at bounding box center [679, 419] width 457 height 35
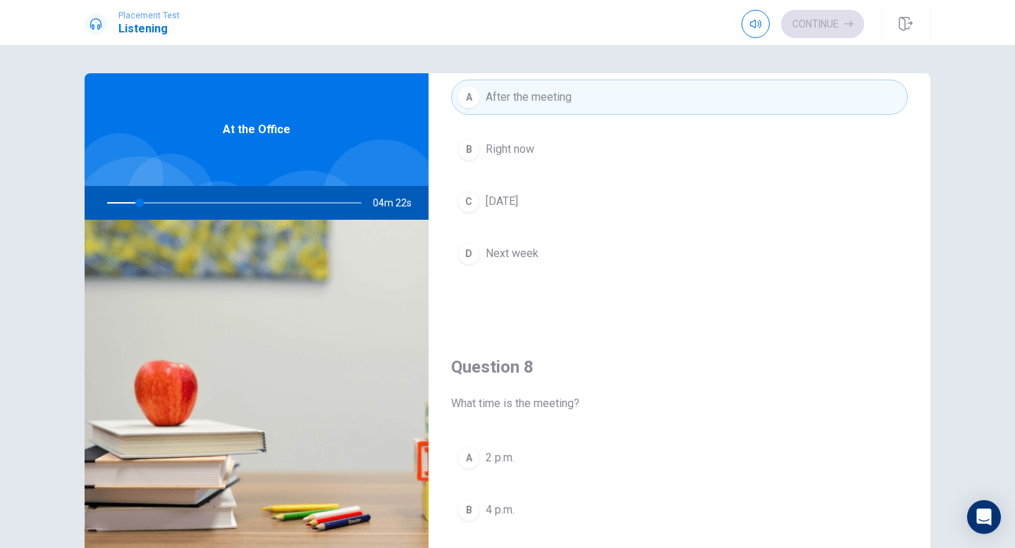
scroll to position [461, 0]
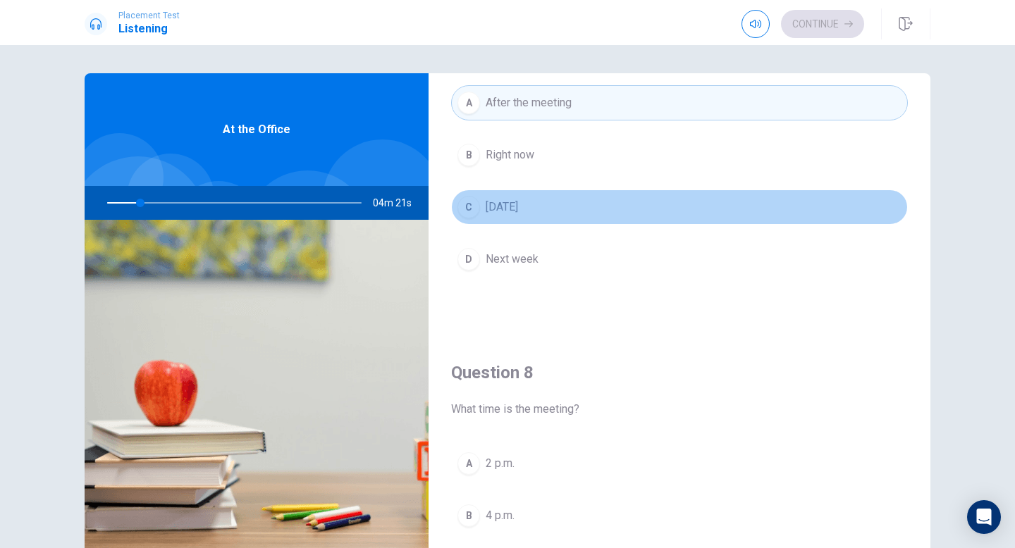
click at [574, 218] on button "C [DATE]" at bounding box center [679, 207] width 457 height 35
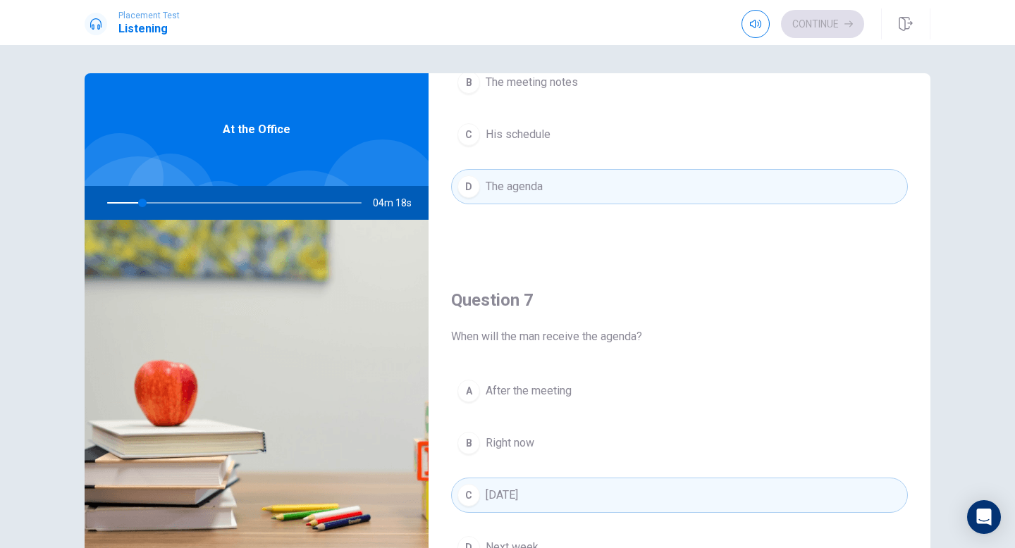
scroll to position [0, 0]
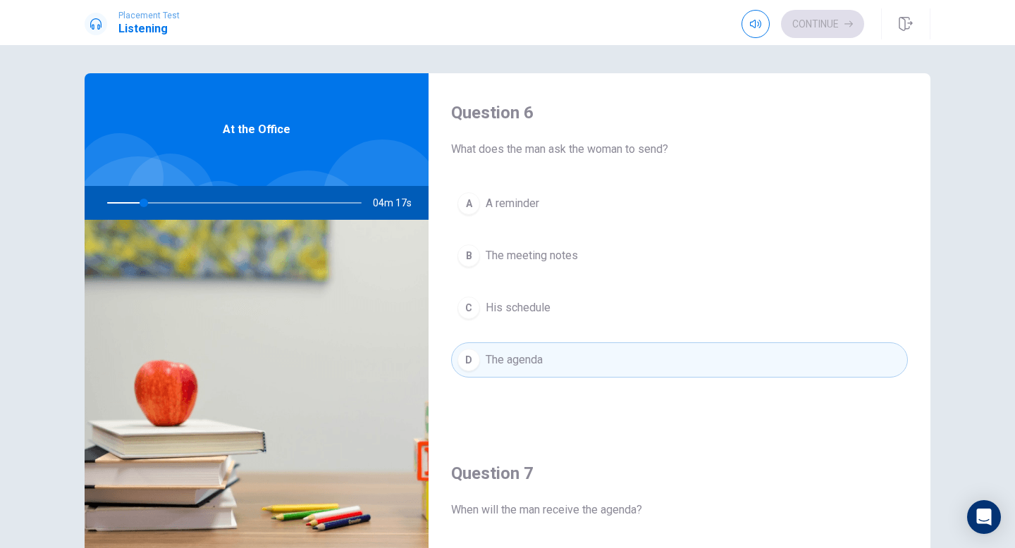
click at [361, 180] on div at bounding box center [382, 198] width 119 height 119
click at [318, 113] on div "At the Office" at bounding box center [257, 129] width 344 height 113
click at [260, 132] on span "At the Office" at bounding box center [257, 129] width 68 height 17
click at [684, 360] on button "D The agenda" at bounding box center [679, 359] width 457 height 35
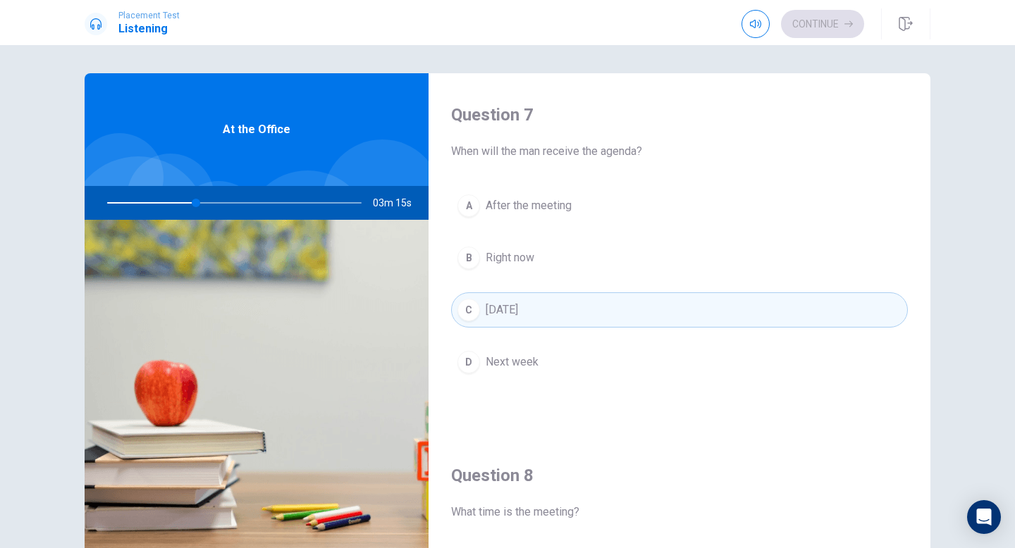
scroll to position [358, 0]
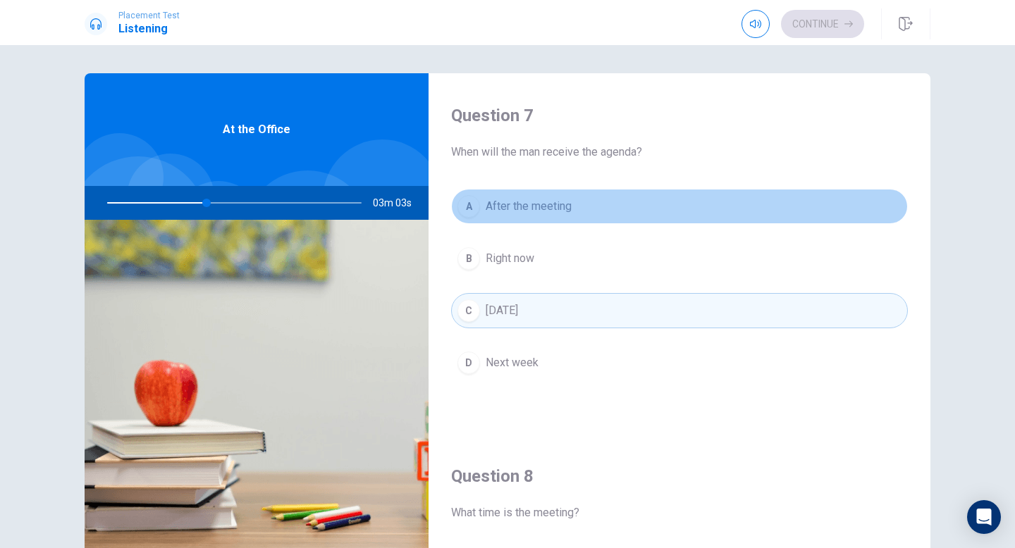
click at [650, 209] on button "A After the meeting" at bounding box center [679, 206] width 457 height 35
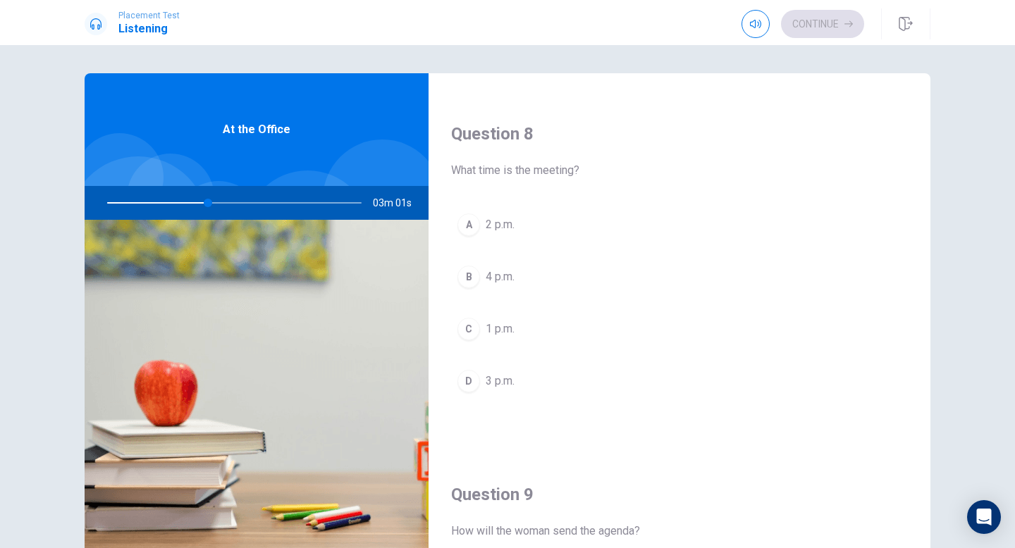
scroll to position [702, 0]
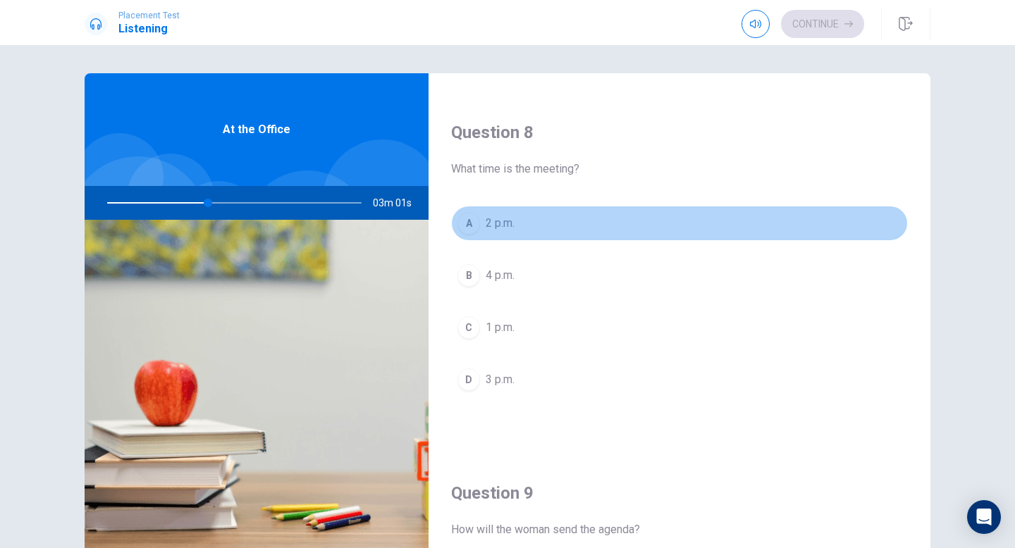
click at [571, 217] on button "A 2 p.m." at bounding box center [679, 223] width 457 height 35
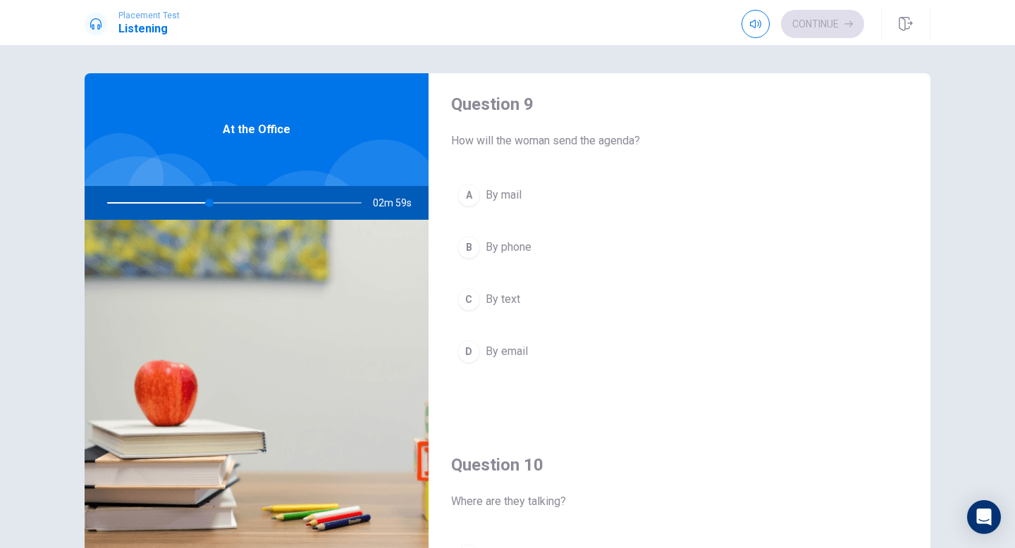
scroll to position [1093, 0]
click at [505, 354] on span "By email" at bounding box center [506, 349] width 42 height 17
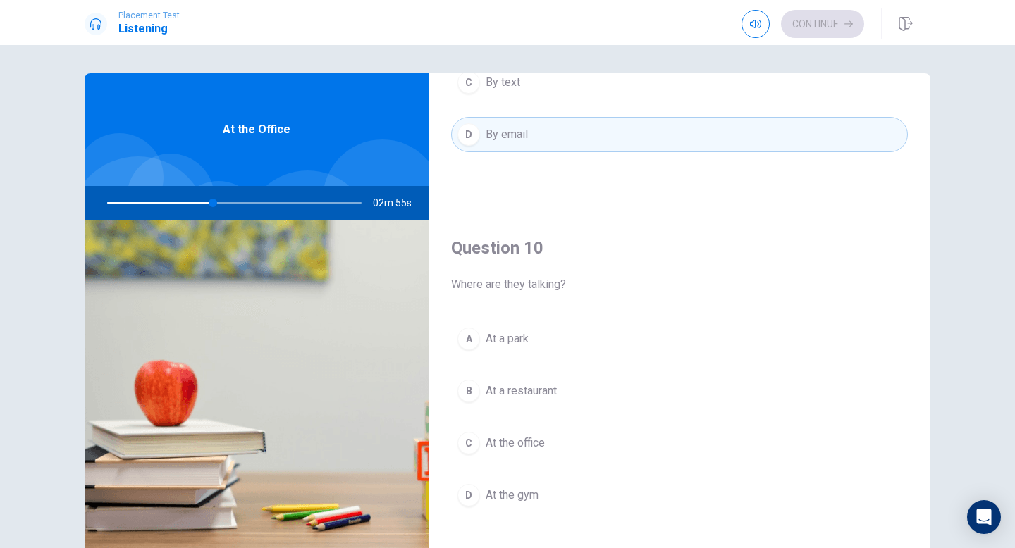
scroll to position [1314, 0]
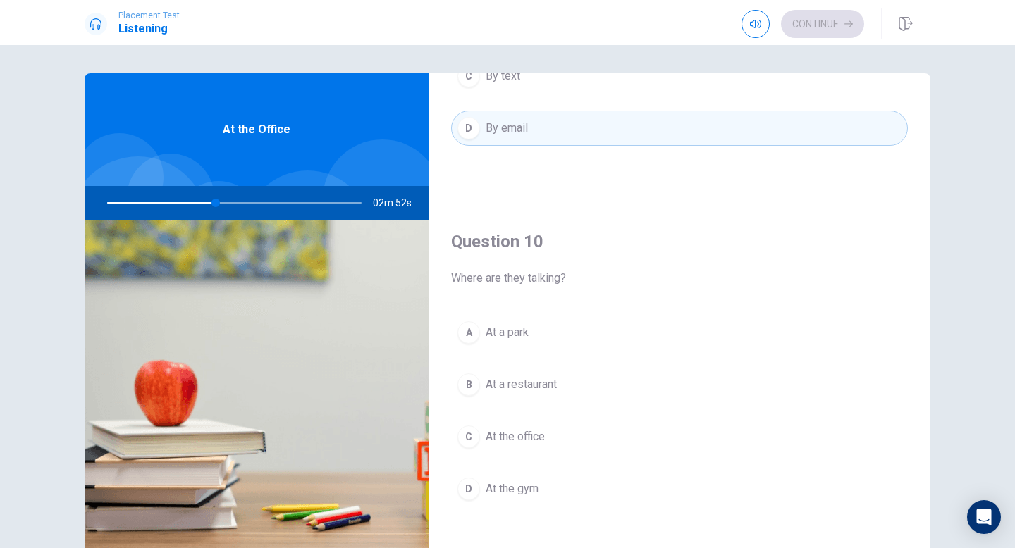
click at [499, 345] on button "A At a park" at bounding box center [679, 332] width 457 height 35
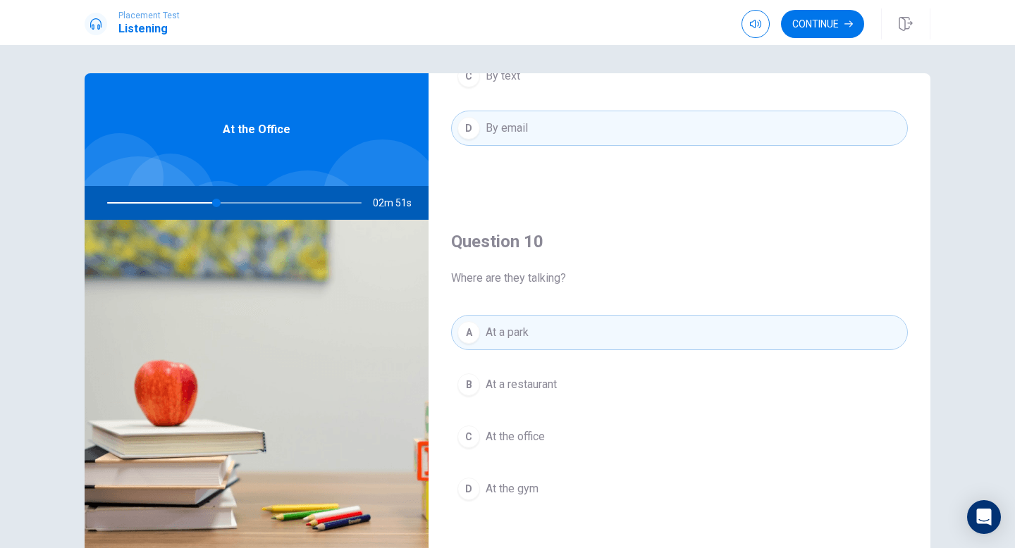
scroll to position [88, 0]
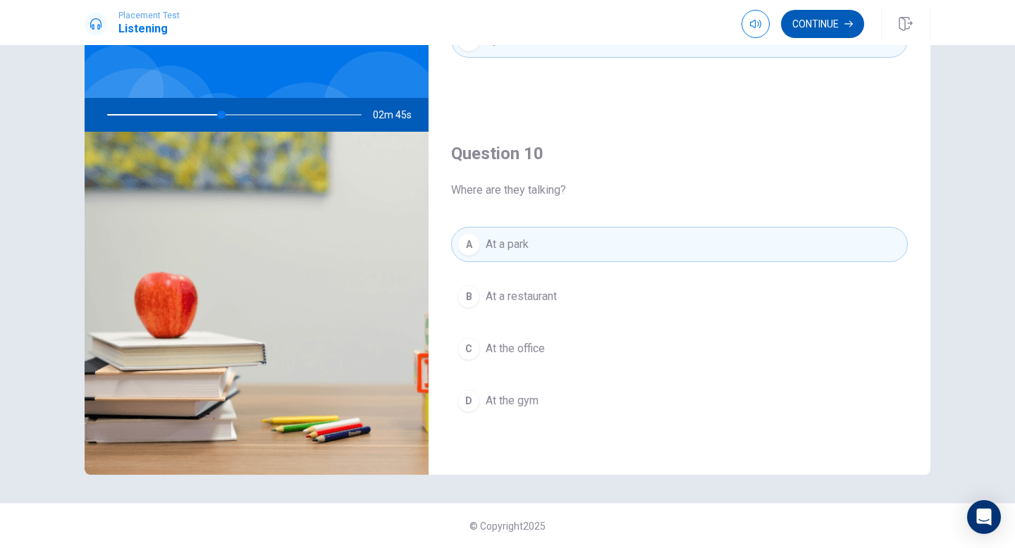
click at [802, 27] on button "Continue" at bounding box center [822, 24] width 83 height 28
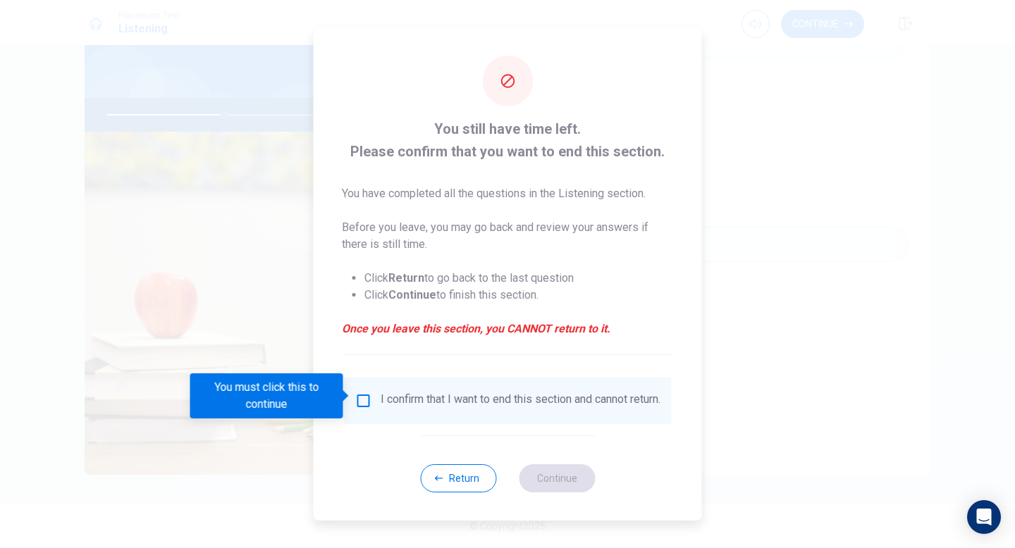
click at [359, 392] on input "You must click this to continue" at bounding box center [363, 400] width 17 height 17
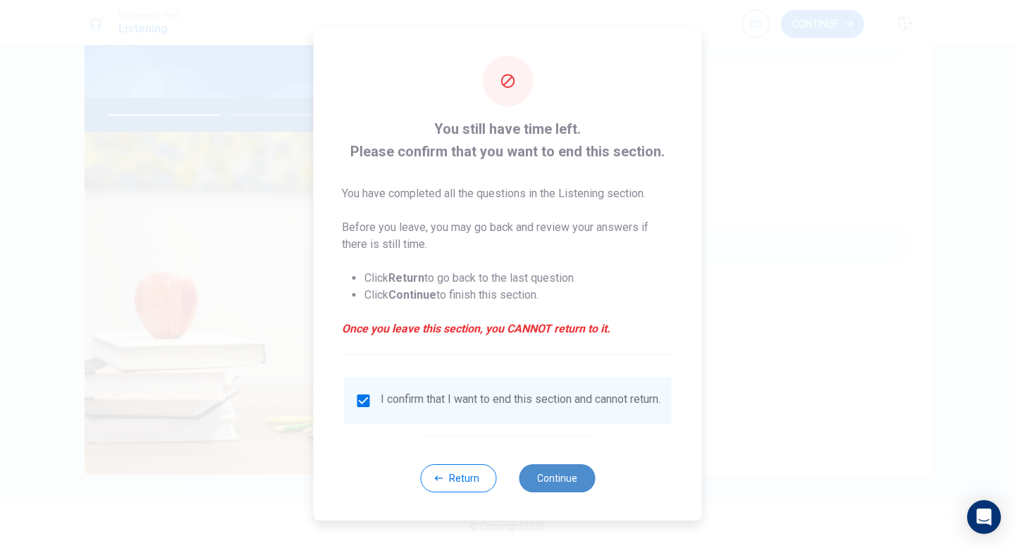
click at [537, 481] on button "Continue" at bounding box center [557, 478] width 76 height 28
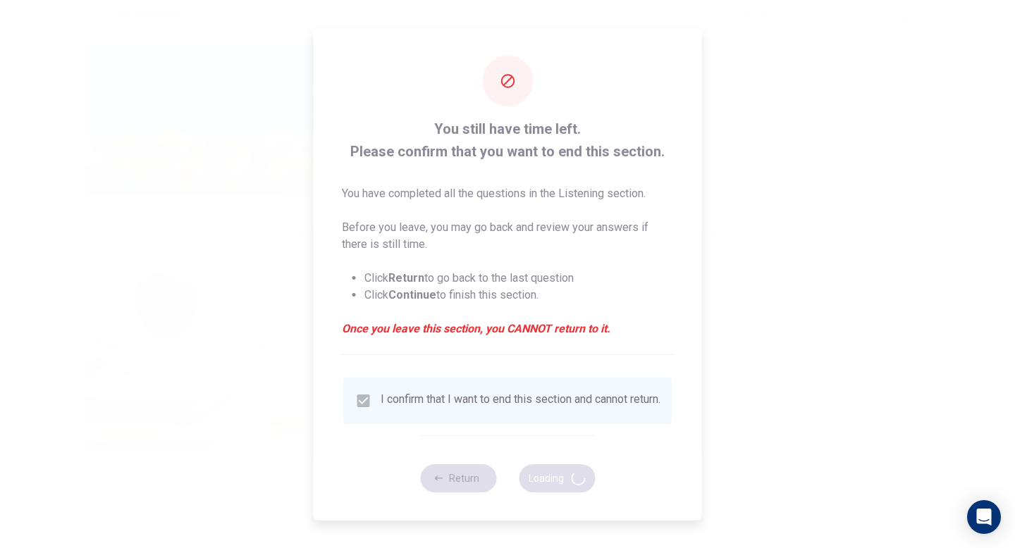
type input "47"
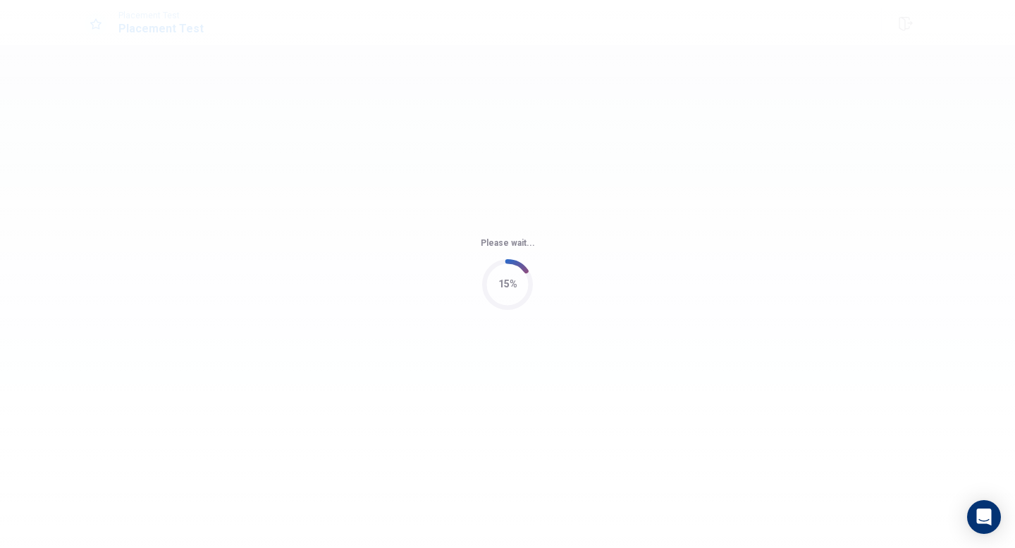
scroll to position [0, 0]
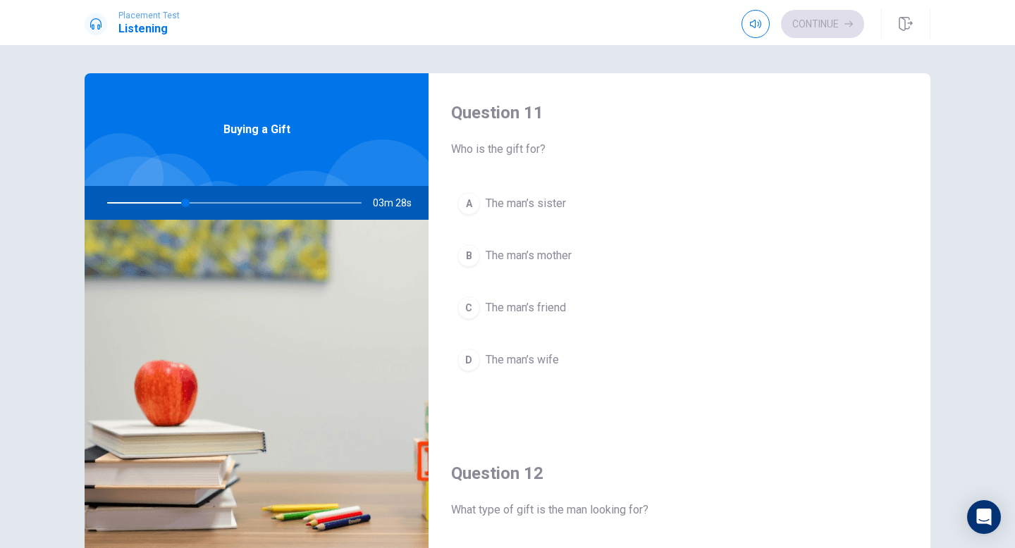
click at [468, 201] on div "A" at bounding box center [468, 203] width 23 height 23
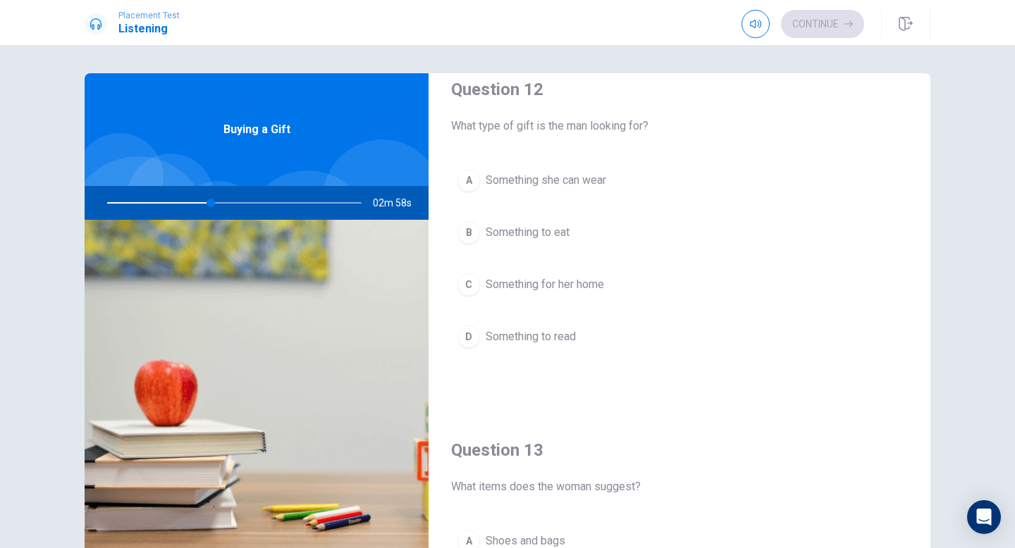
scroll to position [385, 0]
click at [465, 180] on div "A" at bounding box center [468, 179] width 23 height 23
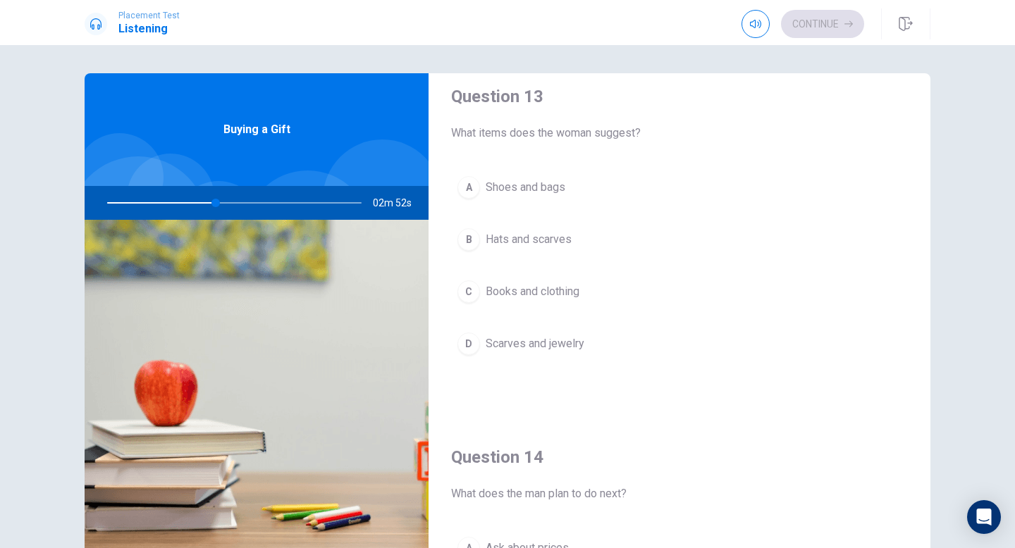
scroll to position [753, 0]
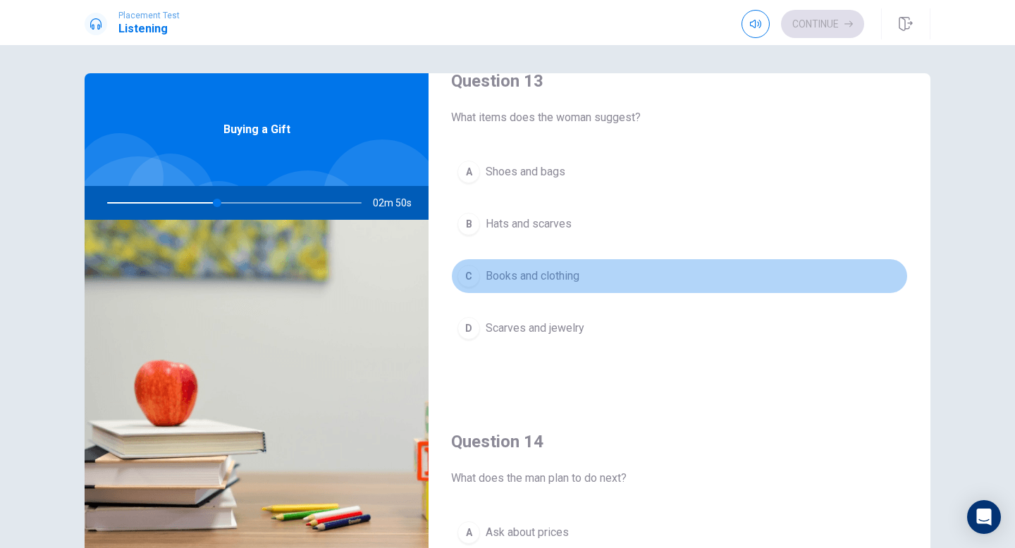
click at [468, 273] on div "C" at bounding box center [468, 276] width 23 height 23
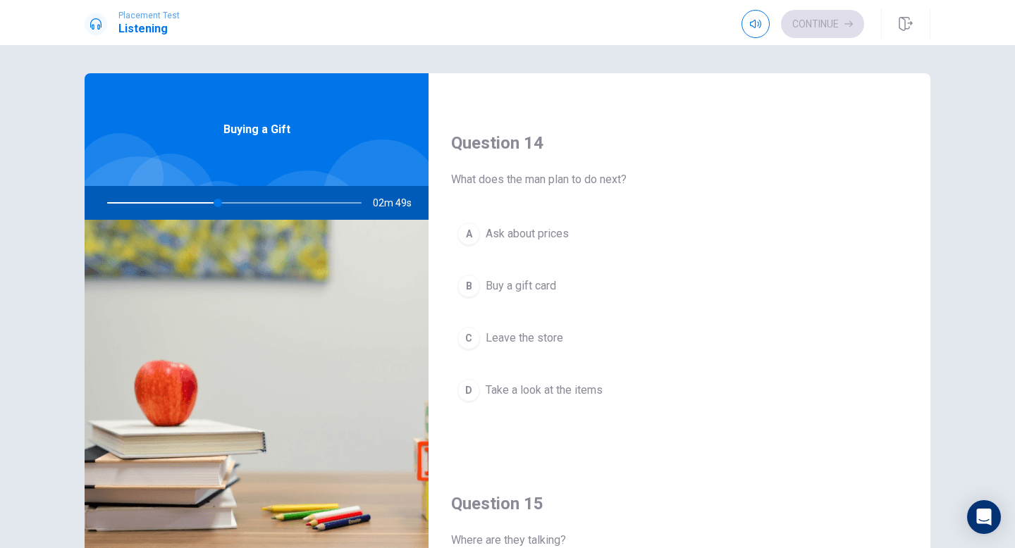
scroll to position [1084, 0]
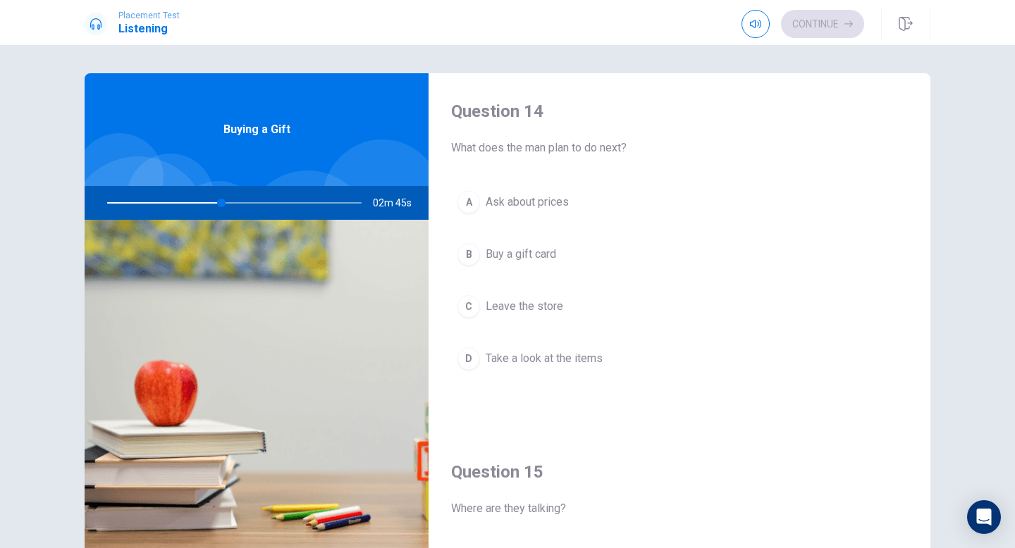
click at [467, 364] on div "D" at bounding box center [468, 358] width 23 height 23
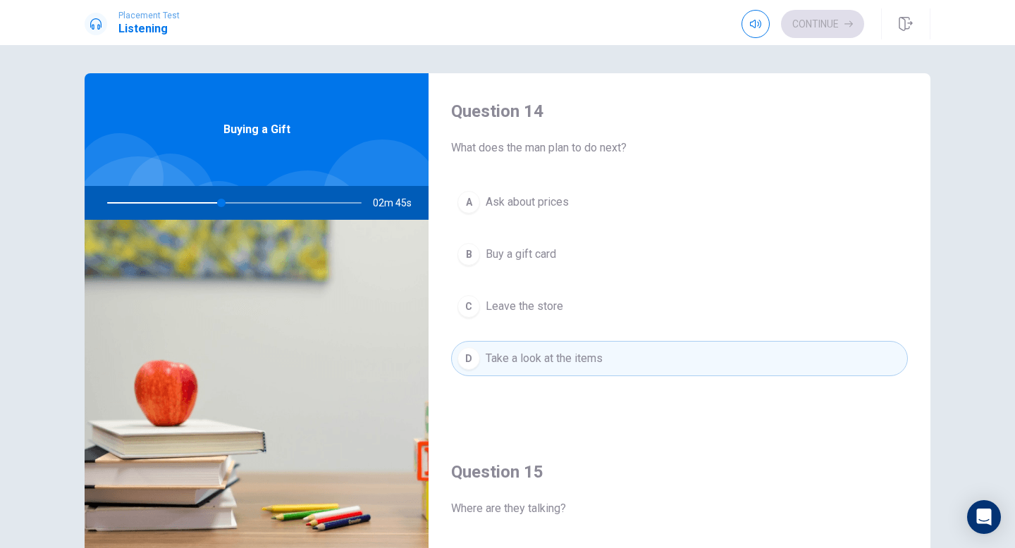
scroll to position [1314, 0]
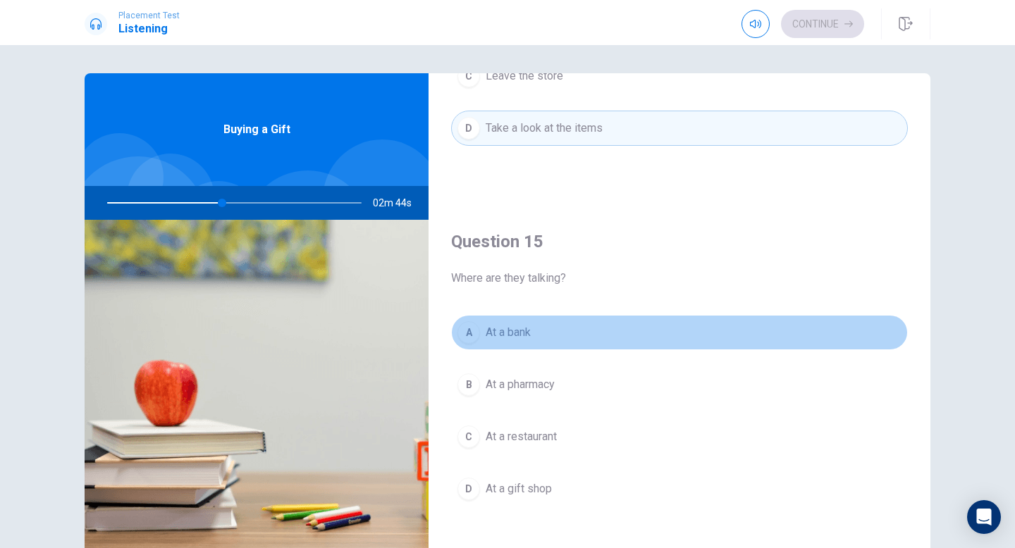
click at [466, 338] on div "A" at bounding box center [468, 332] width 23 height 23
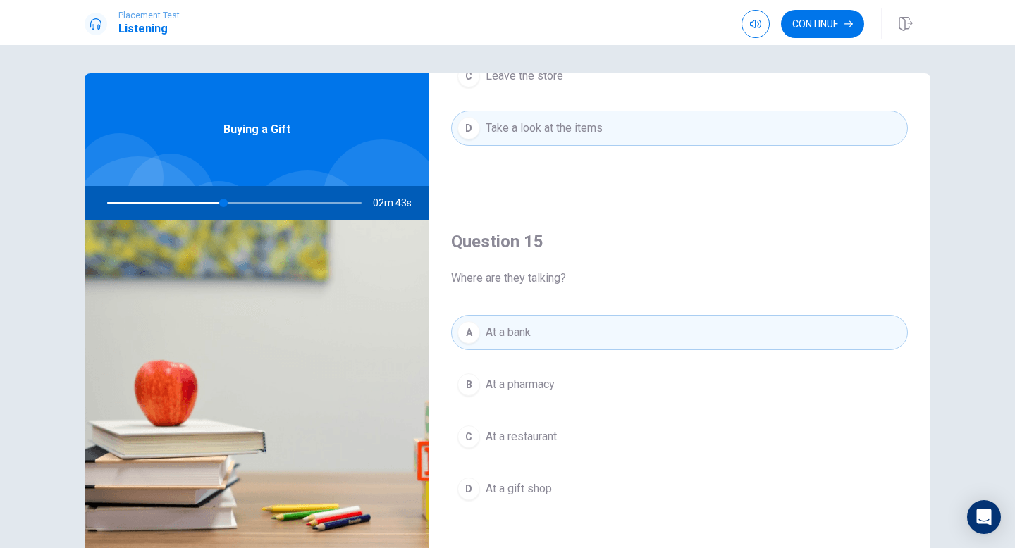
scroll to position [88, 0]
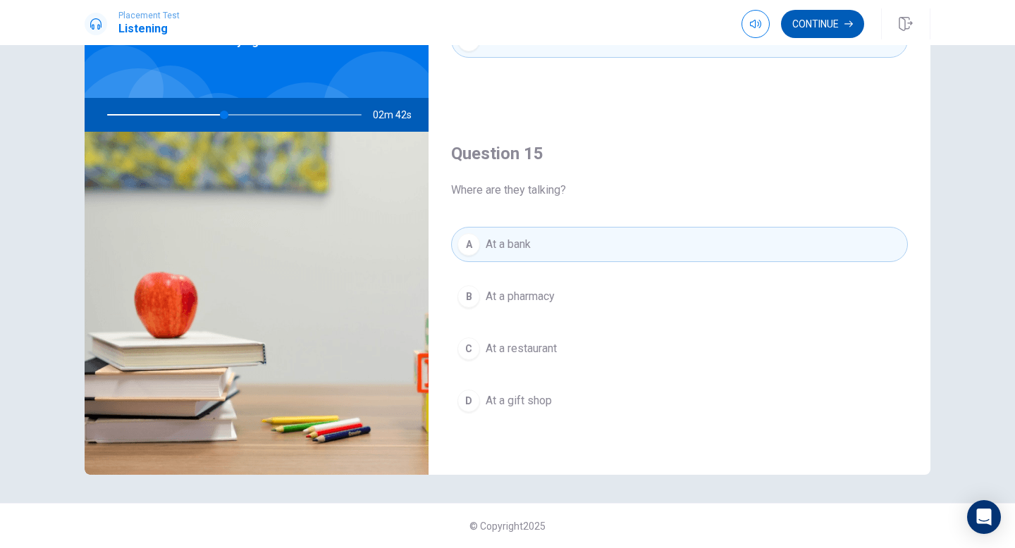
click at [803, 19] on button "Continue" at bounding box center [822, 24] width 83 height 28
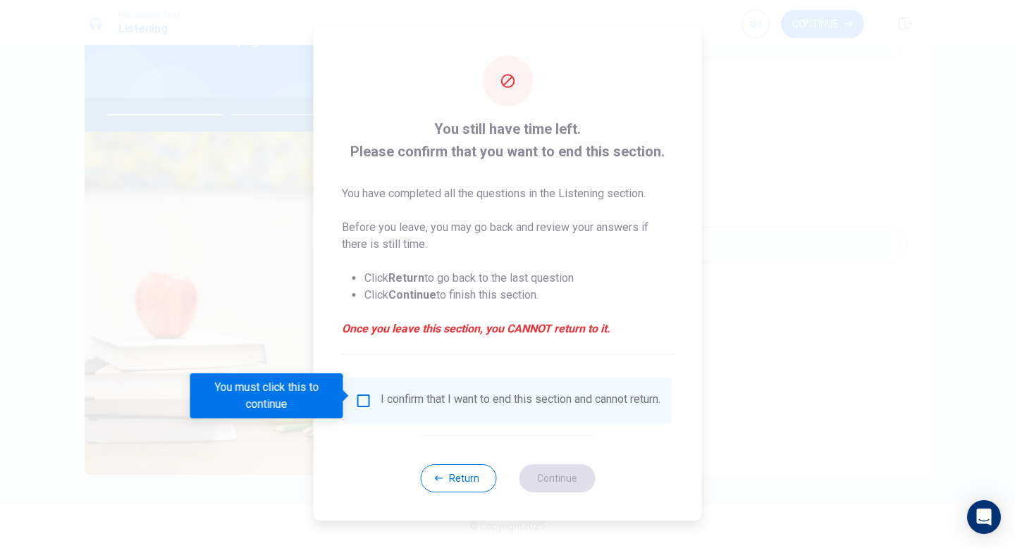
click at [365, 396] on input "You must click this to continue" at bounding box center [363, 400] width 17 height 17
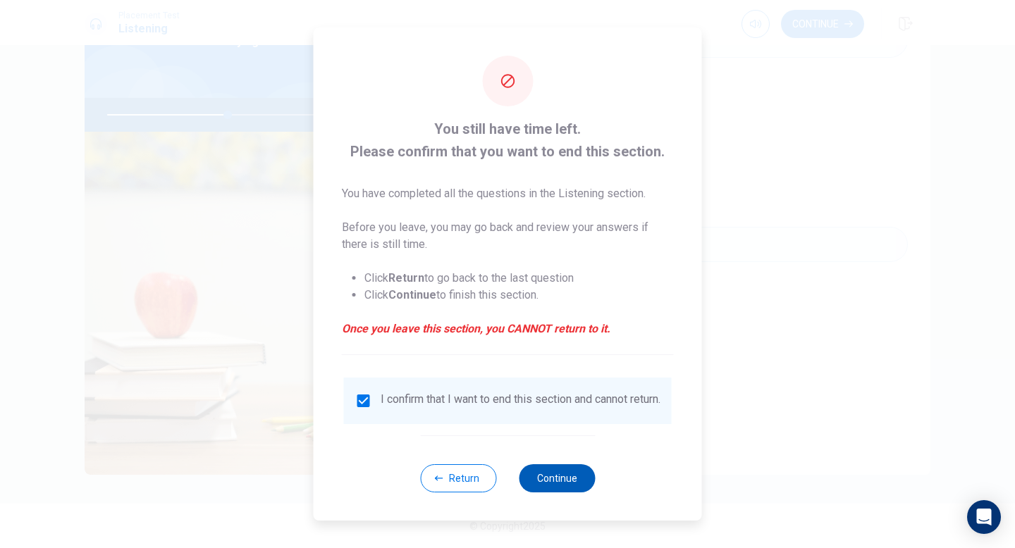
click at [564, 476] on button "Continue" at bounding box center [557, 478] width 76 height 28
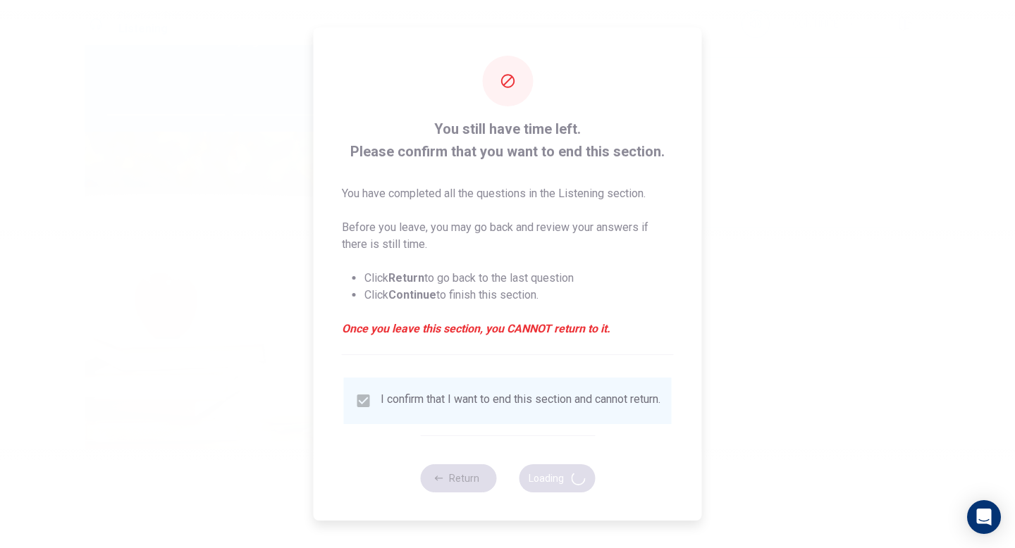
type input "48"
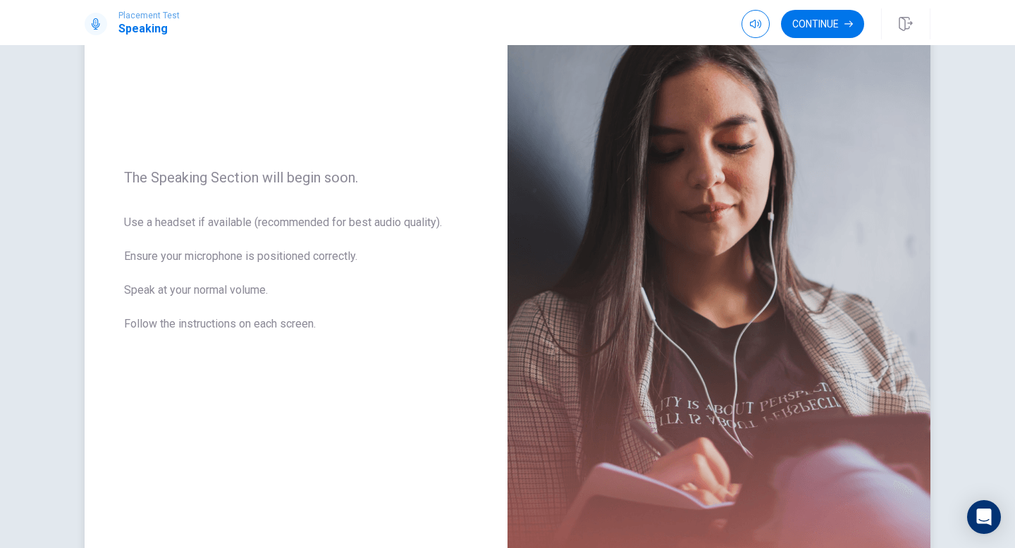
scroll to position [0, 0]
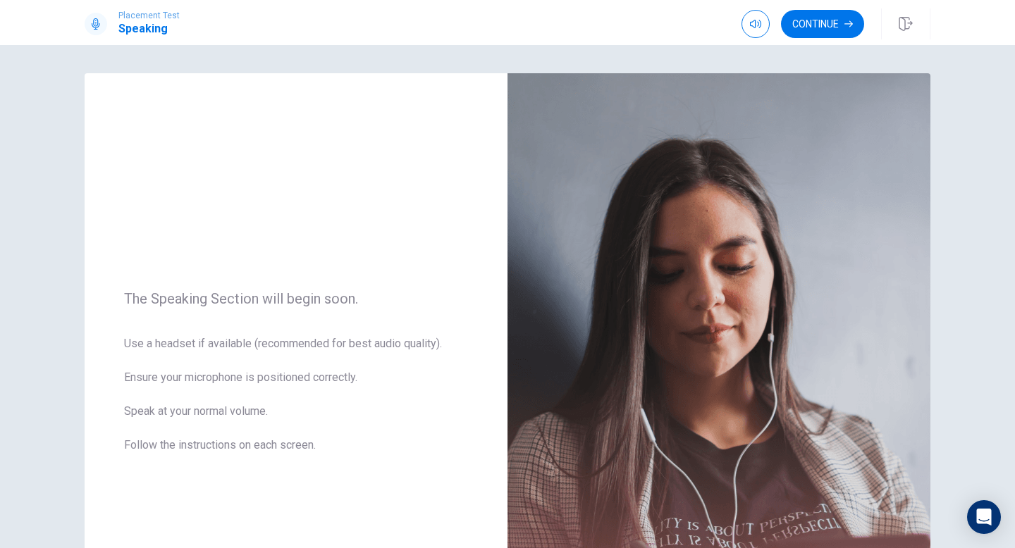
click at [816, 26] on button "Continue" at bounding box center [822, 24] width 83 height 28
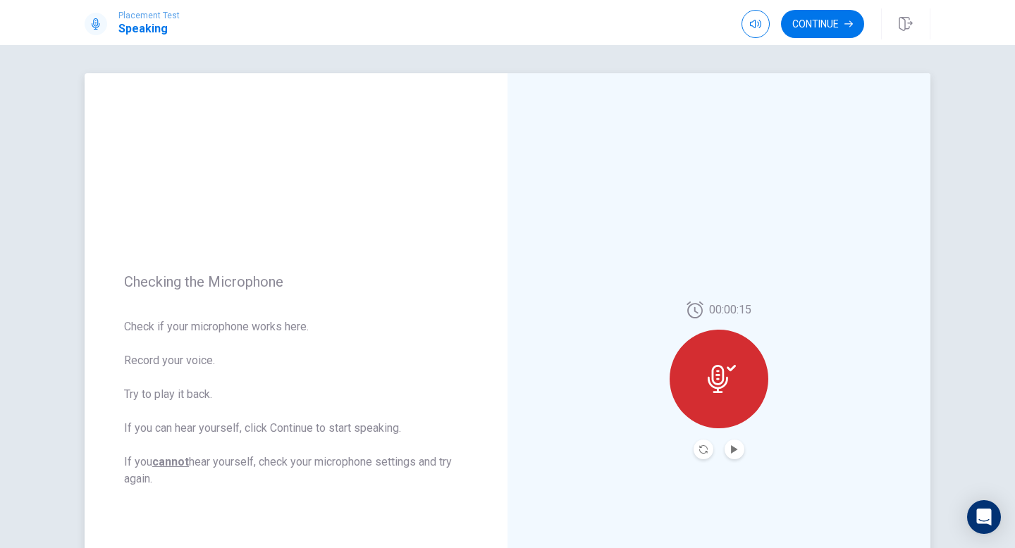
scroll to position [1, 0]
click at [700, 449] on icon "Record Again" at bounding box center [703, 449] width 8 height 8
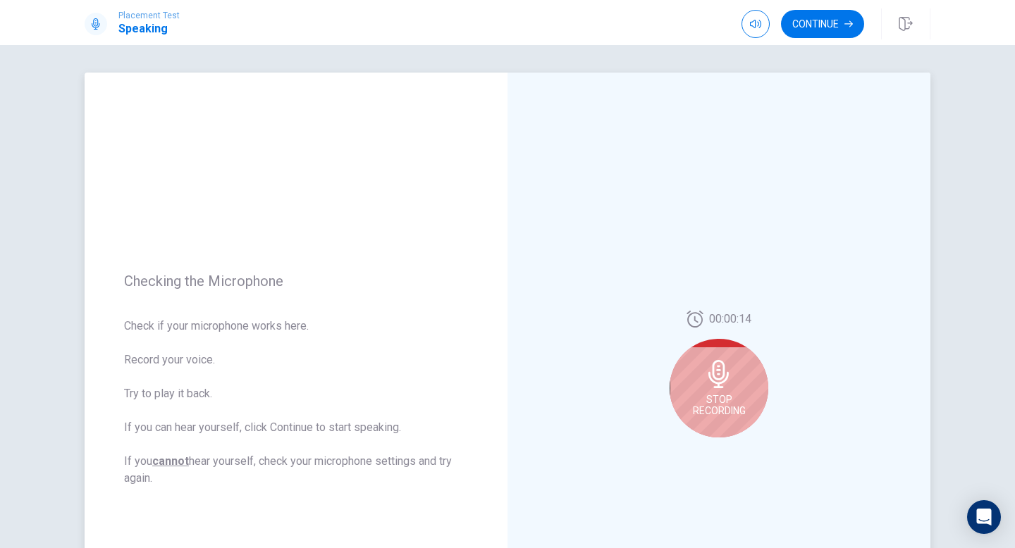
click at [719, 394] on span "Stop Recording" at bounding box center [719, 405] width 53 height 23
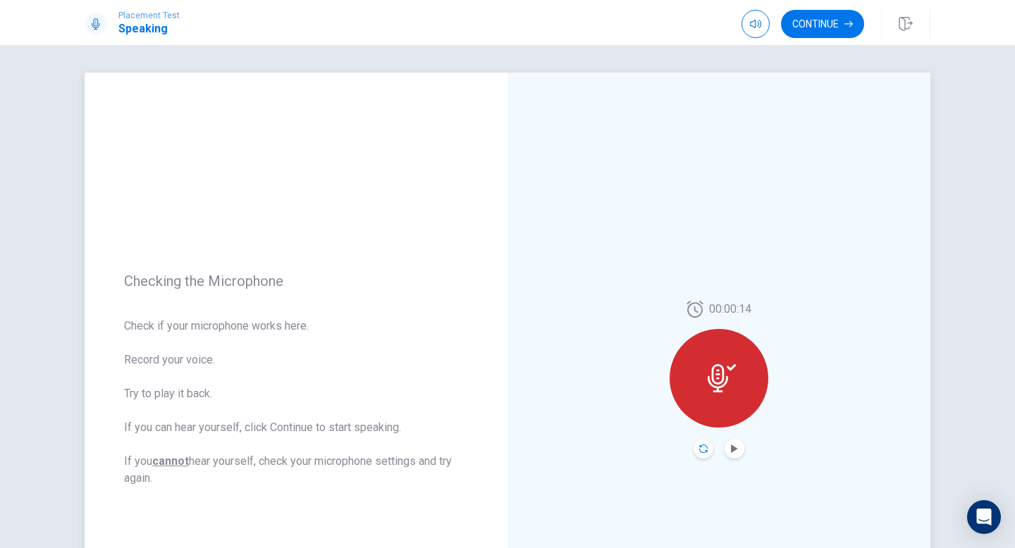
click at [701, 445] on icon "Record Again" at bounding box center [703, 449] width 8 height 8
click at [711, 360] on div at bounding box center [718, 376] width 99 height 99
click at [701, 444] on icon "Record Again" at bounding box center [703, 446] width 8 height 8
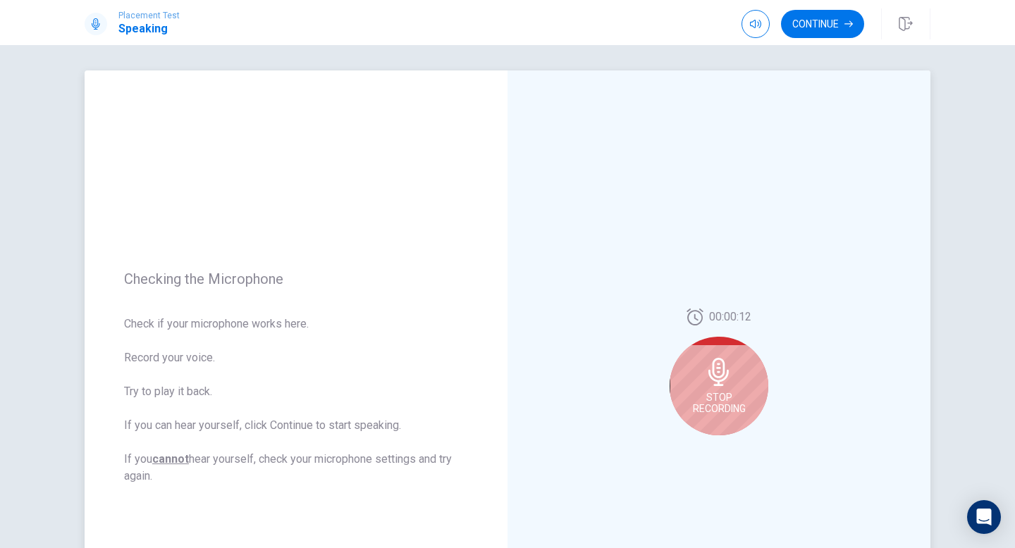
click at [724, 374] on icon at bounding box center [719, 372] width 28 height 28
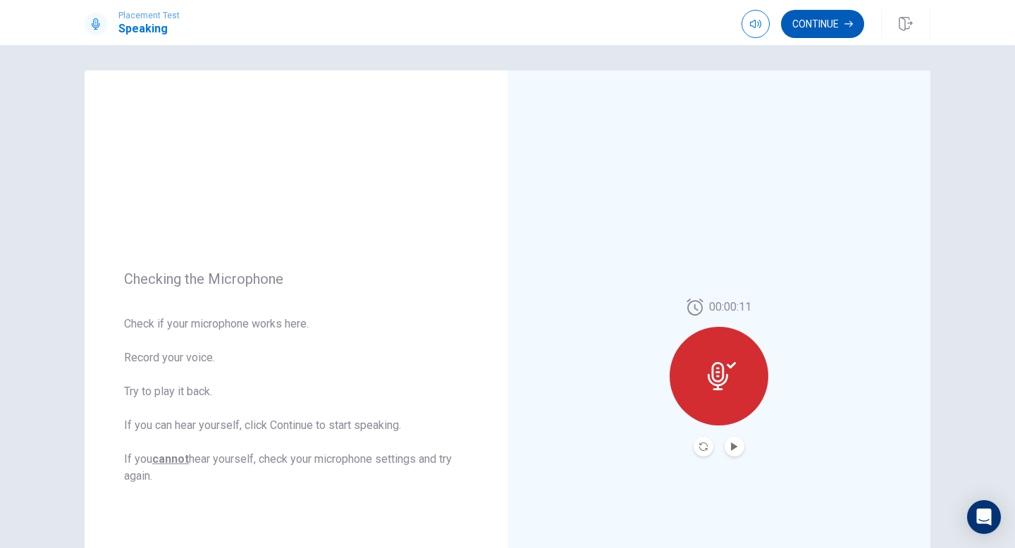
click at [816, 29] on button "Continue" at bounding box center [822, 24] width 83 height 28
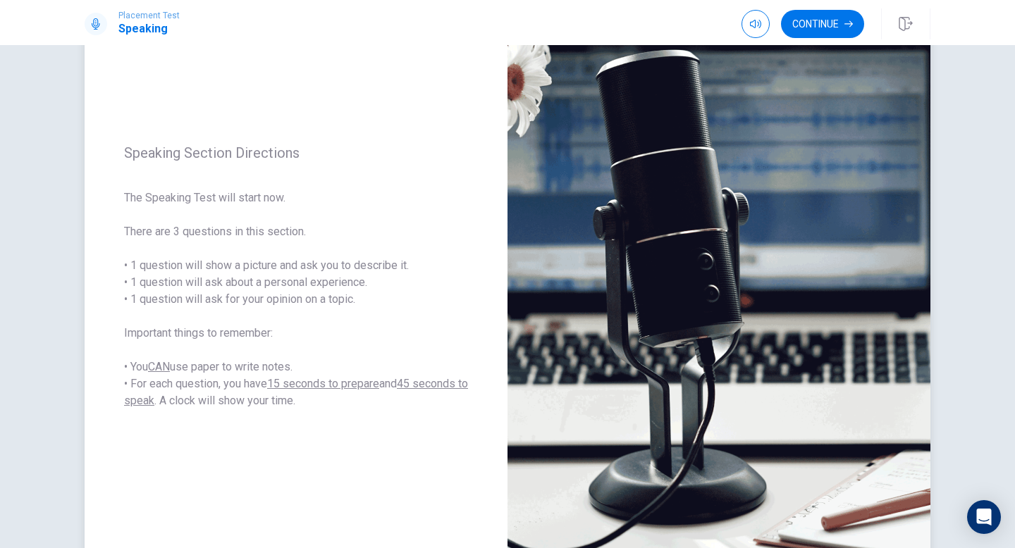
scroll to position [0, 0]
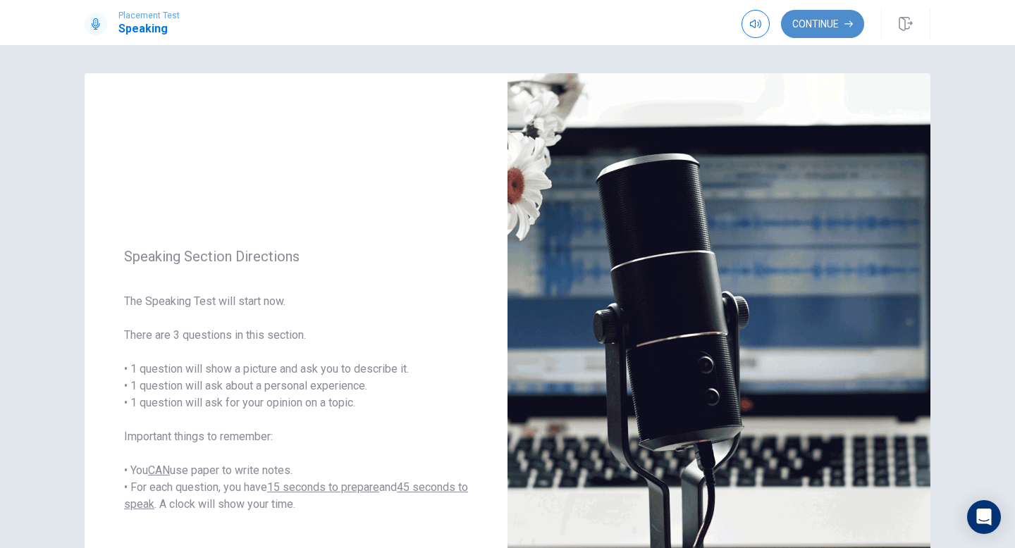
click at [790, 30] on button "Continue" at bounding box center [822, 24] width 83 height 28
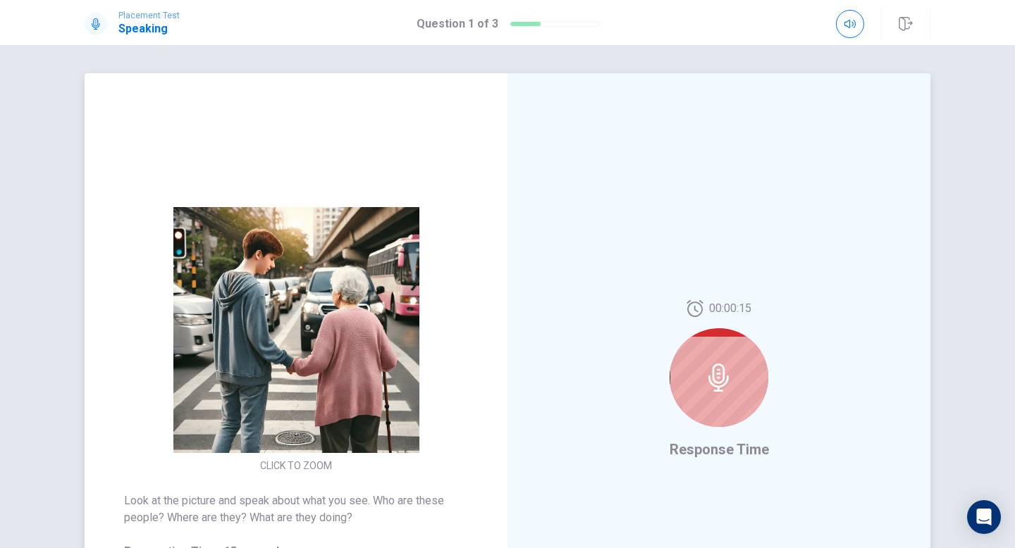
click at [731, 349] on div at bounding box center [718, 377] width 99 height 99
click at [711, 382] on icon at bounding box center [718, 378] width 20 height 28
click at [712, 376] on icon at bounding box center [718, 378] width 20 height 28
click at [731, 387] on icon at bounding box center [719, 378] width 28 height 28
click at [714, 367] on icon at bounding box center [719, 378] width 28 height 28
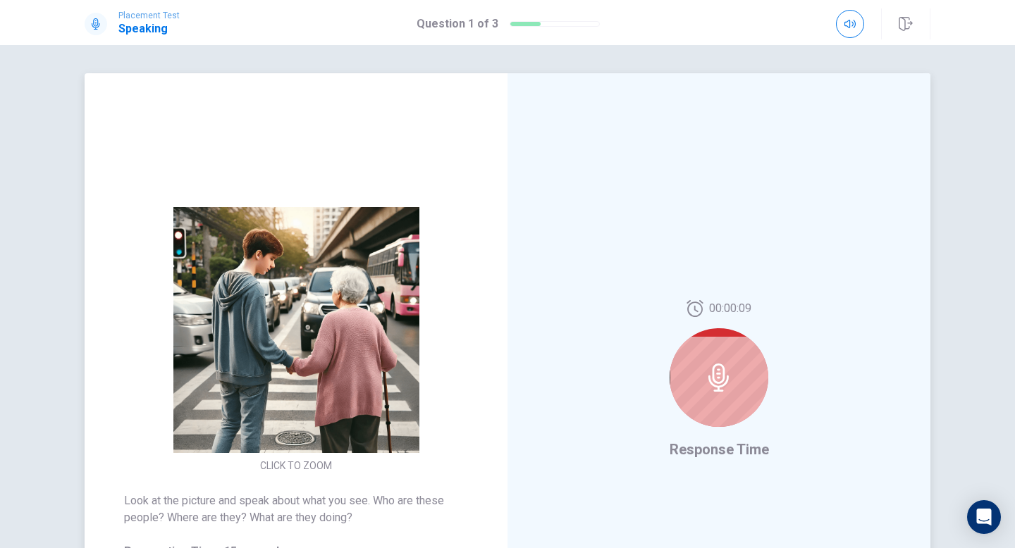
click at [712, 368] on icon at bounding box center [718, 378] width 20 height 28
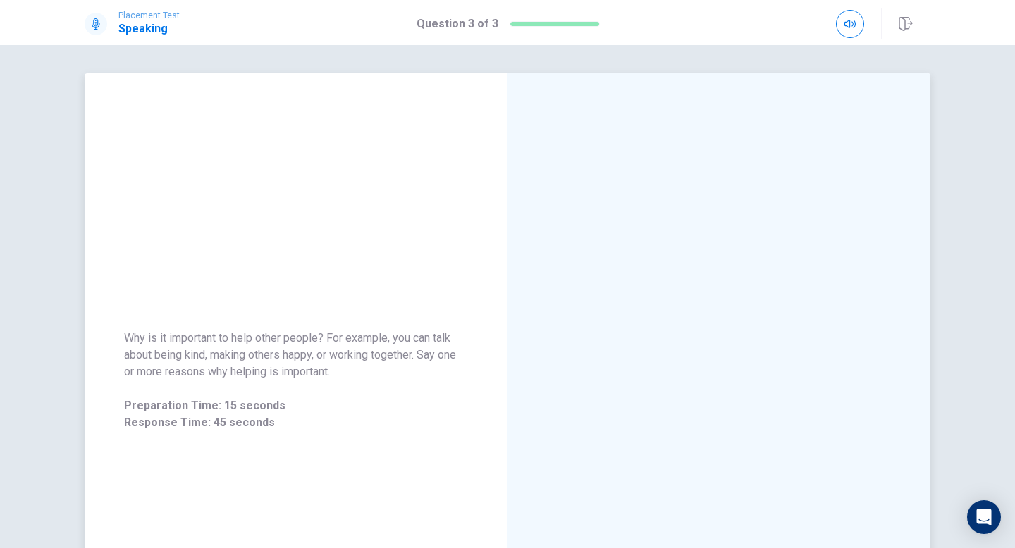
click at [241, 187] on div "Why is it important to help other people? For example, you can talk about being…" at bounding box center [296, 380] width 423 height 614
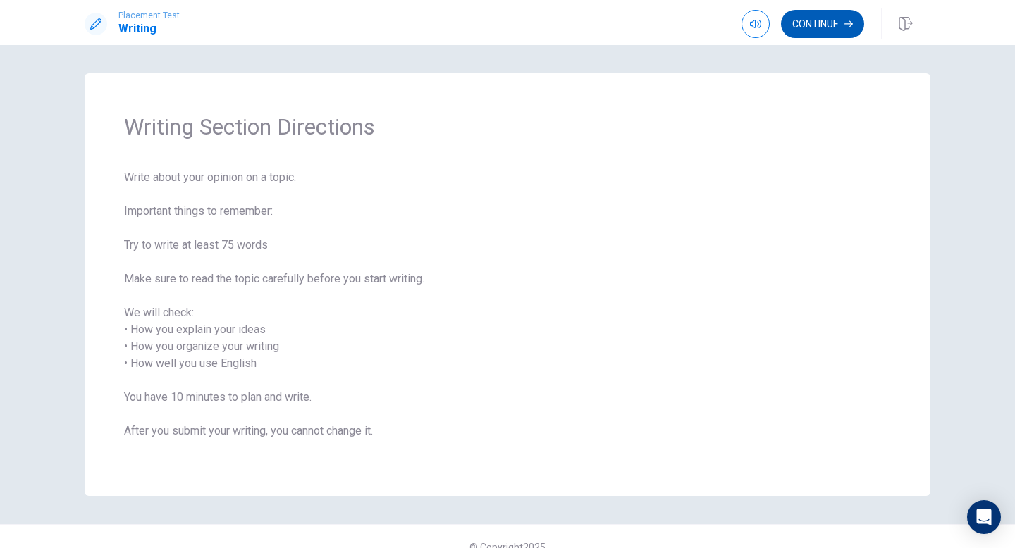
click at [806, 30] on button "Continue" at bounding box center [822, 24] width 83 height 28
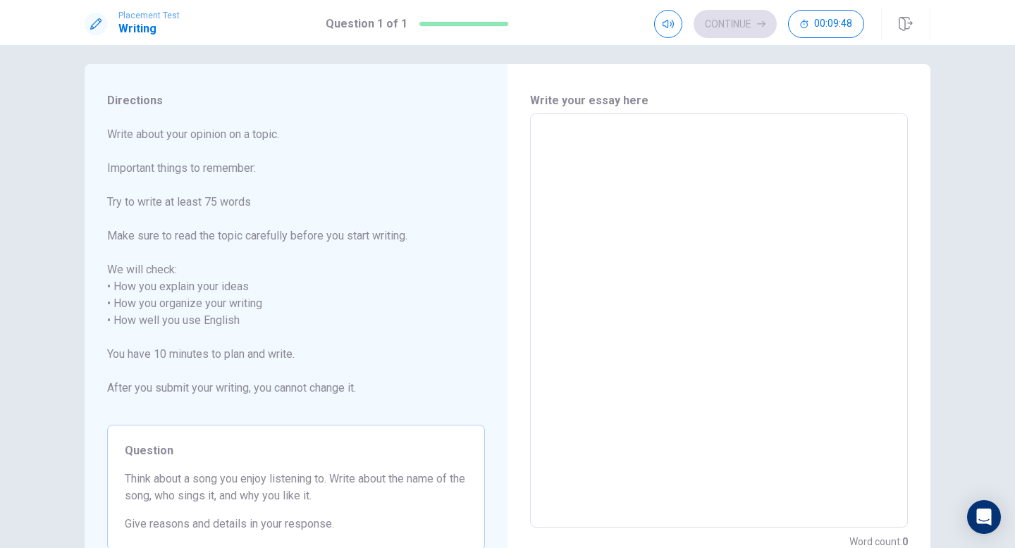
scroll to position [4, 0]
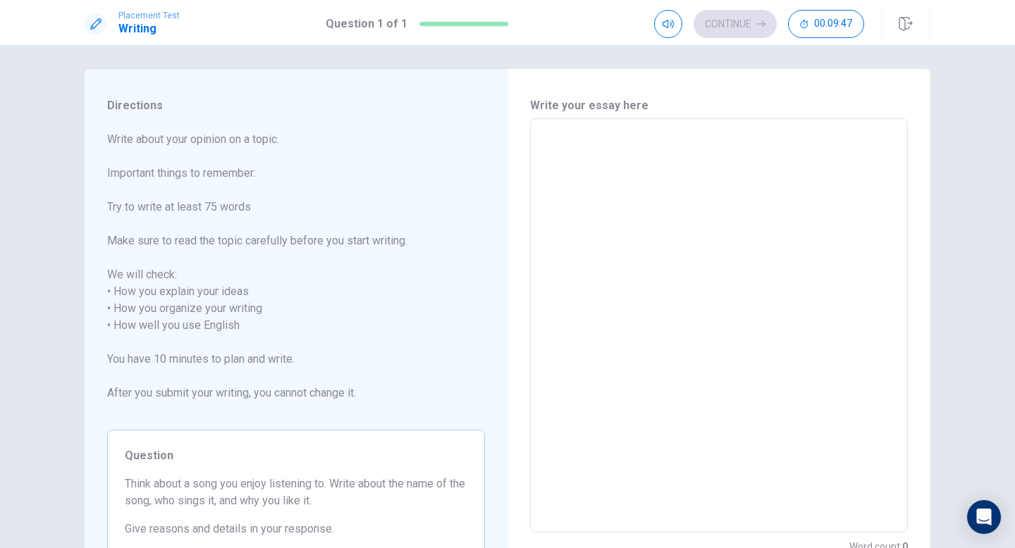
click at [564, 113] on h6 "Write your essay here" at bounding box center [719, 105] width 378 height 17
drag, startPoint x: 559, startPoint y: 107, endPoint x: 602, endPoint y: 156, distance: 65.0
click at [606, 163] on div "Write your essay here x ​ Word count : 0" at bounding box center [719, 326] width 378 height 458
type textarea "H"
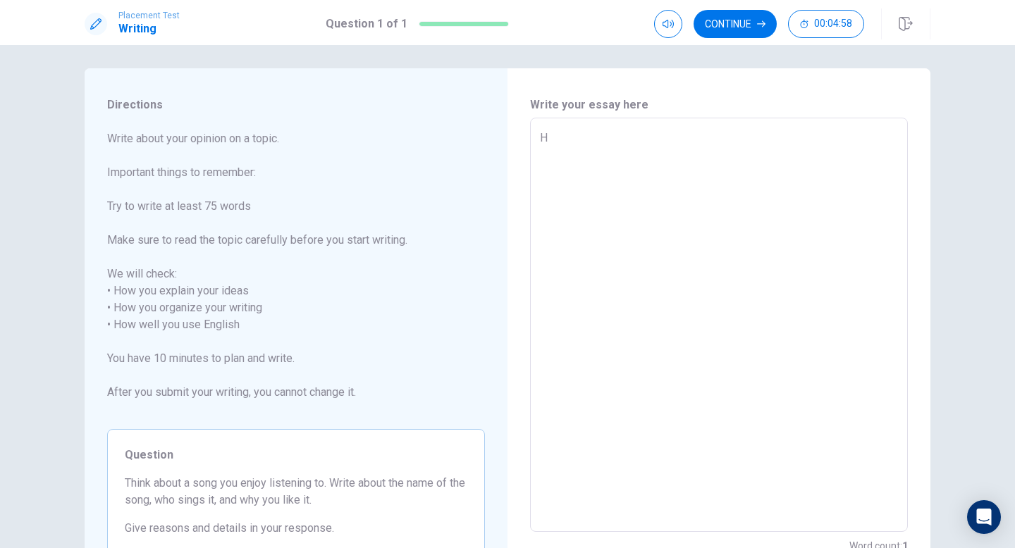
type textarea "x"
type textarea "Ho"
type textarea "x"
type textarea "How"
type textarea "x"
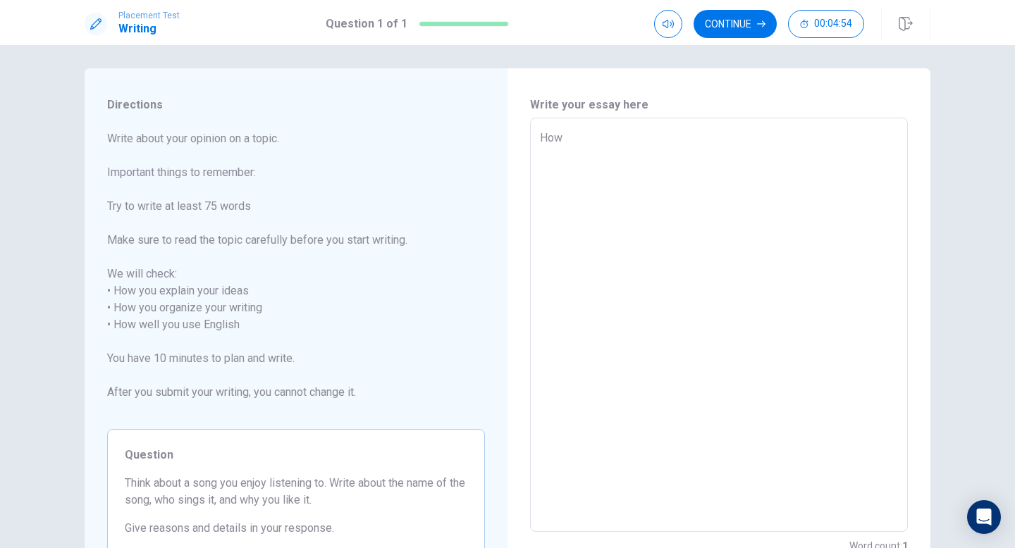
type textarea "How"
type textarea "x"
type textarea "How i"
type textarea "x"
type textarea "How i"
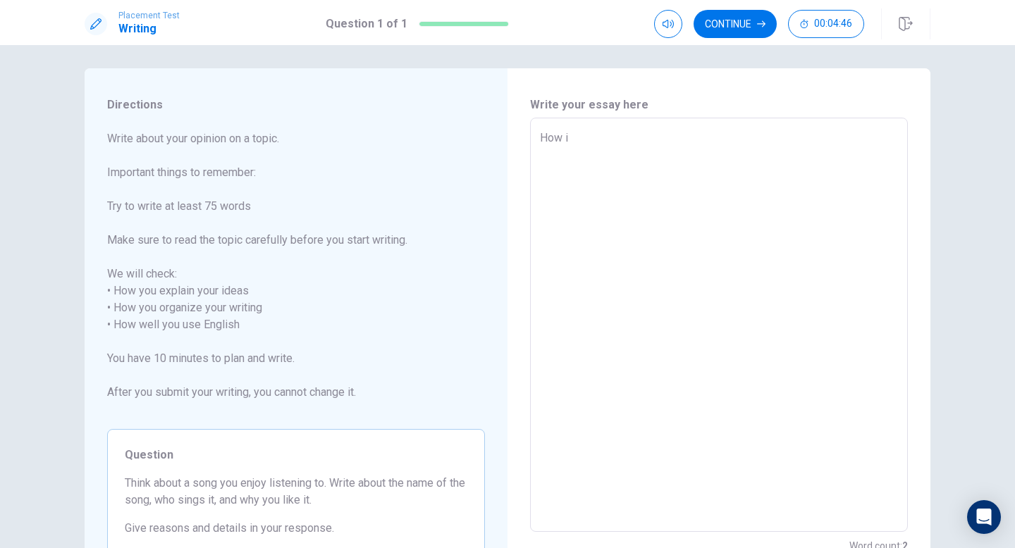
type textarea "x"
type textarea "How i e"
type textarea "x"
type textarea "How i ex"
type textarea "x"
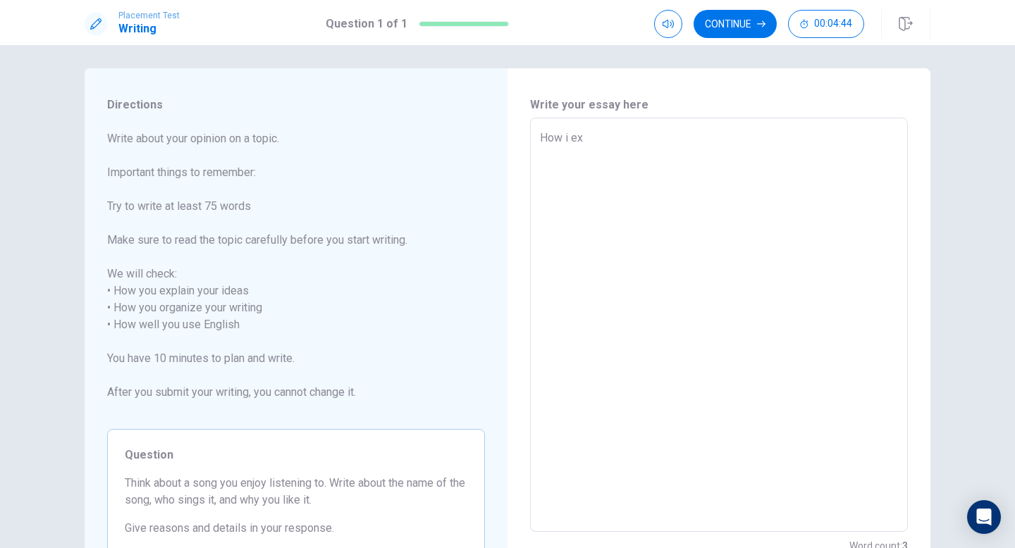
type textarea "How i exp"
type textarea "x"
type textarea "How i expl"
type textarea "x"
type textarea "How i expla"
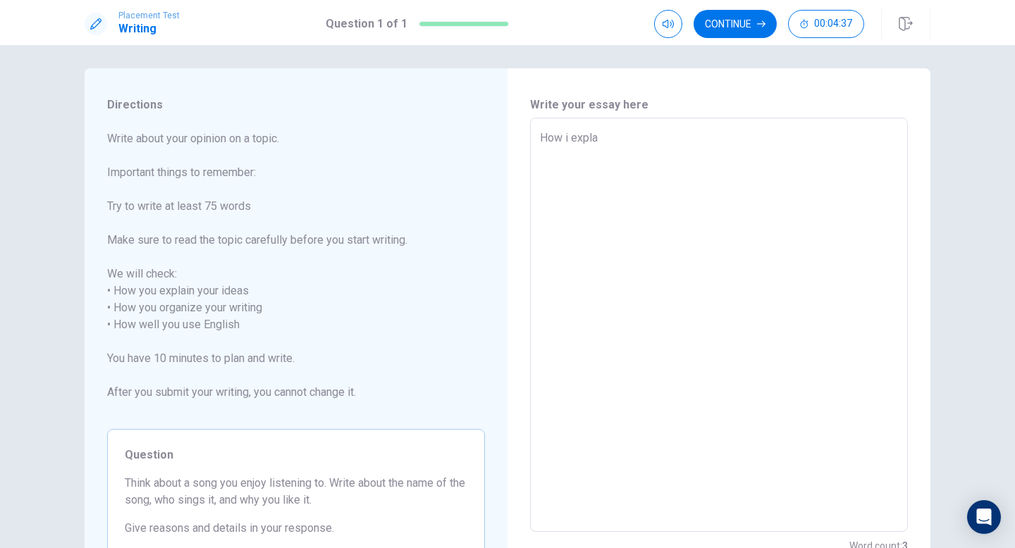
type textarea "x"
type textarea "How i explai"
type textarea "x"
type textarea "How i explain"
type textarea "x"
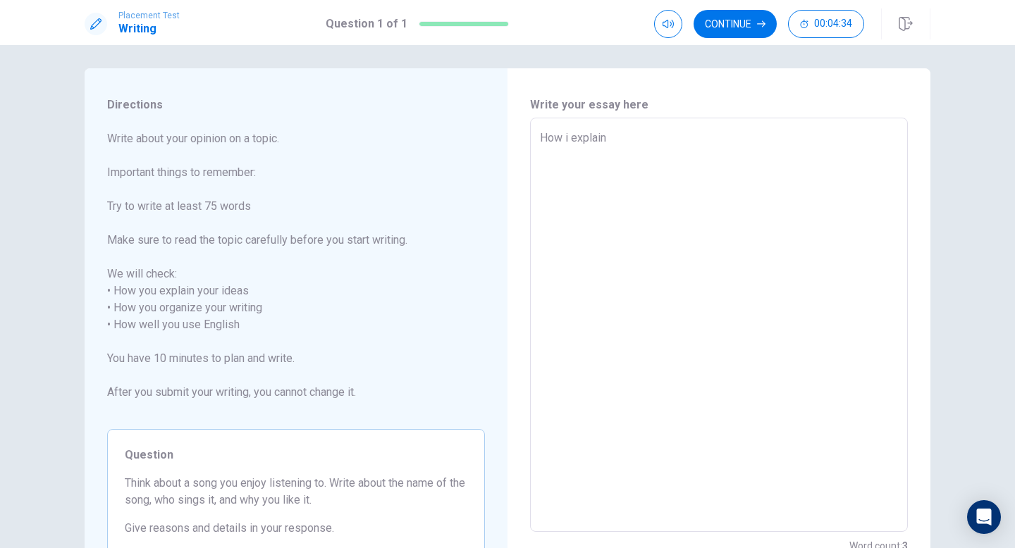
type textarea "How i explain"
type textarea "x"
type textarea "How i explain y"
type textarea "x"
type textarea "How i explain yo"
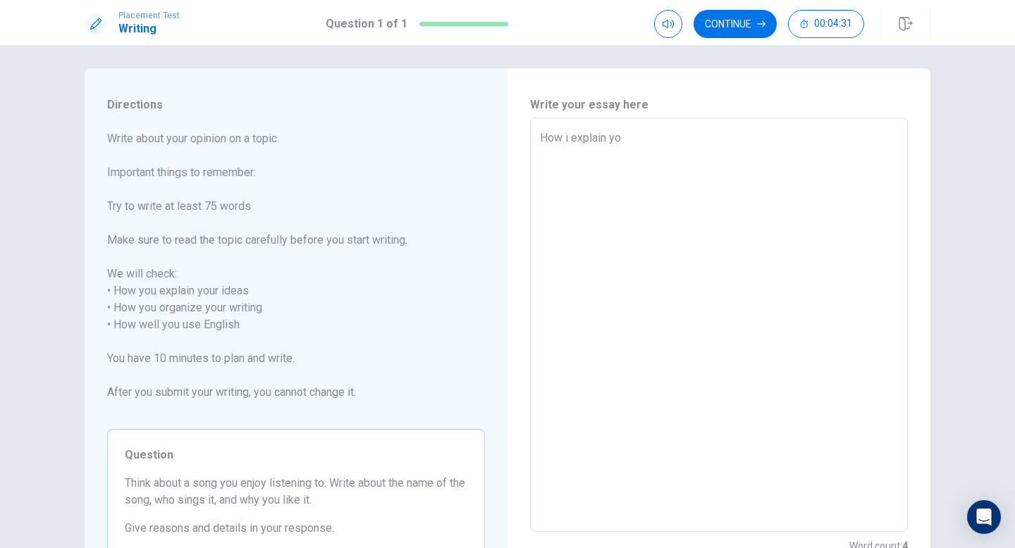
type textarea "x"
type textarea "How i explain you"
type textarea "x"
type textarea "How i explain your"
type textarea "x"
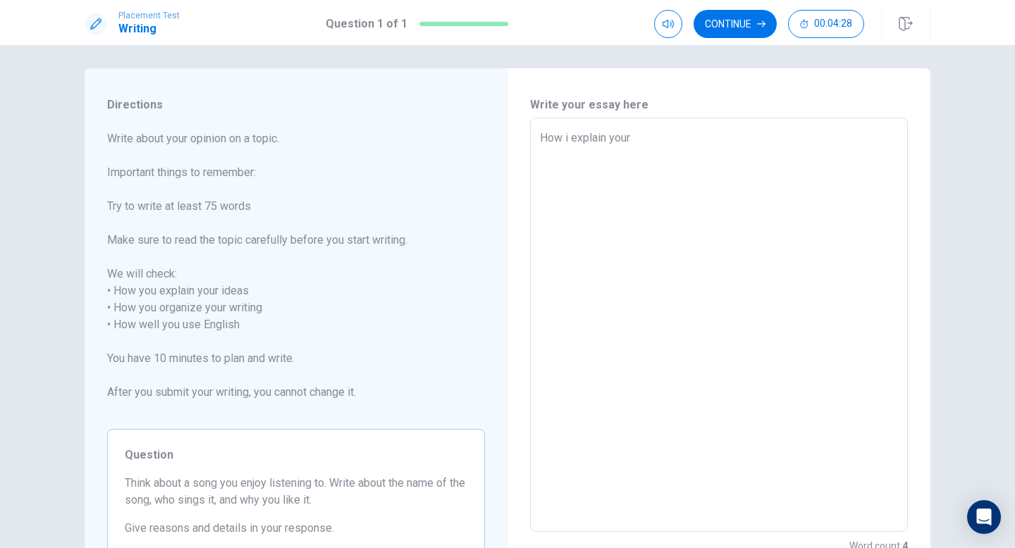
type textarea "How i explain your"
type textarea "x"
type textarea "How i explain your w"
type textarea "x"
type textarea "How i explain your wr"
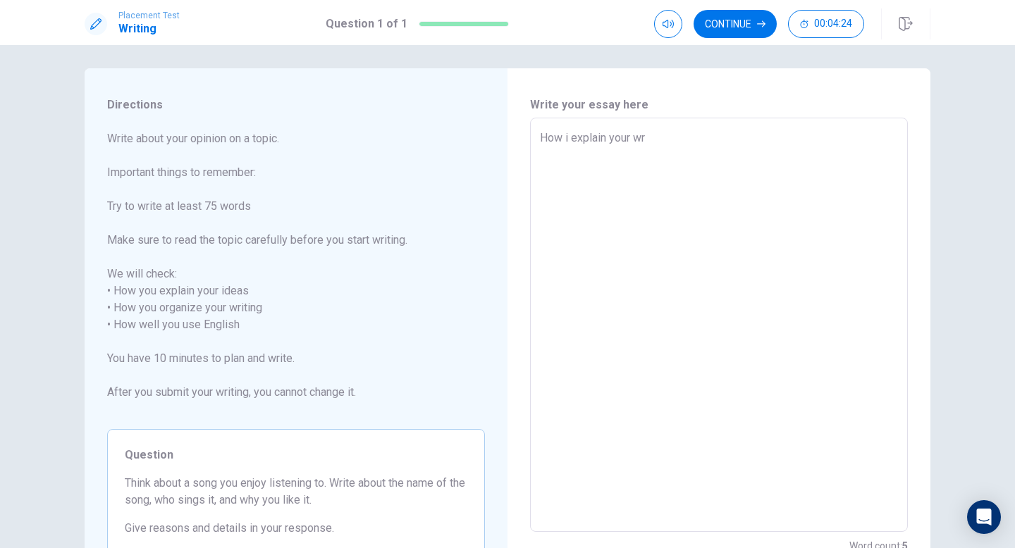
type textarea "x"
type textarea "How i explain your wri"
type textarea "x"
type textarea "How i explain your writ"
type textarea "x"
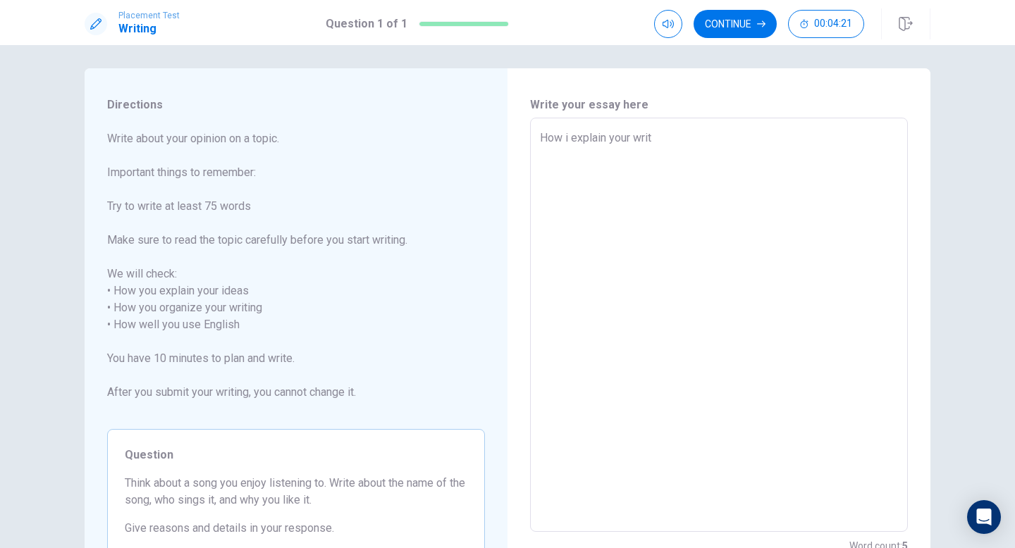
type textarea "How i explain your writi"
type textarea "x"
type textarea "How i explain your writin"
type textarea "x"
type textarea "How i explain your writing"
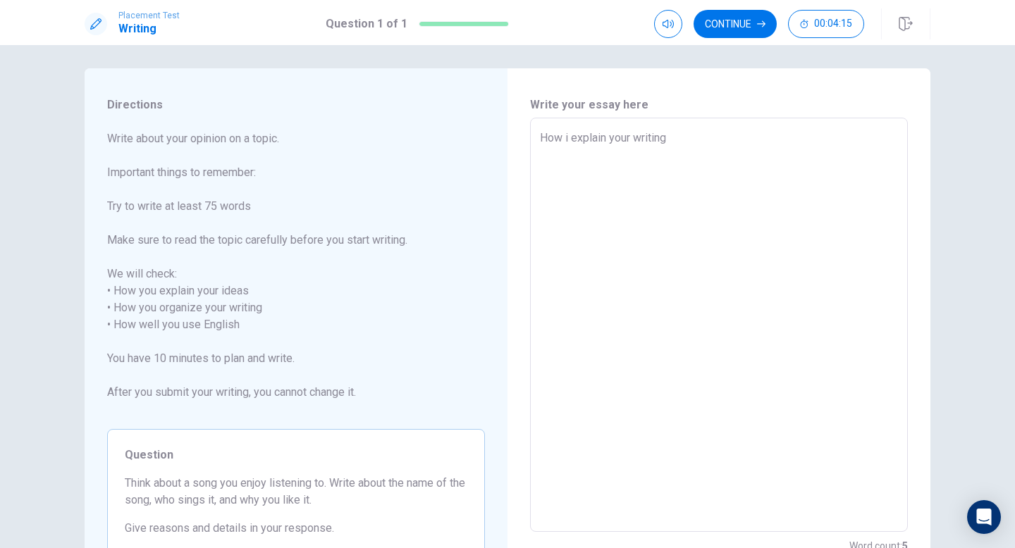
type textarea "x"
type textarea "How i explain your writin"
type textarea "x"
type textarea "How i explain your writi"
type textarea "x"
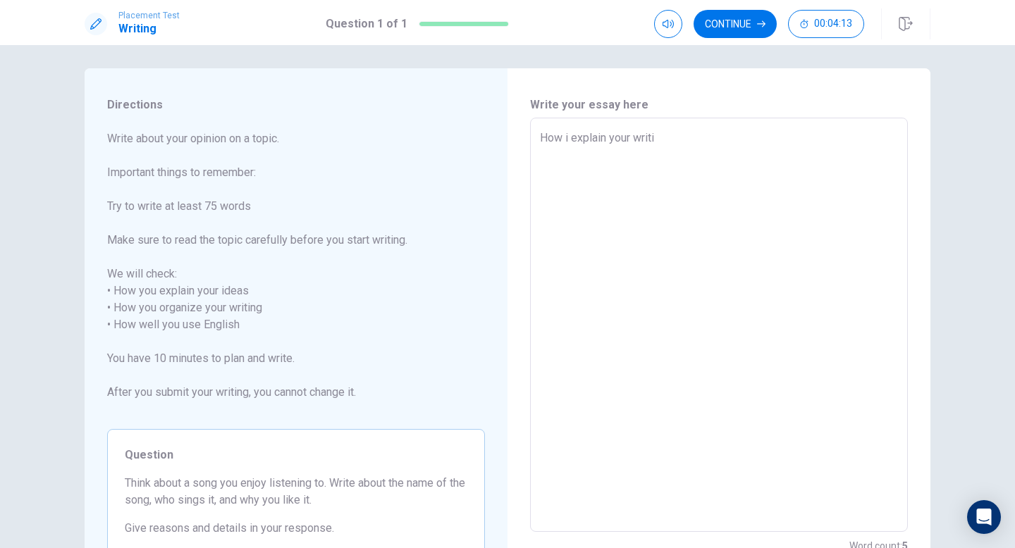
type textarea "How i explain your writ"
type textarea "x"
type textarea "How i explain your wri"
type textarea "x"
type textarea "How i explain your wr"
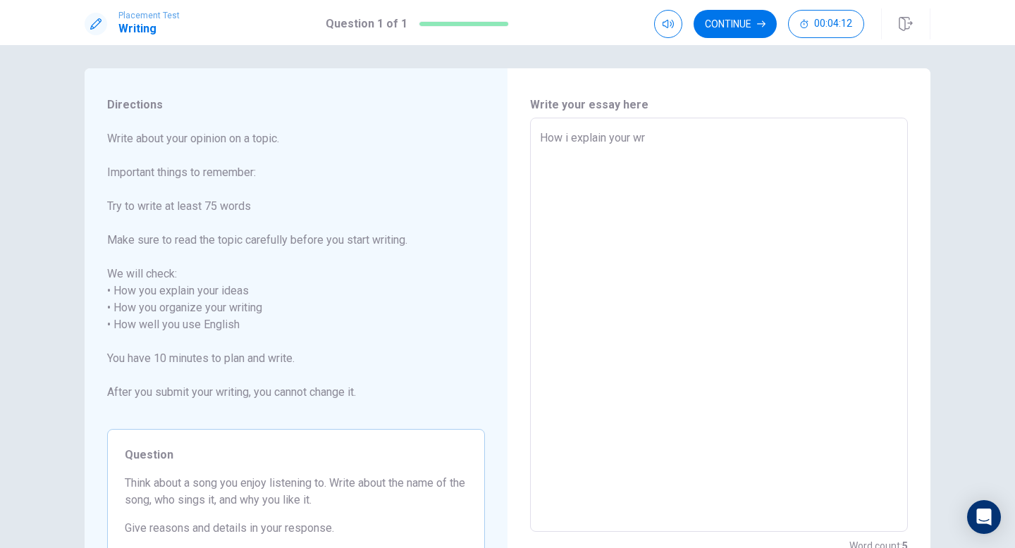
type textarea "x"
type textarea "How i explain your w"
type textarea "x"
type textarea "How i explain your"
type textarea "x"
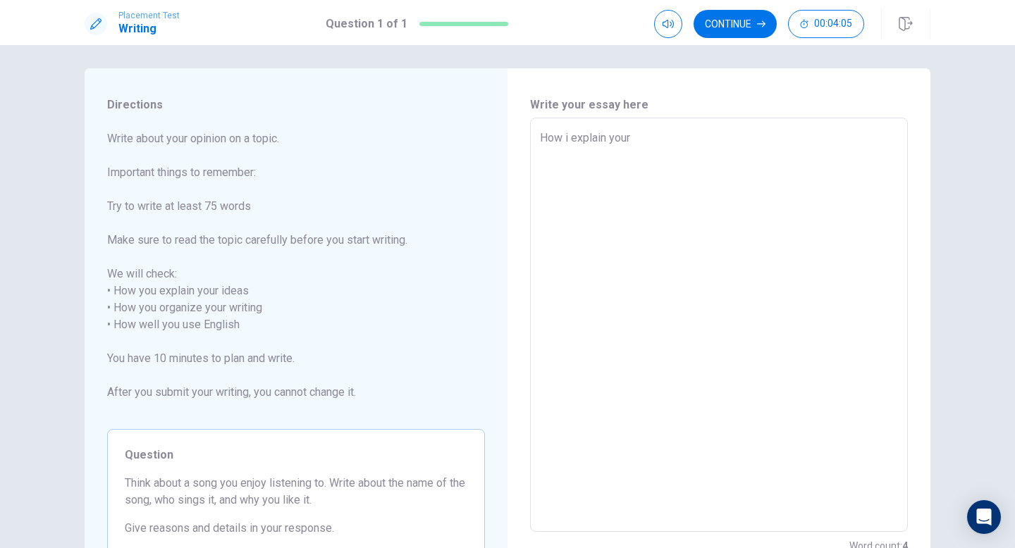
type textarea "How i explain your o"
type textarea "x"
type textarea "How i explain your op"
type textarea "x"
type textarea "How i explain your opi"
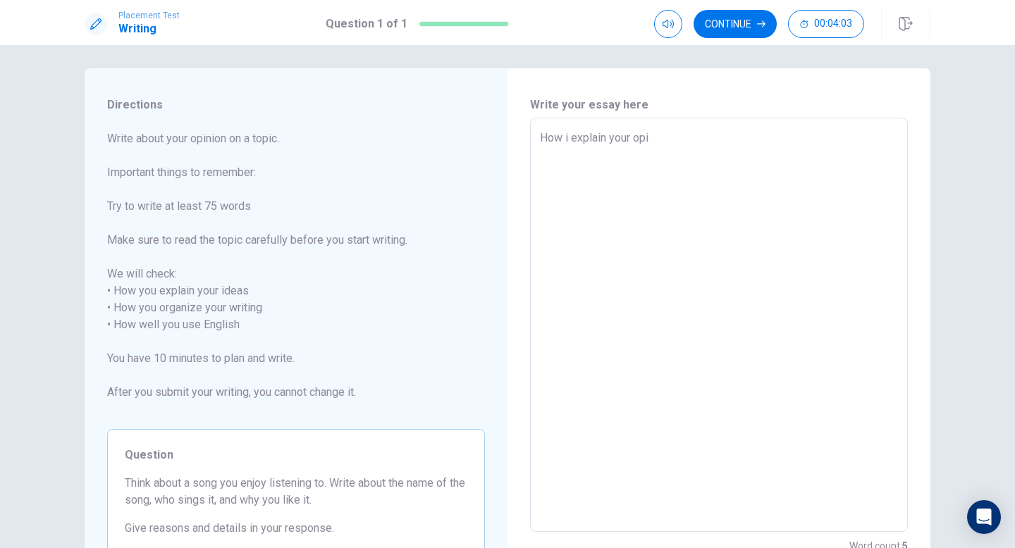
type textarea "x"
type textarea "How i explain your opin"
type textarea "x"
type textarea "How i explain your opini"
type textarea "x"
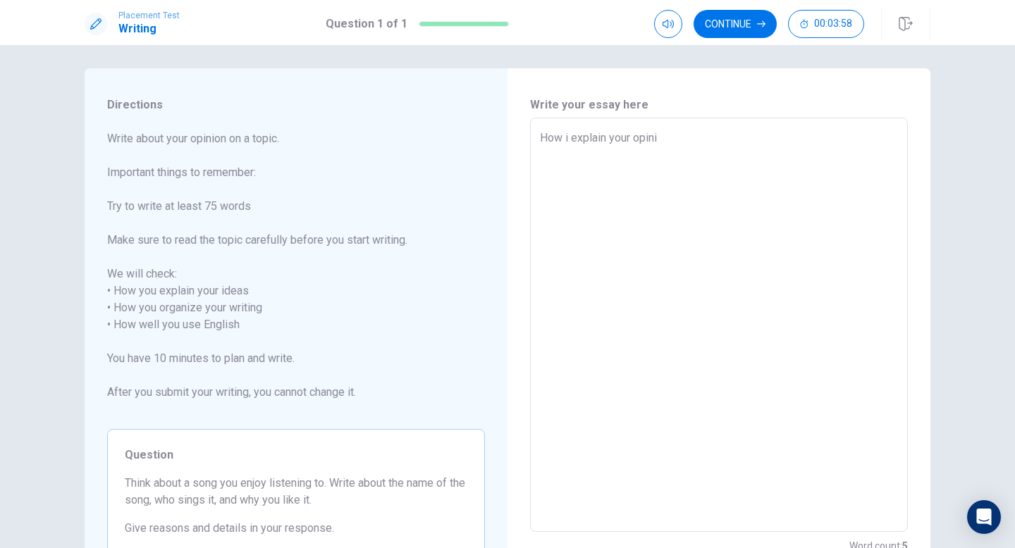
type textarea "How i explain your opinio"
type textarea "x"
type textarea "How i explain your opinion"
type textarea "x"
type textarea "How i explain your opinion"
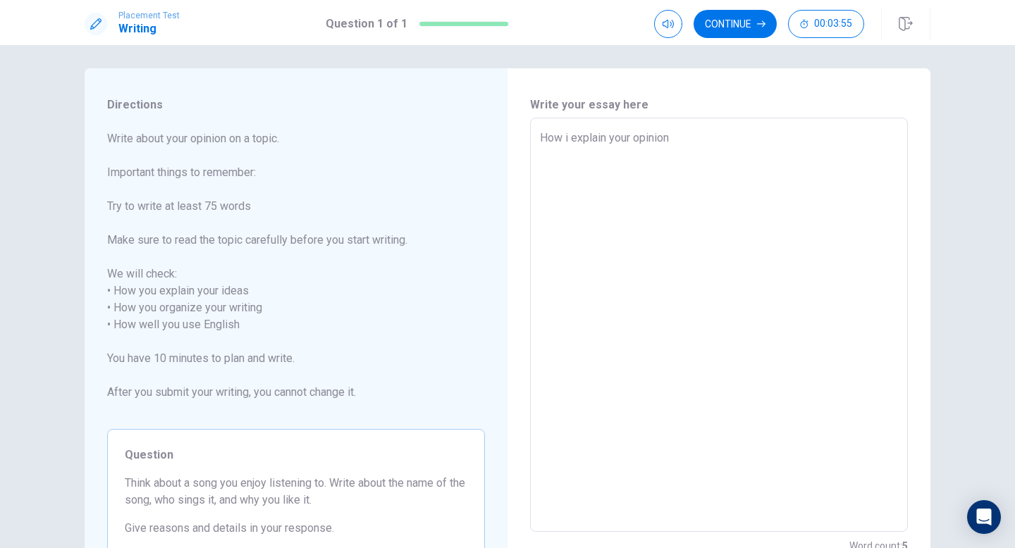
type textarea "x"
type textarea "How i explain your opinion o"
type textarea "x"
type textarea "How i explain your opinion on"
type textarea "x"
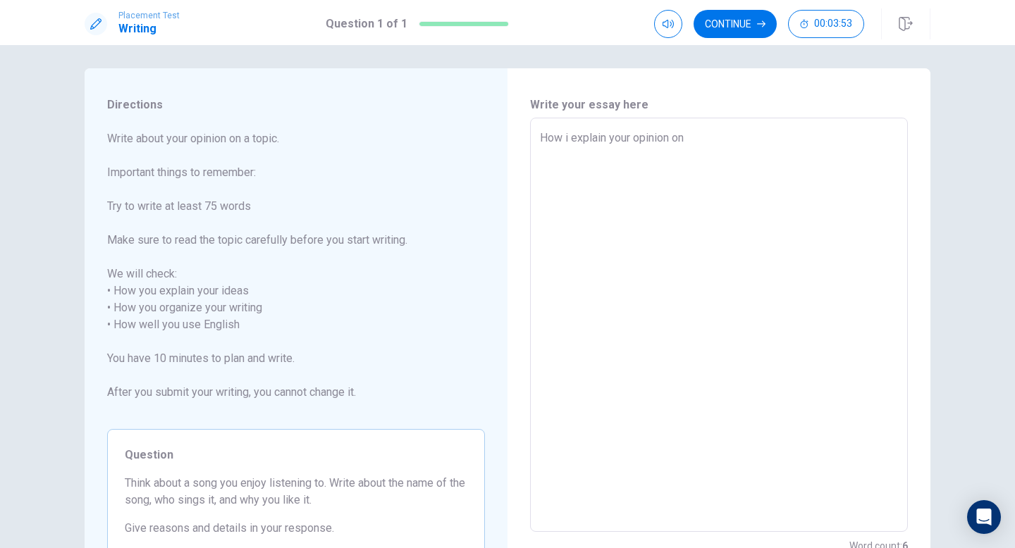
type textarea "How i explain your opinion on"
type textarea "x"
type textarea "How i explain your opinion on a"
type textarea "x"
type textarea "How i explain your opinion on a"
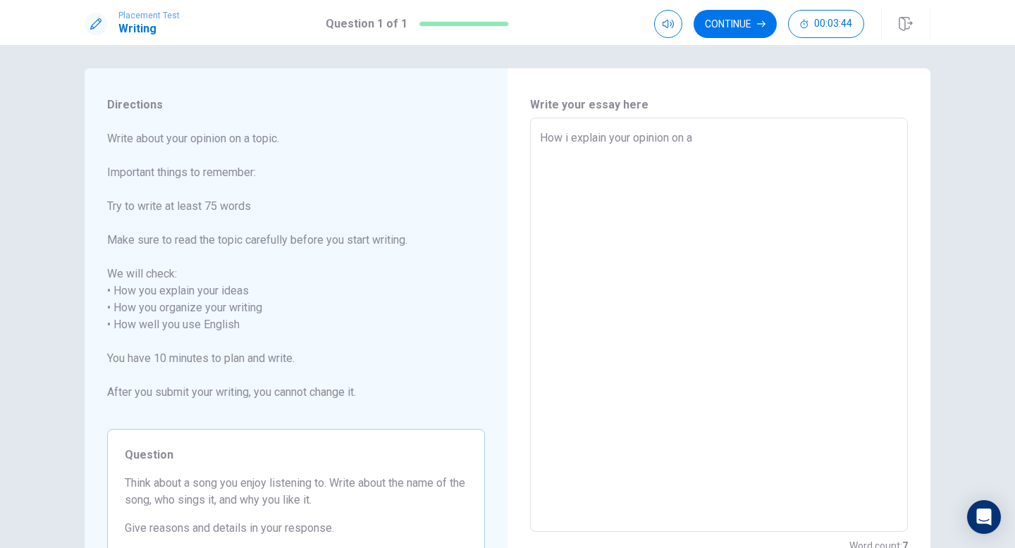
type textarea "x"
type textarea "How i explain your opinion on a r"
type textarea "x"
type textarea "How i explain your opinion on a re"
type textarea "x"
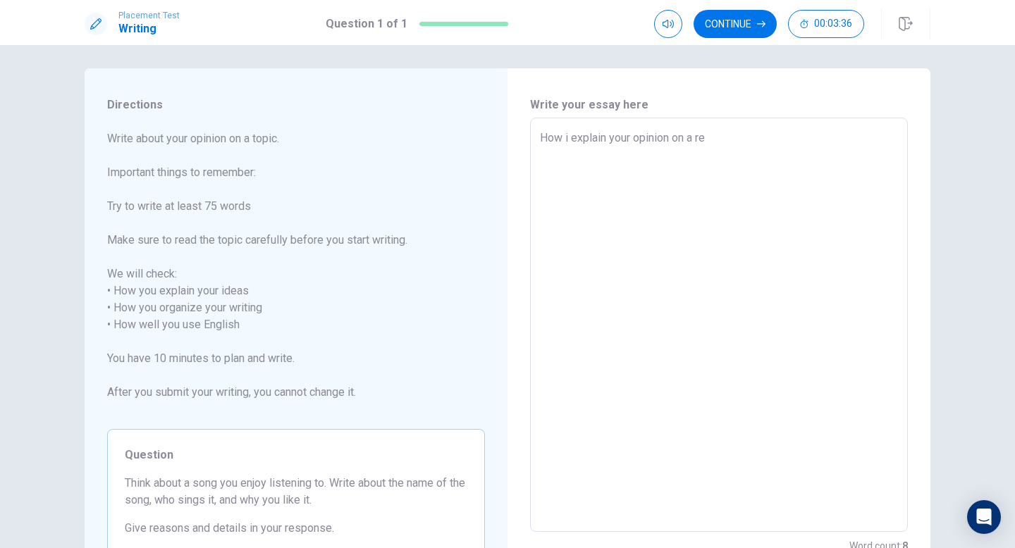
type textarea "How i explain your opinion on a rem"
type textarea "x"
type textarea "How i explain your opinion on a reme"
type textarea "x"
type textarea "How i explain your opinion on a remem"
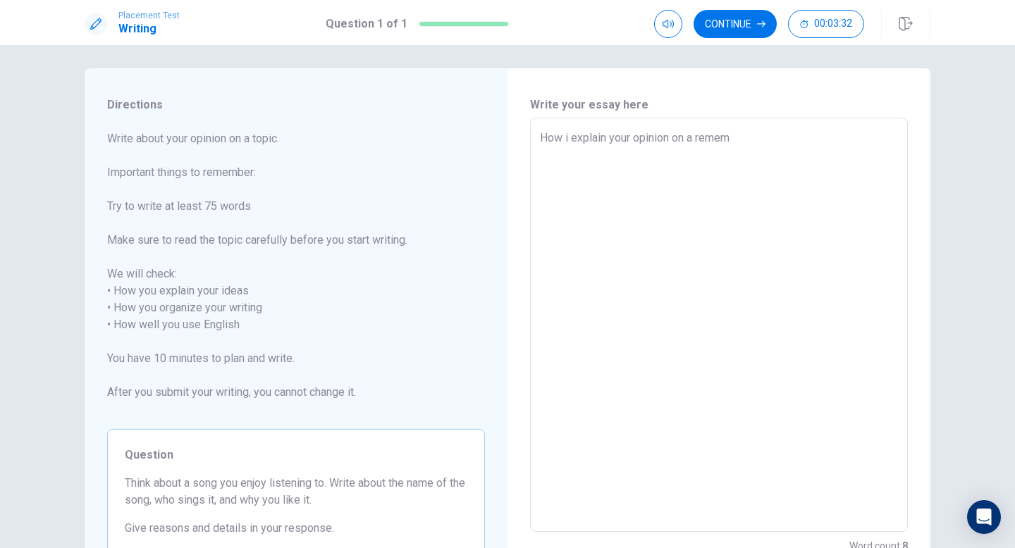
type textarea "x"
type textarea "How i explain your opinion on a rememb"
type textarea "x"
type textarea "How i explain your opinion on a remembe"
type textarea "x"
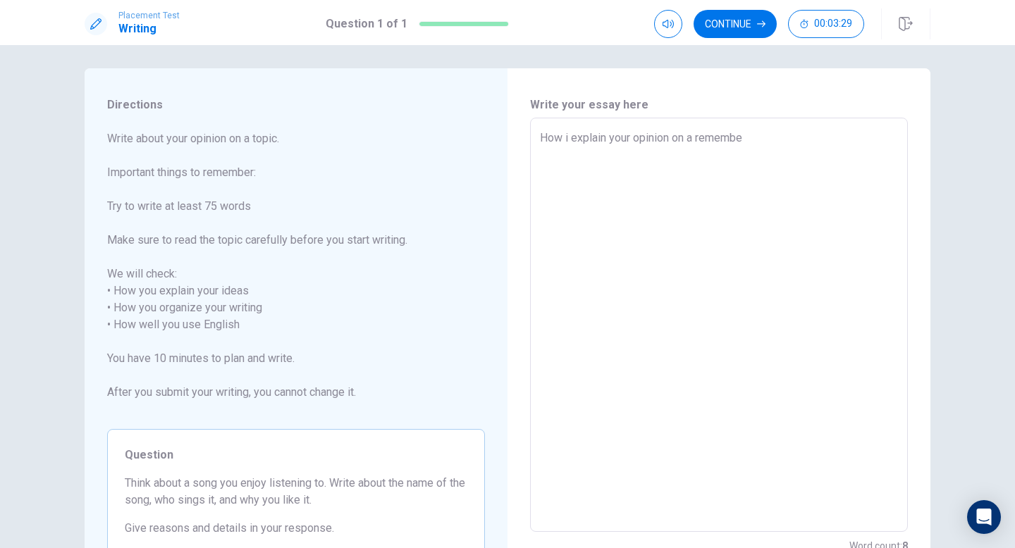
type textarea "How i explain your opinion on a remember"
type textarea "x"
type textarea "How i explain your opinion on a remember?"
type textarea "x"
type textarea "How i explain your opinion on a remember?m"
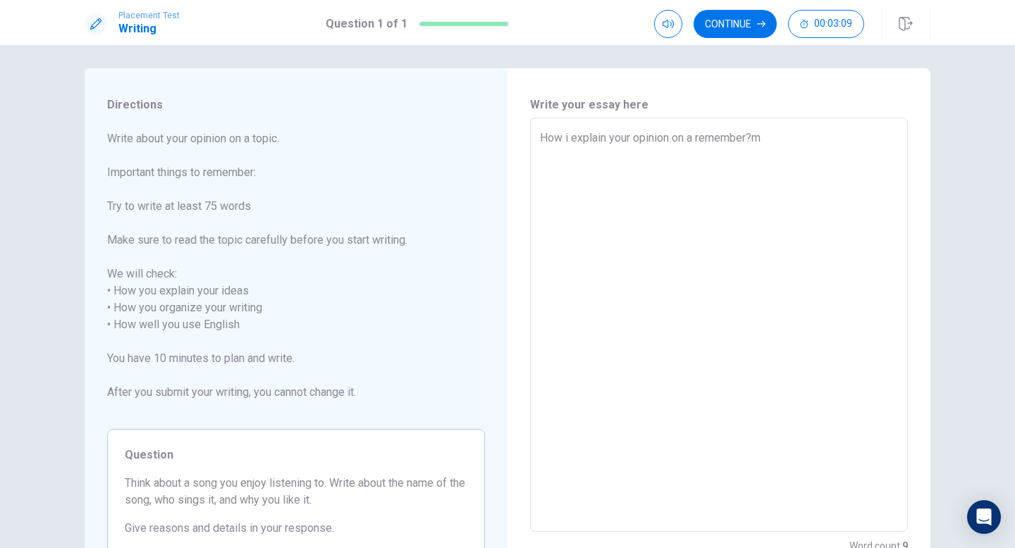
type textarea "x"
type textarea "How i explain your opinion on a remember?ma"
type textarea "x"
type textarea "How i explain your opinion on a remember?mab"
type textarea "x"
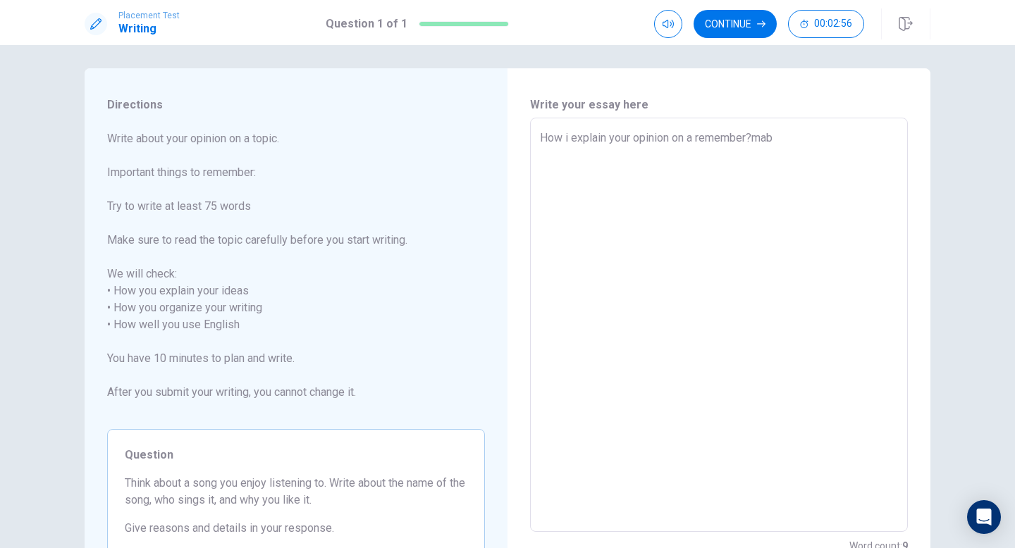
type textarea "How i explain your opinion on a remember?[PERSON_NAME]"
type textarea "x"
type textarea "How i explain your opinion on a remember?[PERSON_NAME],"
type textarea "x"
type textarea "How i explain your opinion on a remember?[PERSON_NAME]"
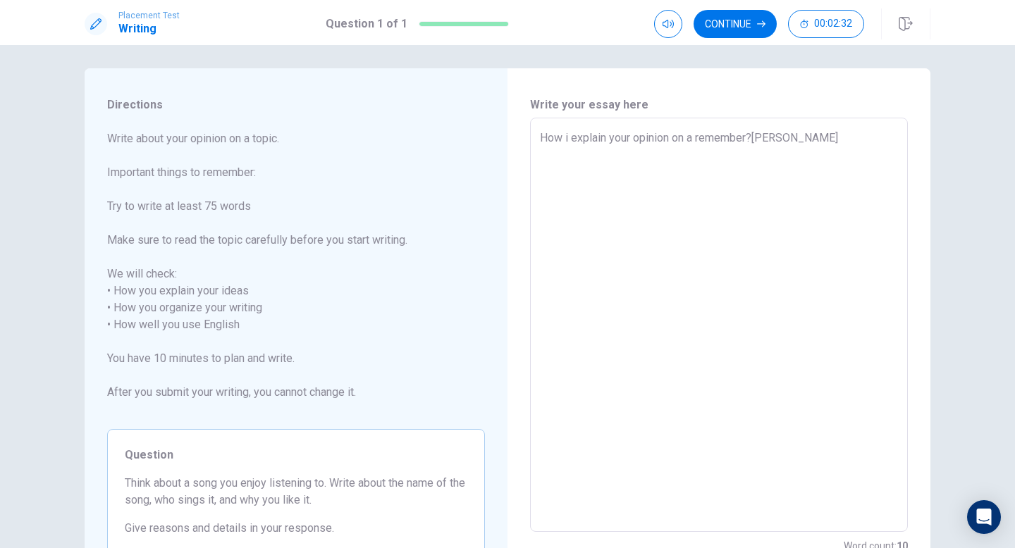
type textarea "x"
type textarea "How i explain your opinion on a remember?[PERSON_NAME],In"
type textarea "x"
type textarea "How i explain your opinion on a remember?[PERSON_NAME],Ino"
type textarea "x"
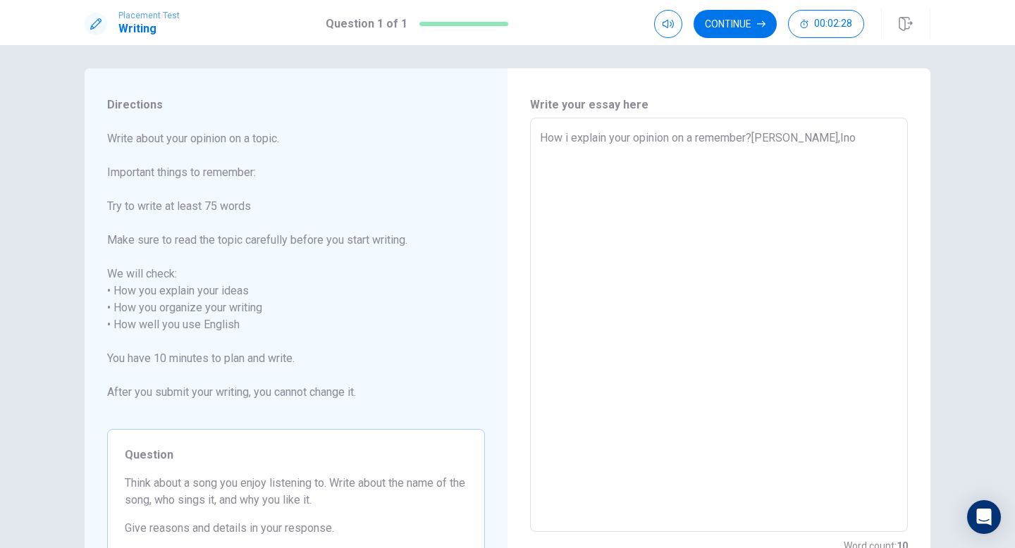
type textarea "How i explain your opinion on a remember?[PERSON_NAME],In"
type textarea "x"
type textarea "How i explain your opinion on a remember?[PERSON_NAME]"
type textarea "x"
type textarea "How i explain your opinion on a remember?[PERSON_NAME]"
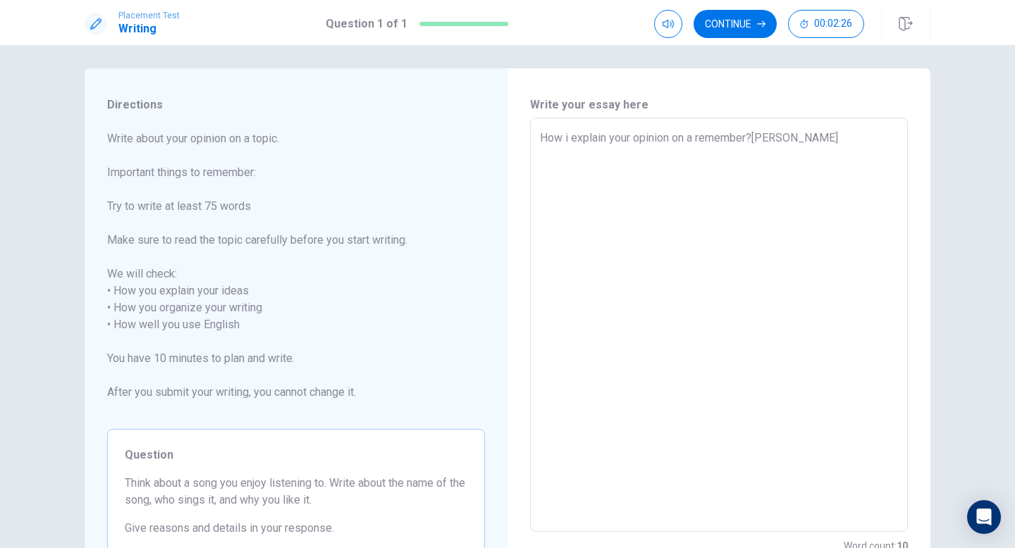
type textarea "x"
type textarea "How i explain your opinion on a remember?[PERSON_NAME],I o"
type textarea "x"
type textarea "How i explain your opinion on a remember?[PERSON_NAME] on"
type textarea "x"
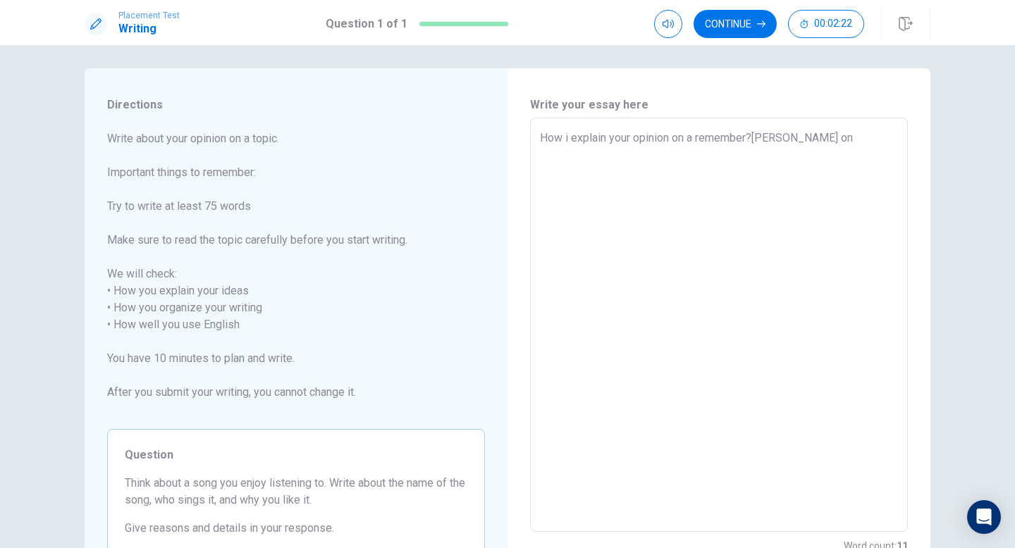
type textarea "How i explain your opinion on a remember?[PERSON_NAME] on."
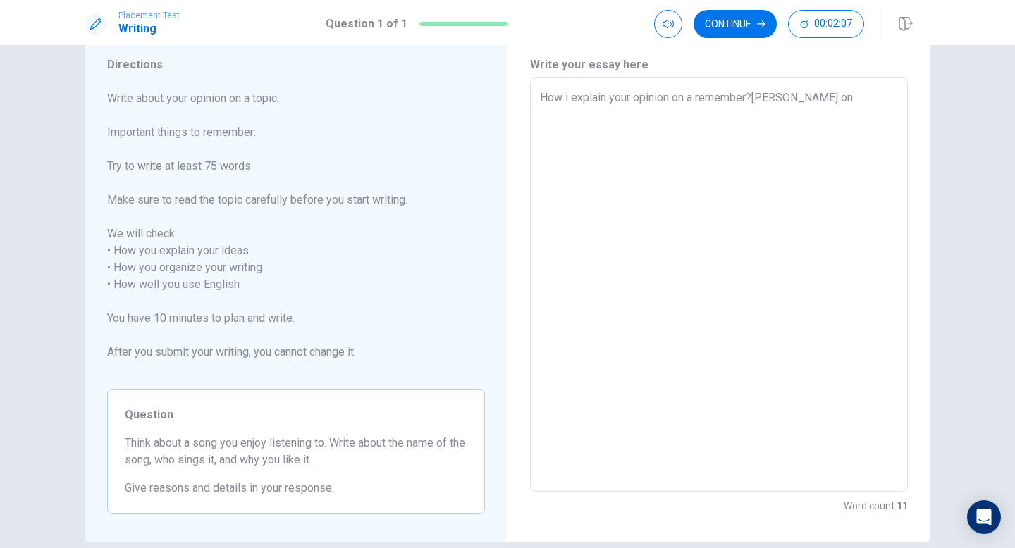
scroll to position [50, 0]
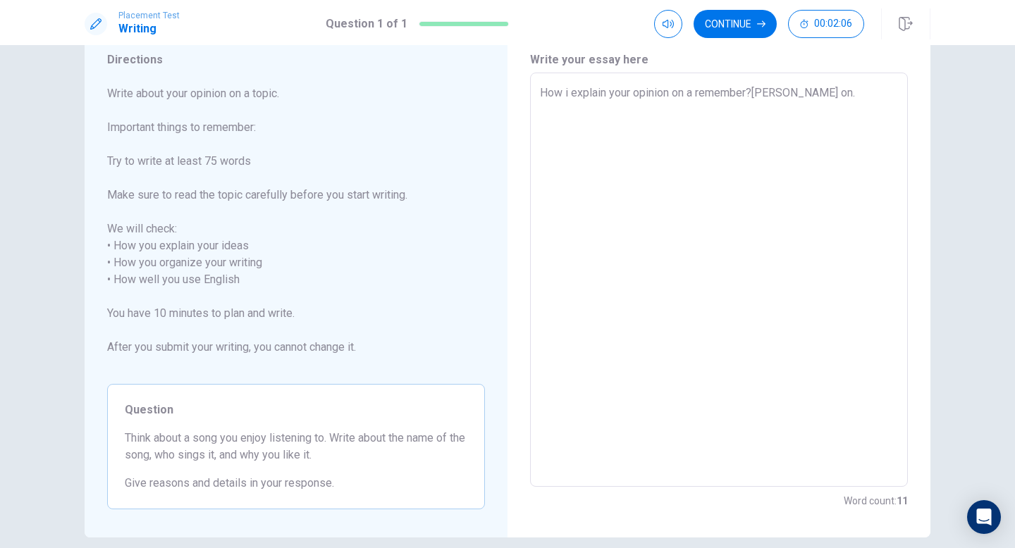
type textarea "x"
type textarea "How i explain your opinion on a remember?[PERSON_NAME] on."
type textarea "x"
type textarea "How i explain your opinion on a remember?[PERSON_NAME] on. s"
type textarea "x"
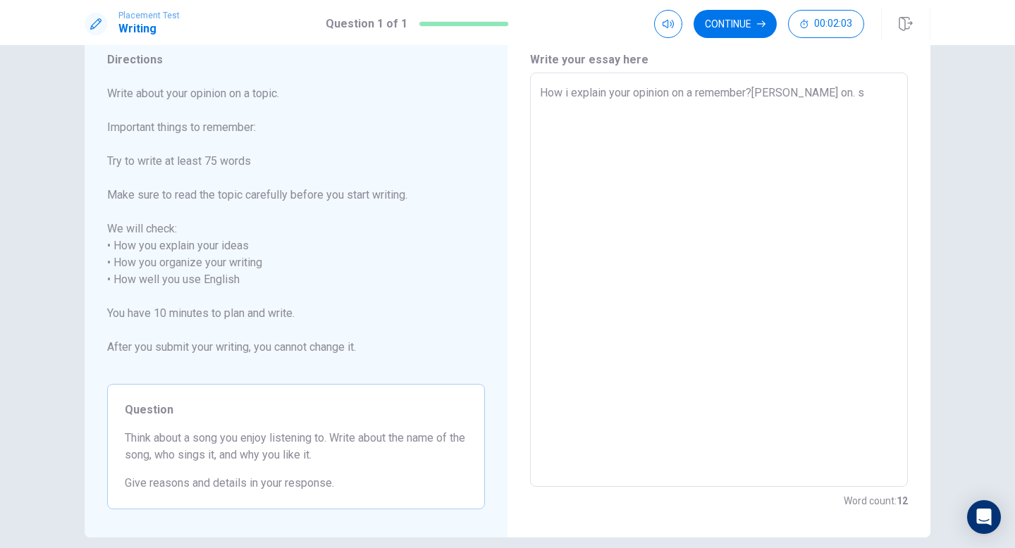
type textarea "How i explain your opinion on a remember?[PERSON_NAME] on. so"
type textarea "x"
type textarea "How i explain your opinion on a remember?[PERSON_NAME] on. som"
type textarea "x"
type textarea "How i explain your opinion on a remember?[PERSON_NAME] on. some"
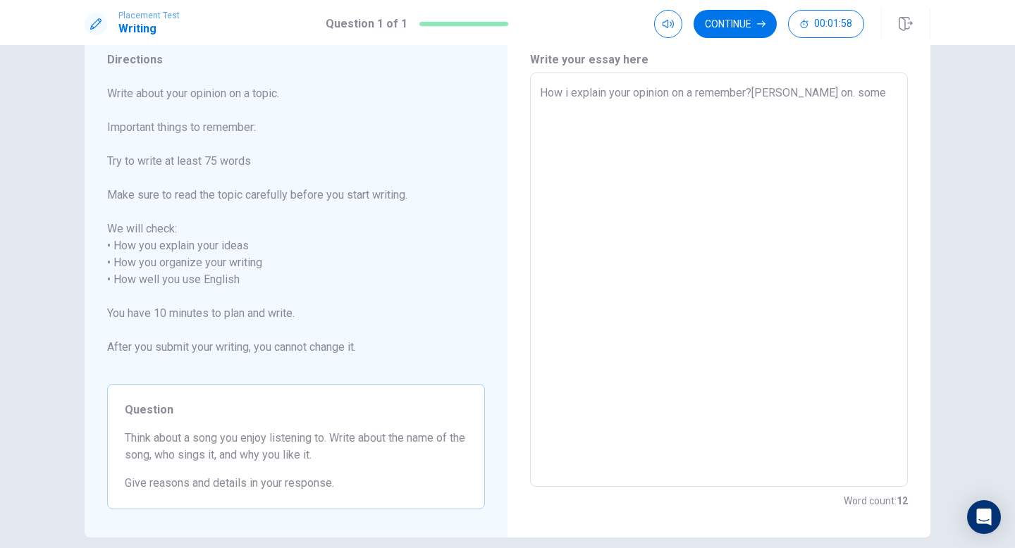
type textarea "x"
type textarea "How i explain your opinion on a remember?[PERSON_NAME] on. somem"
type textarea "x"
type textarea "How i explain your opinion on a remember?[PERSON_NAME] on. some"
type textarea "x"
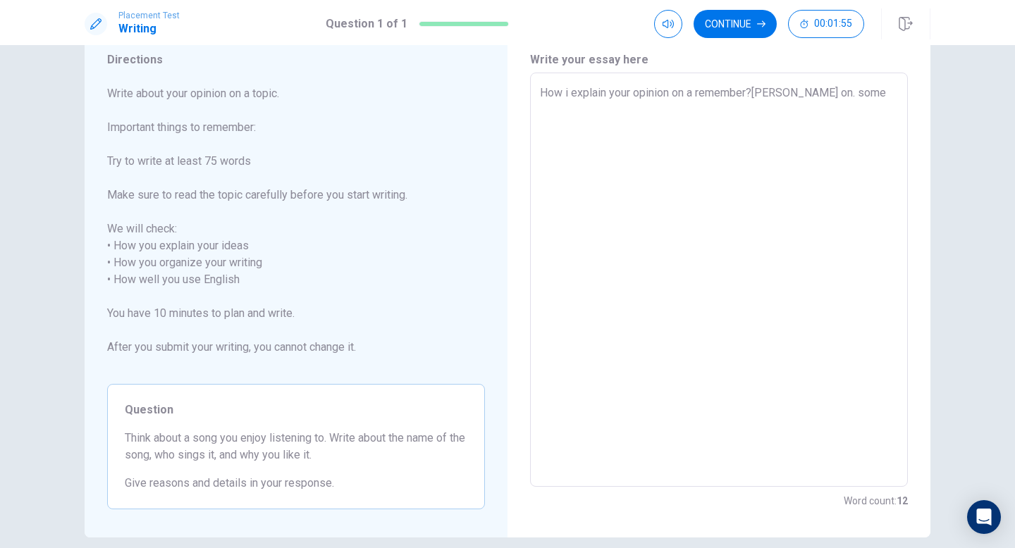
type textarea "How i explain your opinion on a remember?[PERSON_NAME] on. some"
type textarea "x"
type textarea "How i explain your opinion on a remember?[PERSON_NAME] on. some"
type textarea "x"
type textarea "How i explain your opinion on a remember?[PERSON_NAME] on. some o"
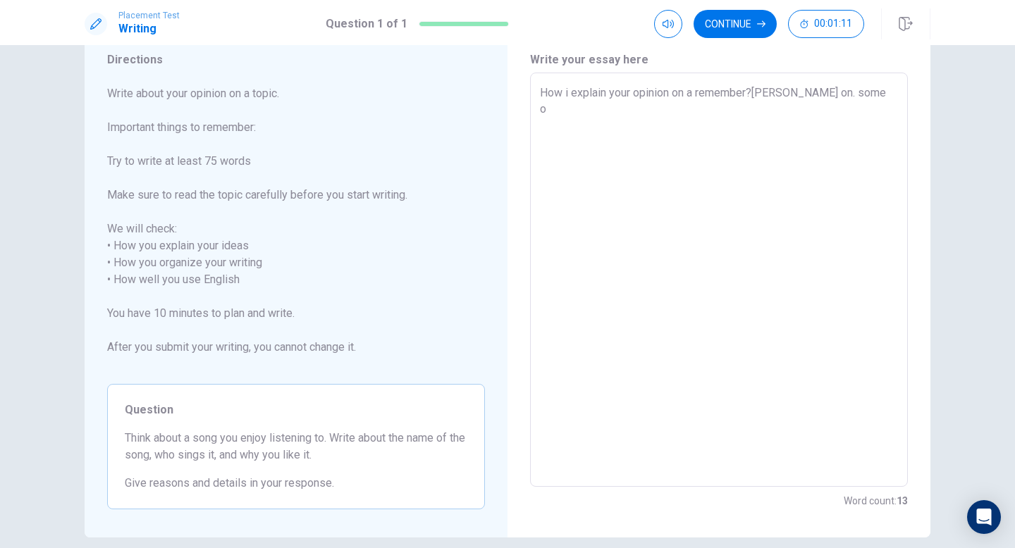
type textarea "x"
type textarea "How i explain your opinion on a remember?[PERSON_NAME] on. some on"
type textarea "x"
type textarea "How i explain your opinion on a remember?[PERSON_NAME] on. some on"
type textarea "x"
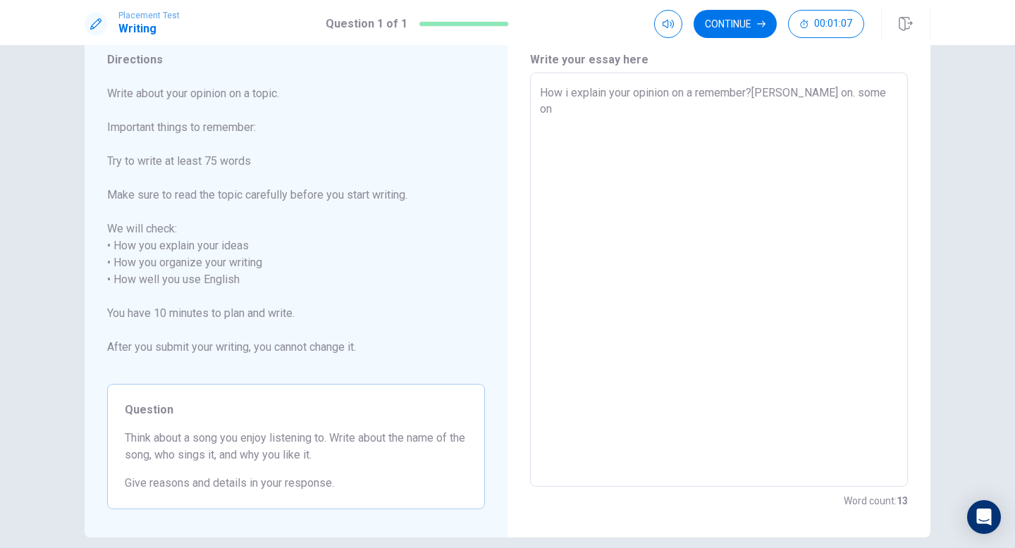
type textarea "How i explain your opinion on a remember?[PERSON_NAME] on. some on a"
type textarea "x"
type textarea "How i explain your opinion on a remember?[PERSON_NAME] on. some on a"
type textarea "x"
type textarea "How i explain your opinion on a remember?[PERSON_NAME] on. some on a t"
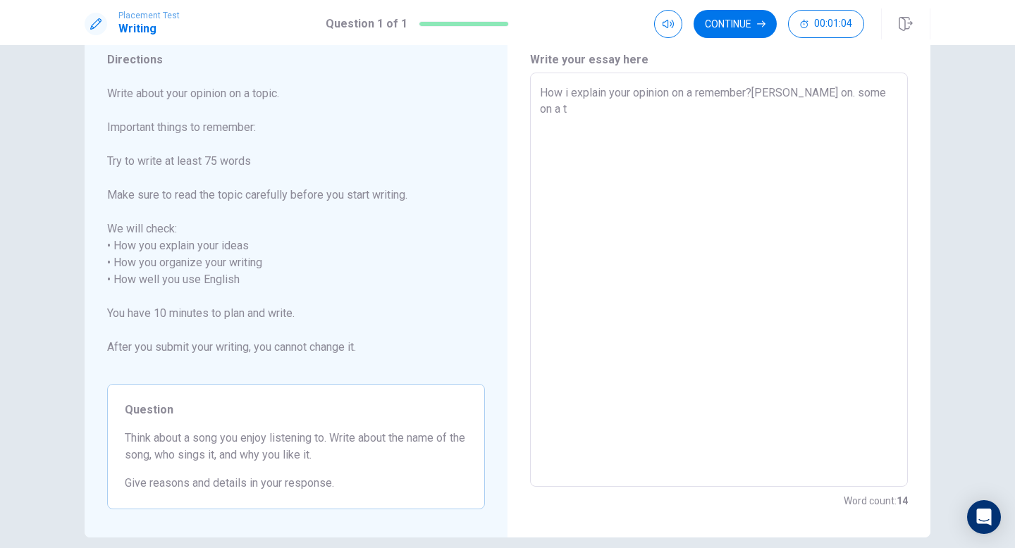
type textarea "x"
type textarea "How i explain your opinion on a remember?[PERSON_NAME] on. some on a to"
type textarea "x"
type textarea "How i explain your opinion on a remember?[PERSON_NAME] on. some on a top"
type textarea "x"
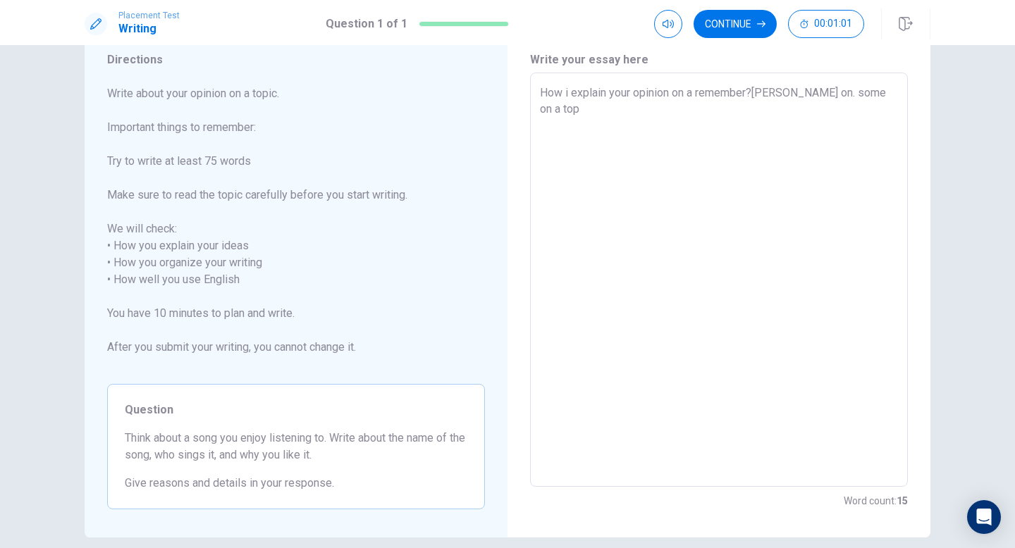
type textarea "How i explain your opinion on a remember?[PERSON_NAME] on. some on a topi"
type textarea "x"
type textarea "How i explain your opinion on a remember?[PERSON_NAME] on. some on a topic"
type textarea "x"
type textarea "How i explain your opinion on a remember?[PERSON_NAME] on. some on a topic."
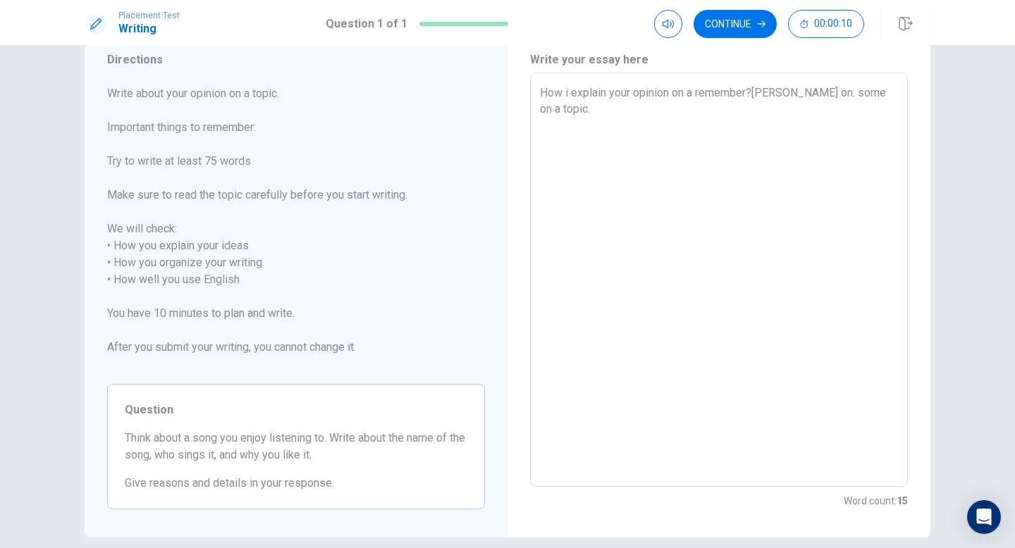
type textarea "x"
type textarea "How i explain your opinion on a remember?[PERSON_NAME] on. some on a topic."
click at [540, 90] on textarea "How i explain your opinion on a remember?[PERSON_NAME] on. some on a topic." at bounding box center [719, 280] width 358 height 391
type textarea "x"
type textarea "How i explain your opinion on a remember?[PERSON_NAME] on. some on a topic."
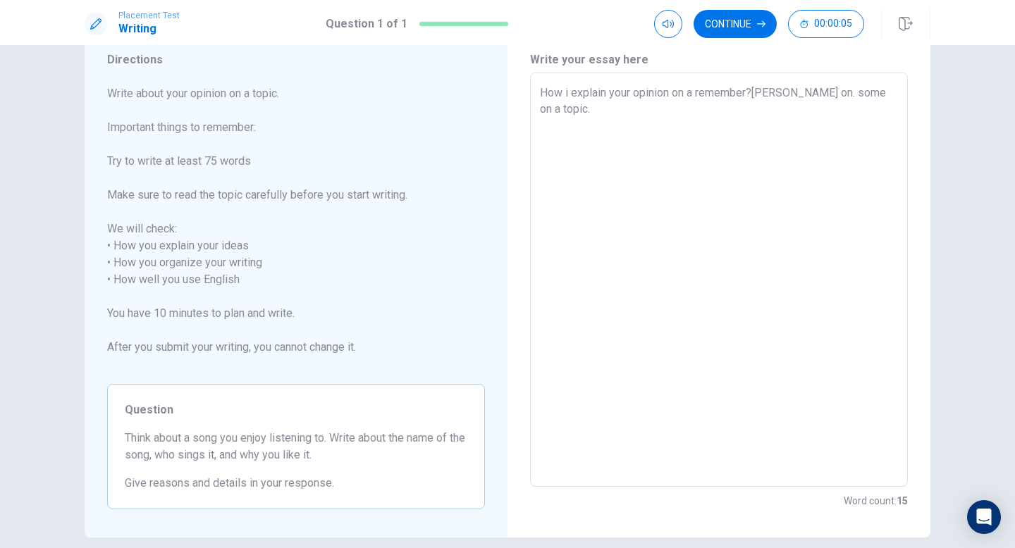
type textarea "x"
type textarea "How i explain your opinion on a remember?[PERSON_NAME] on. some on a topic."
type textarea "x"
type textarea "How i explain your opinion on a remember?[PERSON_NAME] on. some on a topic."
click at [572, 109] on textarea "How i explain your opinion on a remember?[PERSON_NAME] on. some on a topic." at bounding box center [719, 280] width 358 height 391
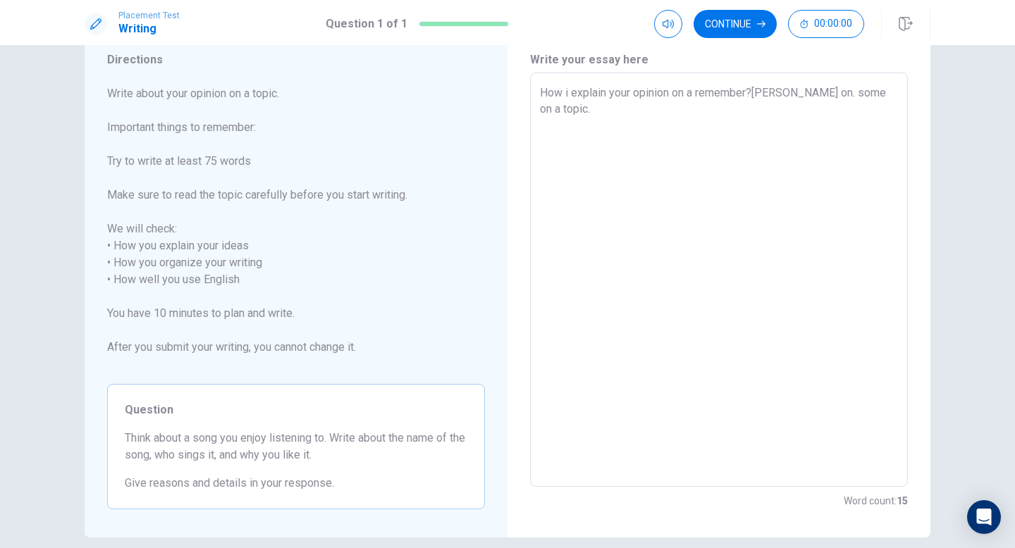
type textarea "x"
type textarea "How i explain your opinion on a remember?[PERSON_NAME] on. some on a topic."
click at [551, 123] on div "You’ve run out of time. Your time is up. This is end of the Writing section. Cl…" at bounding box center [507, 274] width 1015 height 548
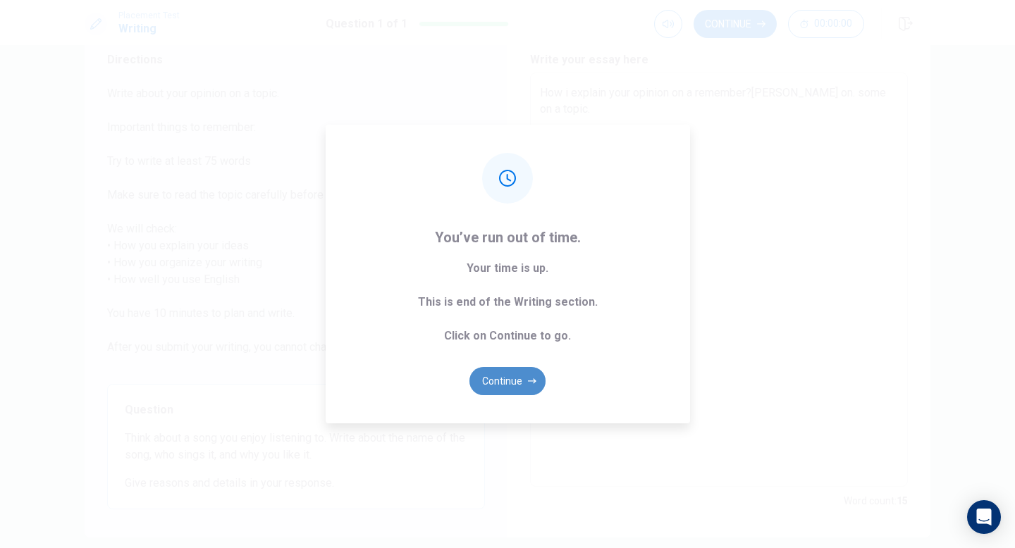
click at [511, 376] on button "Continue" at bounding box center [507, 381] width 76 height 28
type textarea "x"
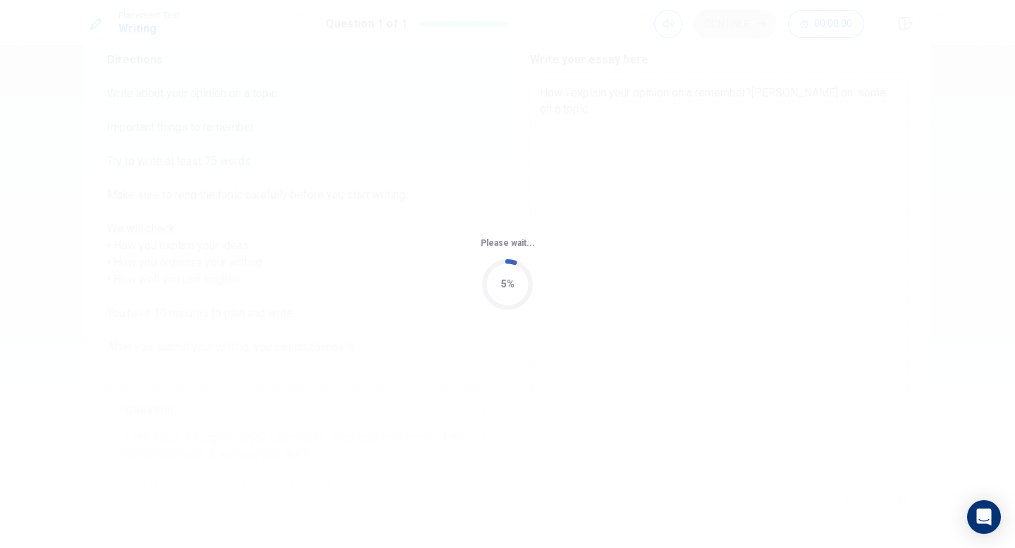
scroll to position [0, 0]
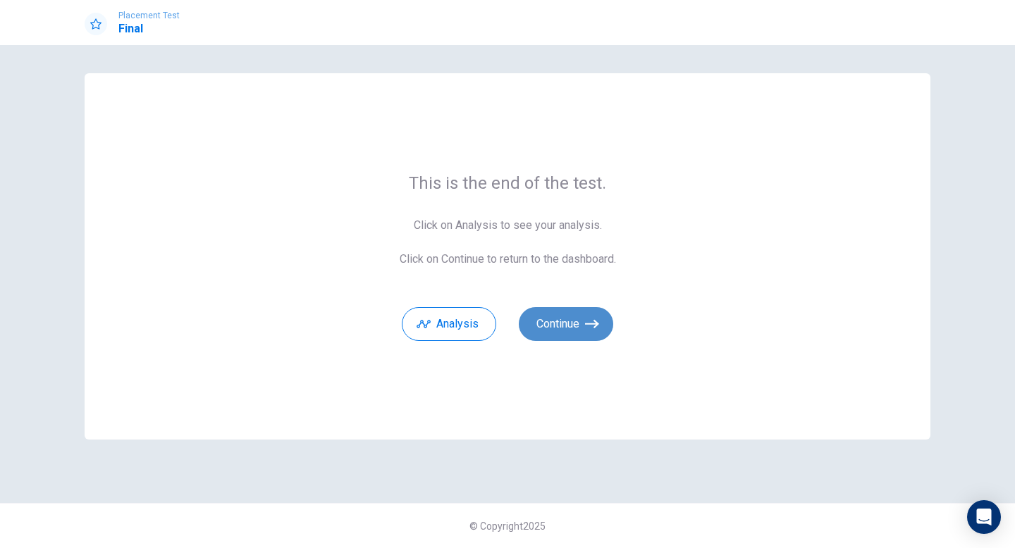
click at [548, 320] on button "Continue" at bounding box center [566, 324] width 94 height 34
